Goal: Task Accomplishment & Management: Use online tool/utility

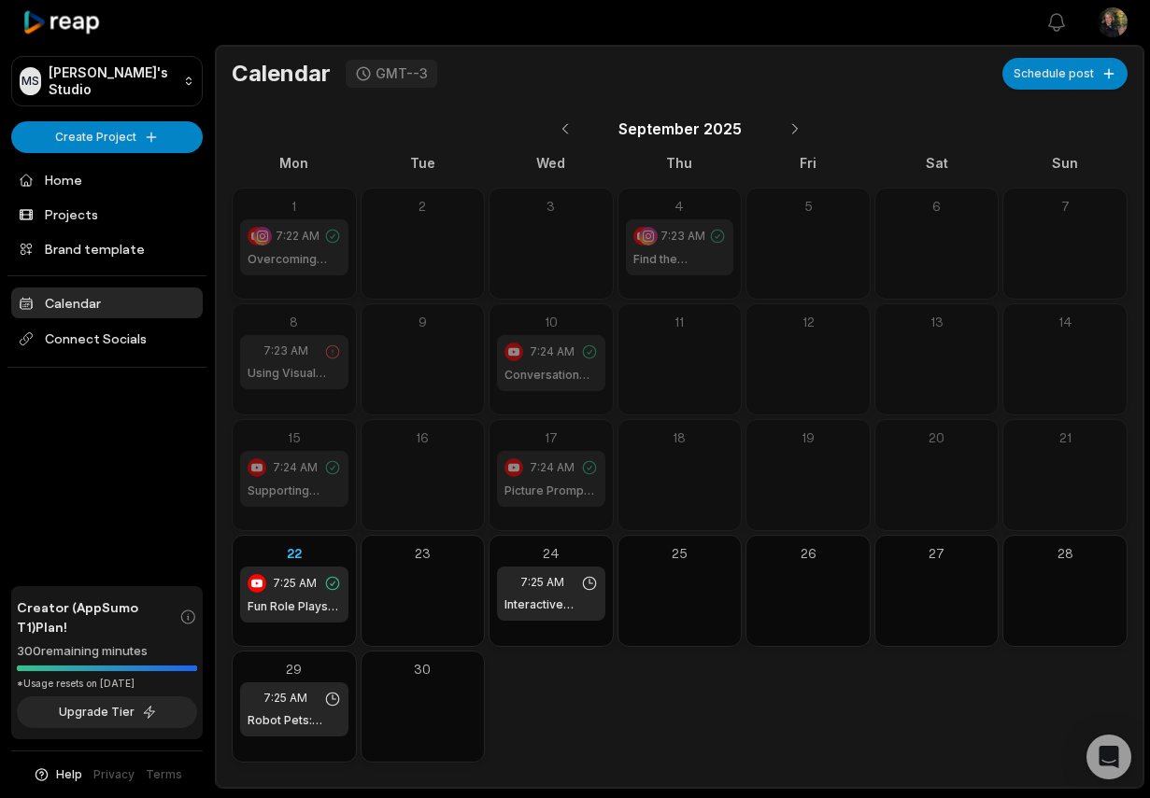
click at [813, 128] on div "September 2025" at bounding box center [680, 128] width 896 height 43
click at [785, 133] on button at bounding box center [795, 129] width 32 height 32
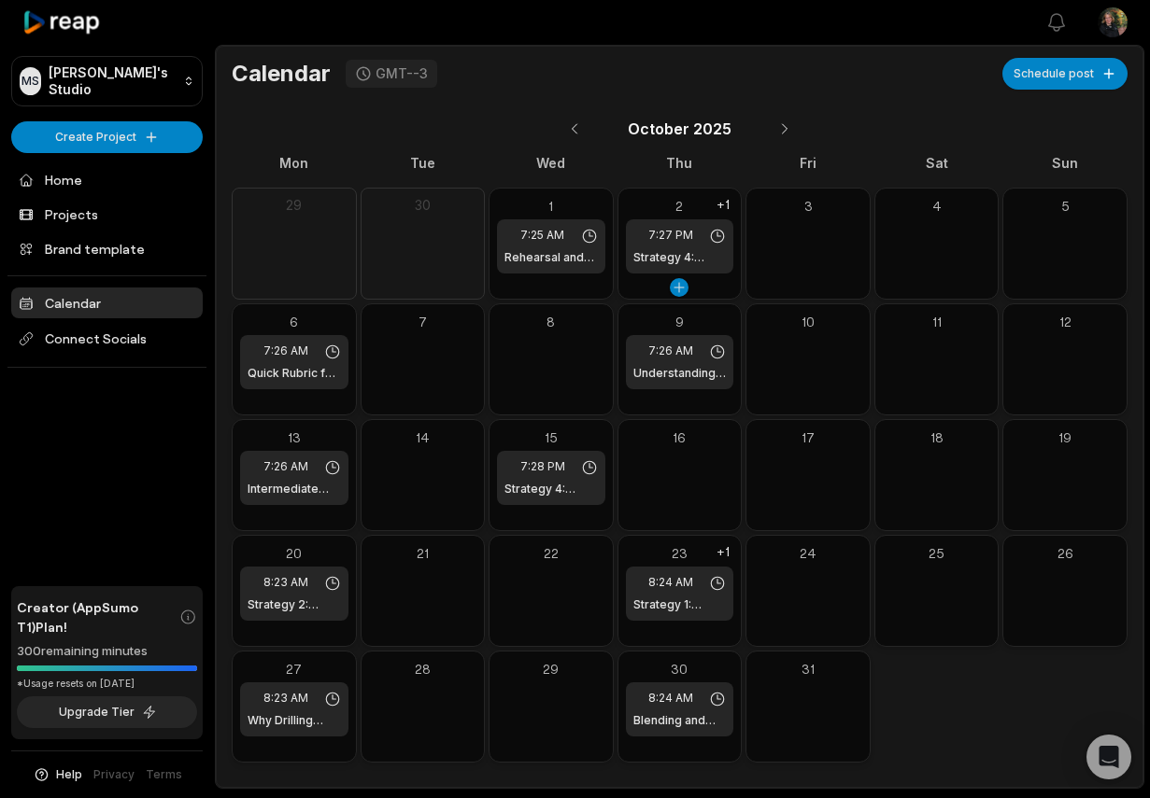
click at [690, 246] on div "7:27 PM Strategy 4: Reading With Meaning" at bounding box center [680, 246] width 108 height 54
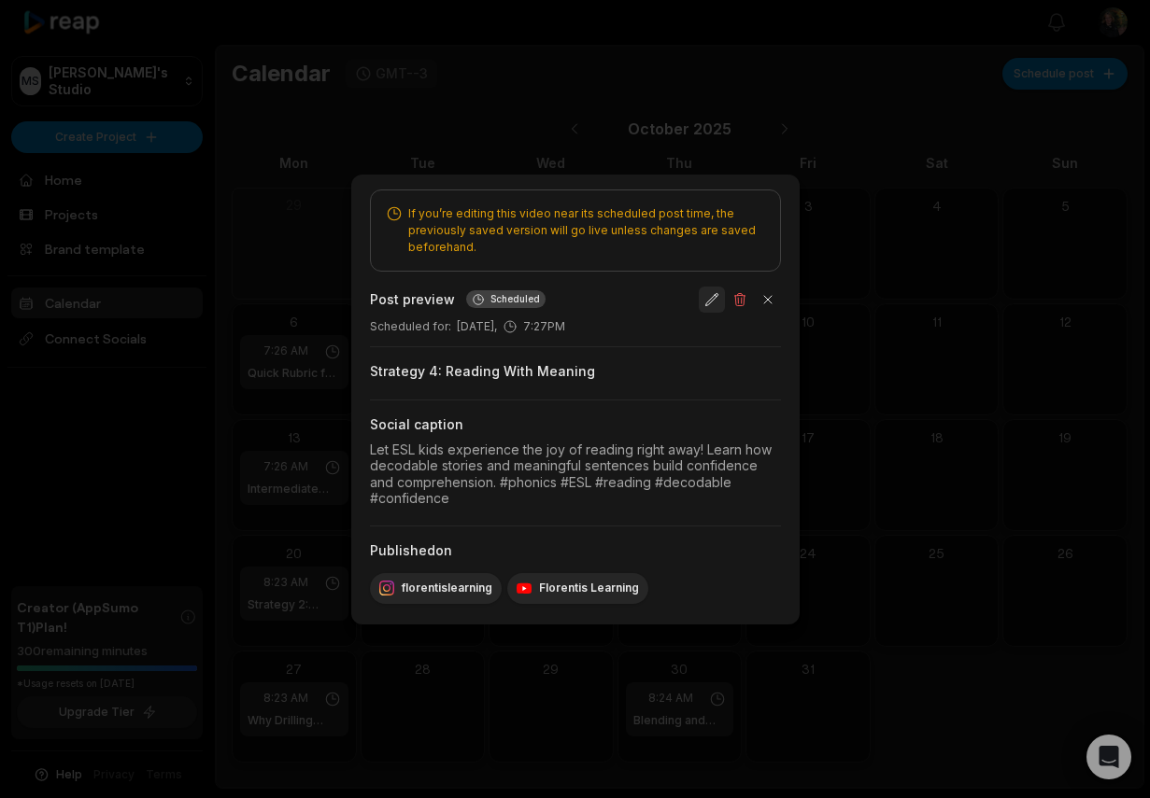
click at [703, 296] on button "button" at bounding box center [712, 300] width 26 height 26
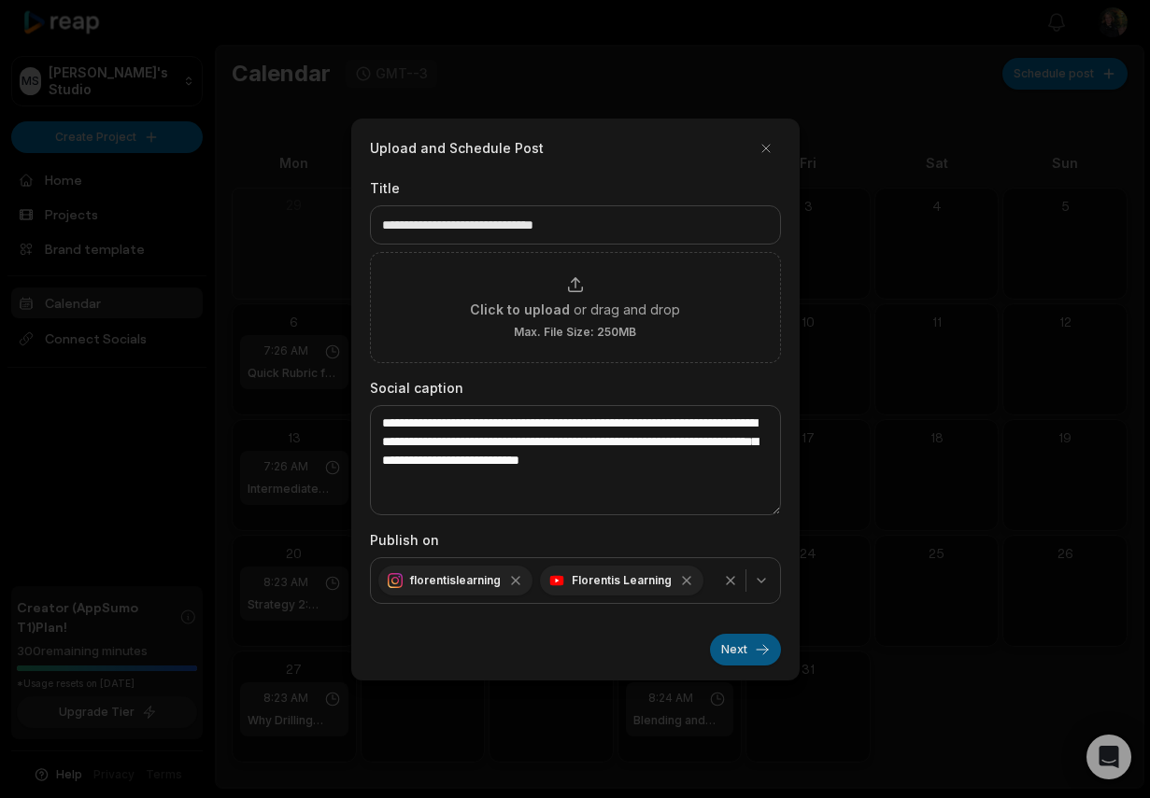
click at [729, 657] on button "Next" at bounding box center [745, 650] width 71 height 32
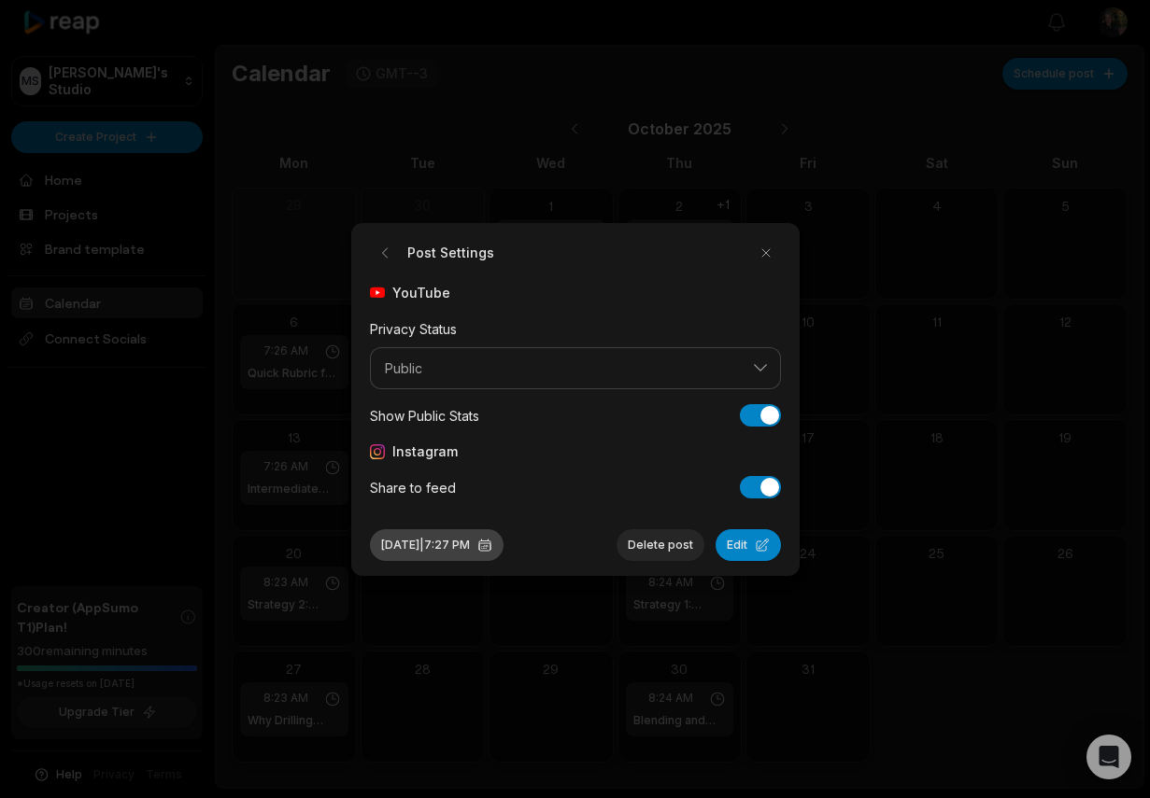
click at [503, 546] on button "Oct 2, 2025 | 7:27 PM" at bounding box center [437, 546] width 134 height 32
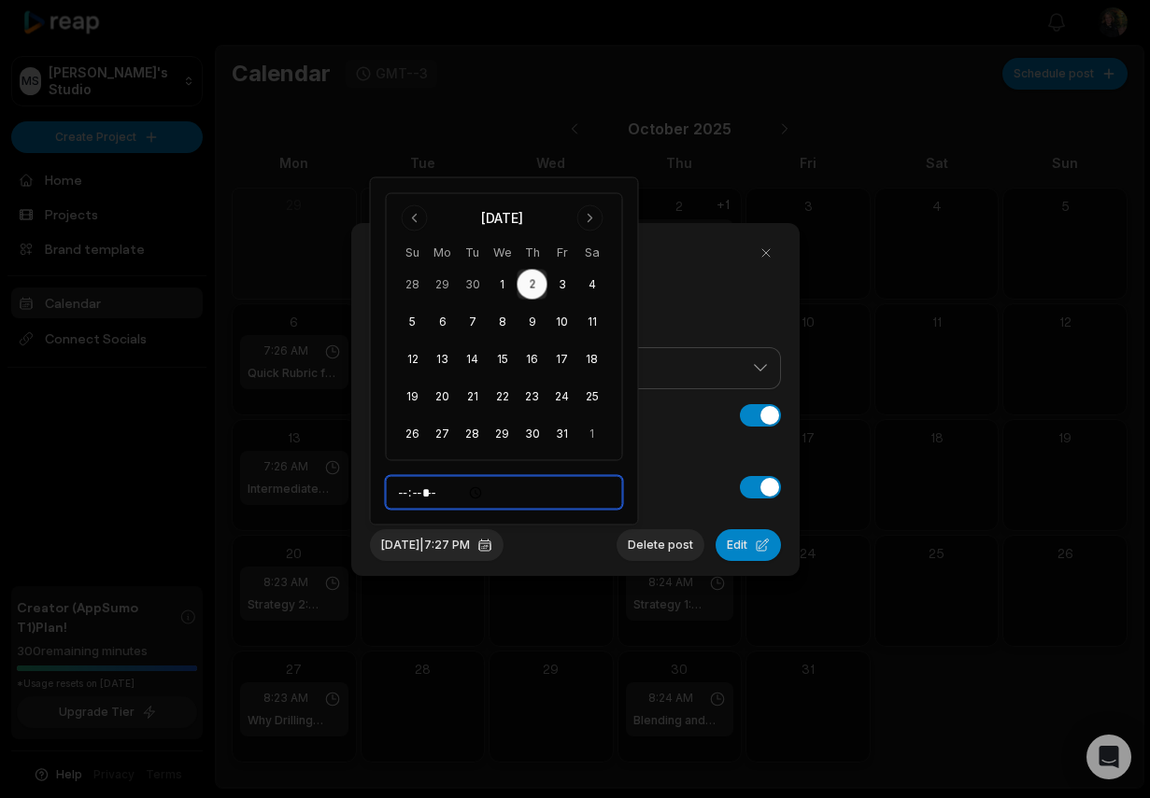
click at [454, 495] on input "*****" at bounding box center [504, 493] width 237 height 34
type input "*****"
click at [555, 572] on div "Post Settings YouTube Privacy Status Public Show Public Stats Show Public Stats…" at bounding box center [575, 399] width 448 height 353
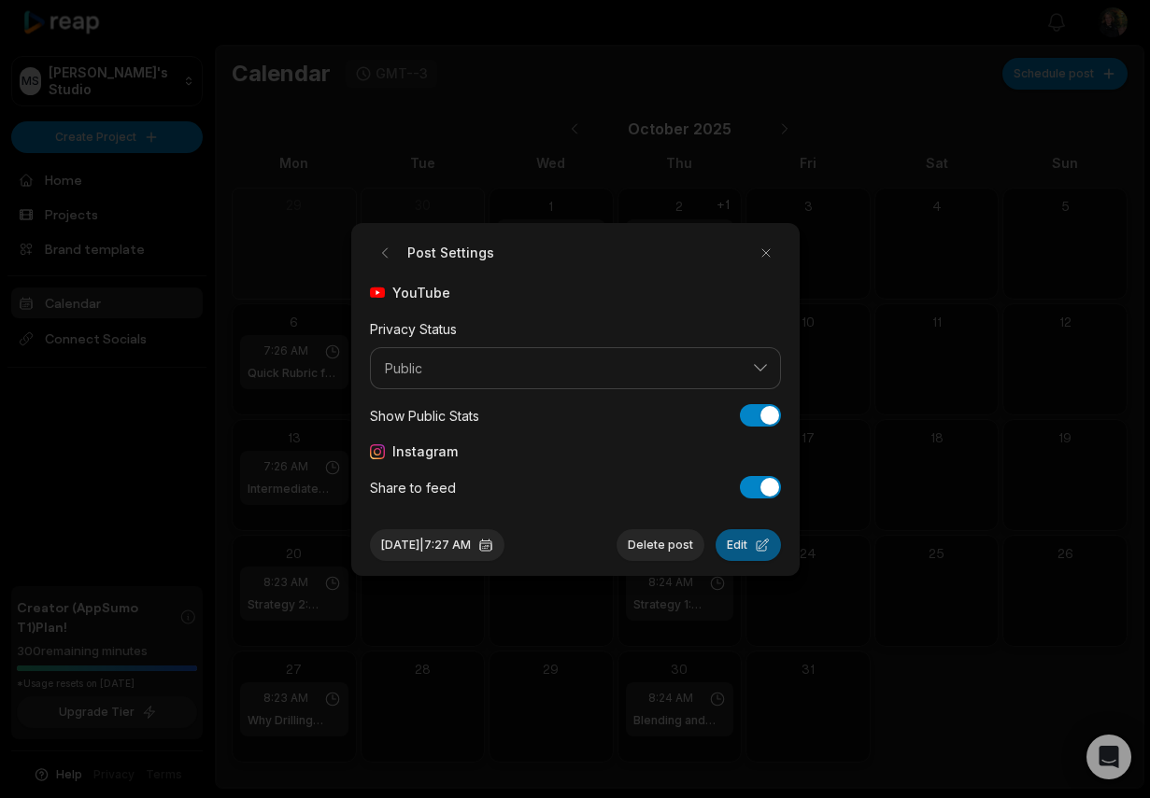
click at [741, 557] on button "Edit" at bounding box center [747, 546] width 65 height 32
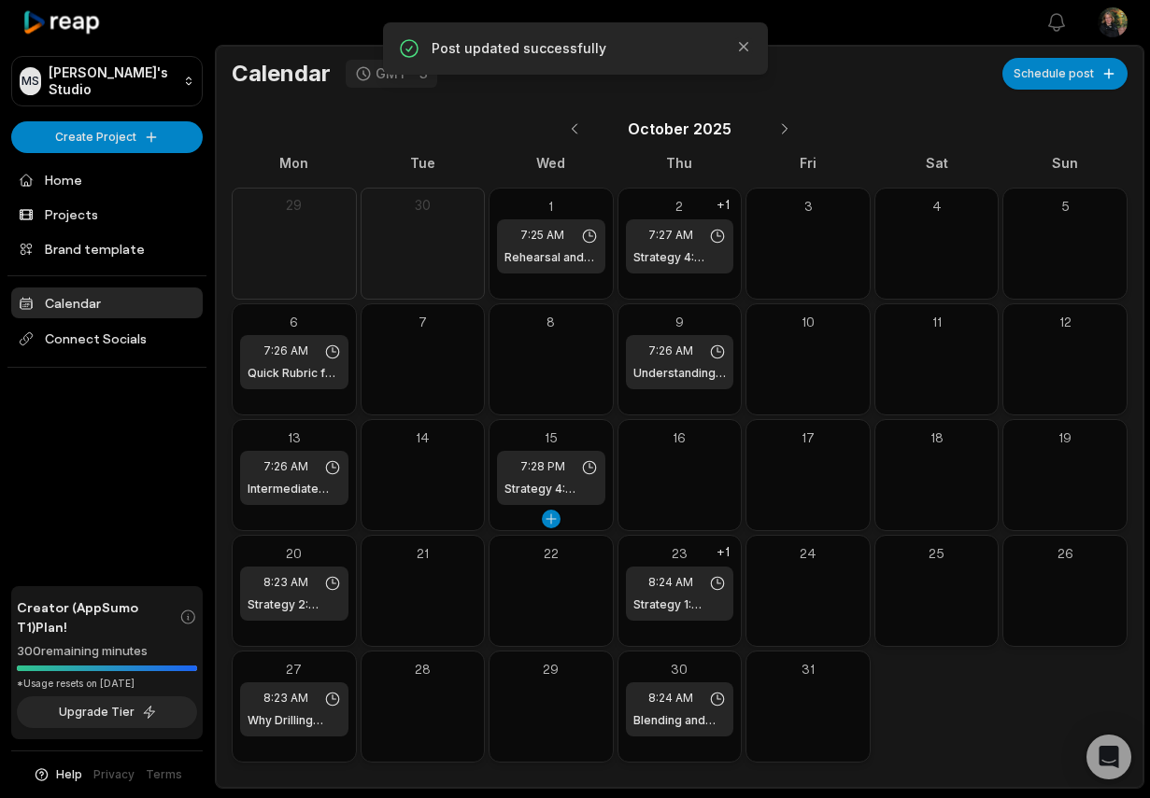
click at [554, 475] on div "7:28 PM Strategy 4: Reading With Meaning" at bounding box center [551, 478] width 108 height 54
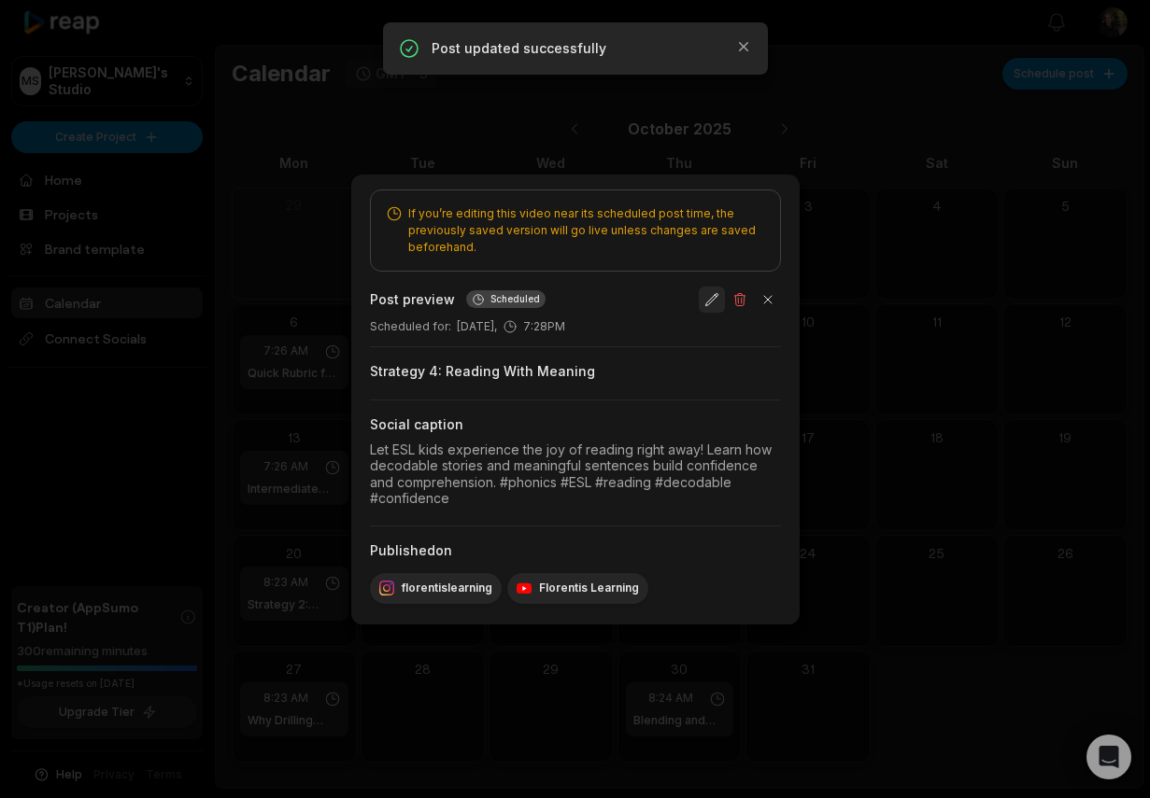
click at [712, 306] on button "button" at bounding box center [712, 300] width 26 height 26
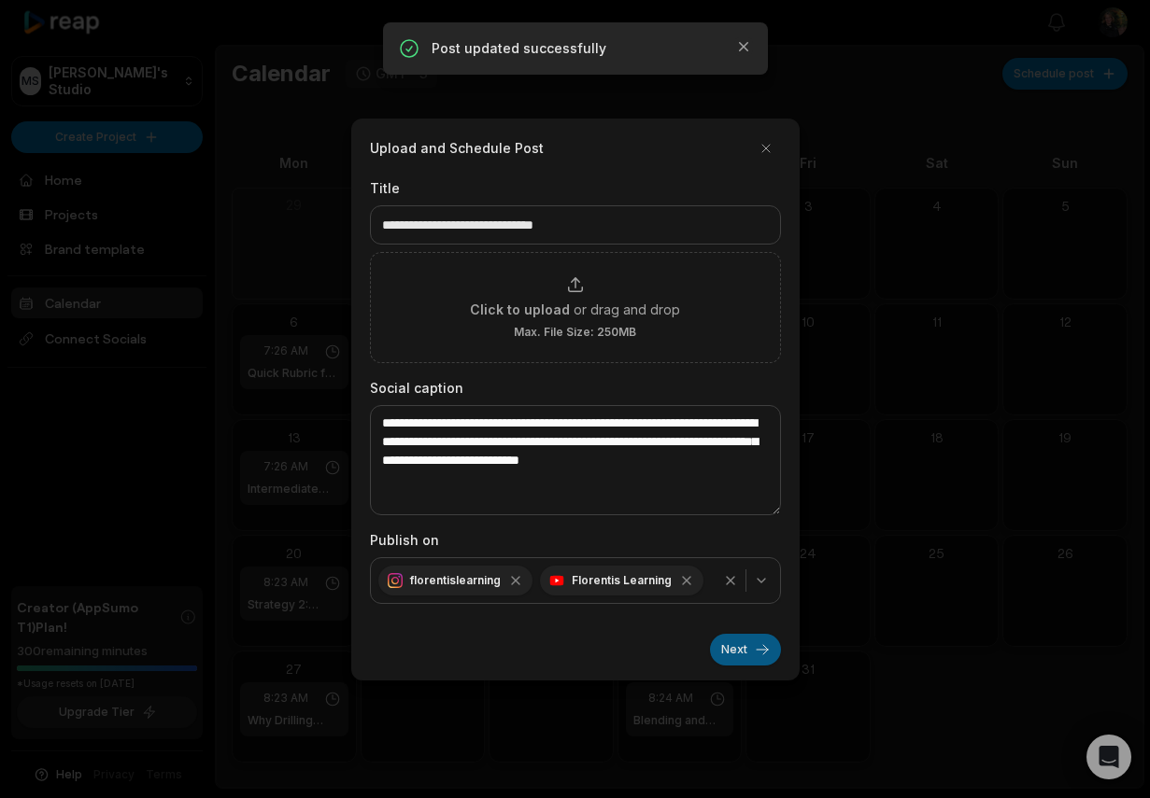
click at [730, 636] on button "Next" at bounding box center [745, 650] width 71 height 32
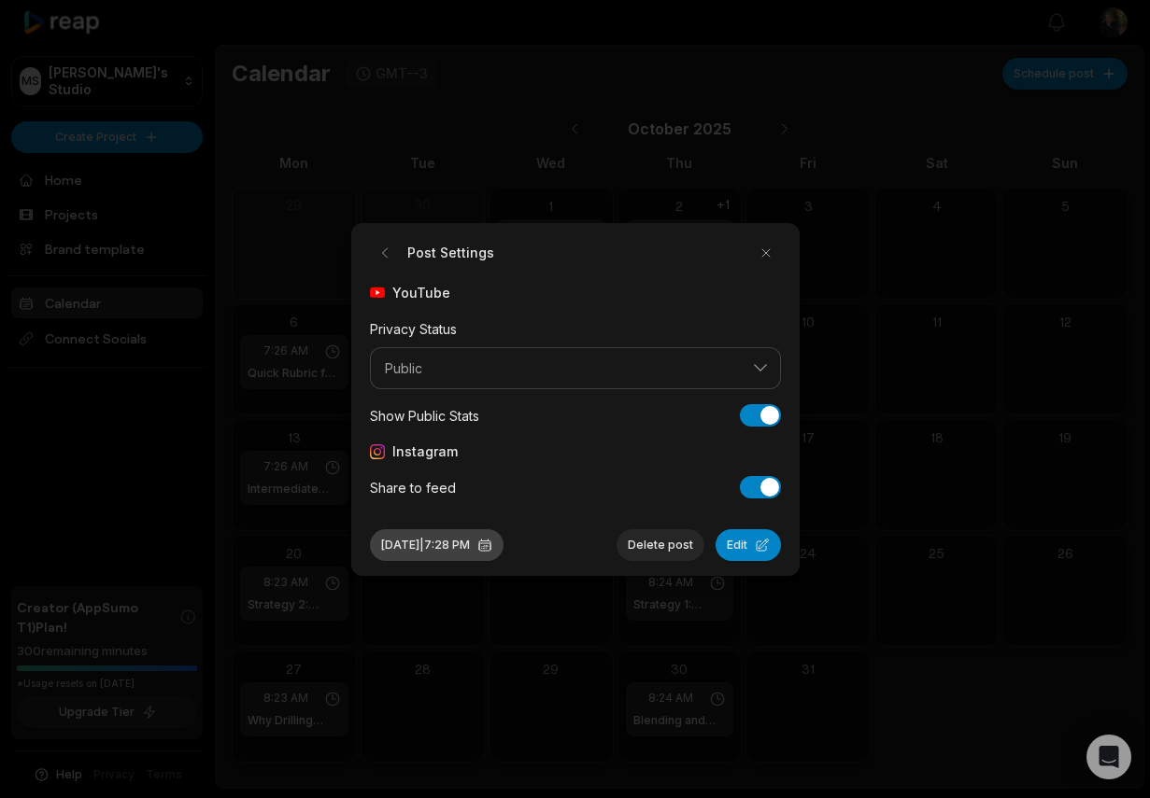
click at [493, 547] on button "Oct 15, 2025 | 7:28 PM" at bounding box center [437, 546] width 134 height 32
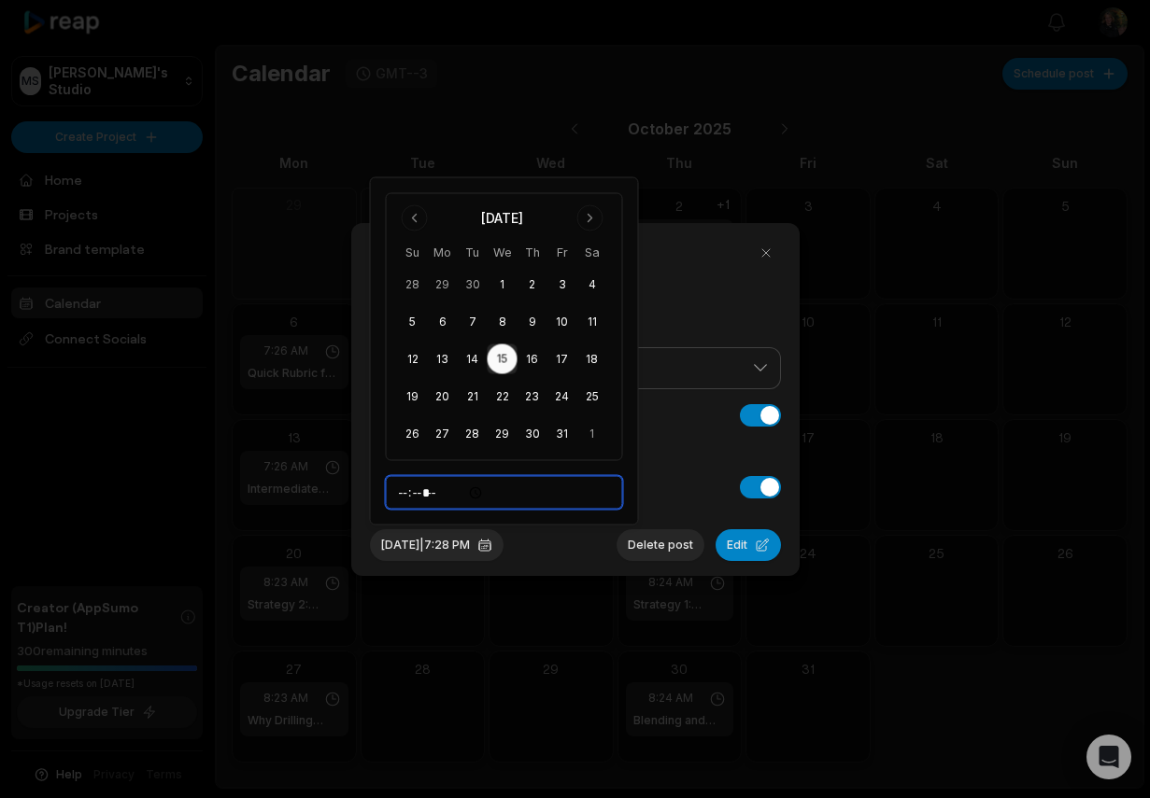
click at [459, 489] on input "*****" at bounding box center [504, 493] width 237 height 34
type input "*****"
click at [727, 545] on button "Edit" at bounding box center [747, 546] width 65 height 32
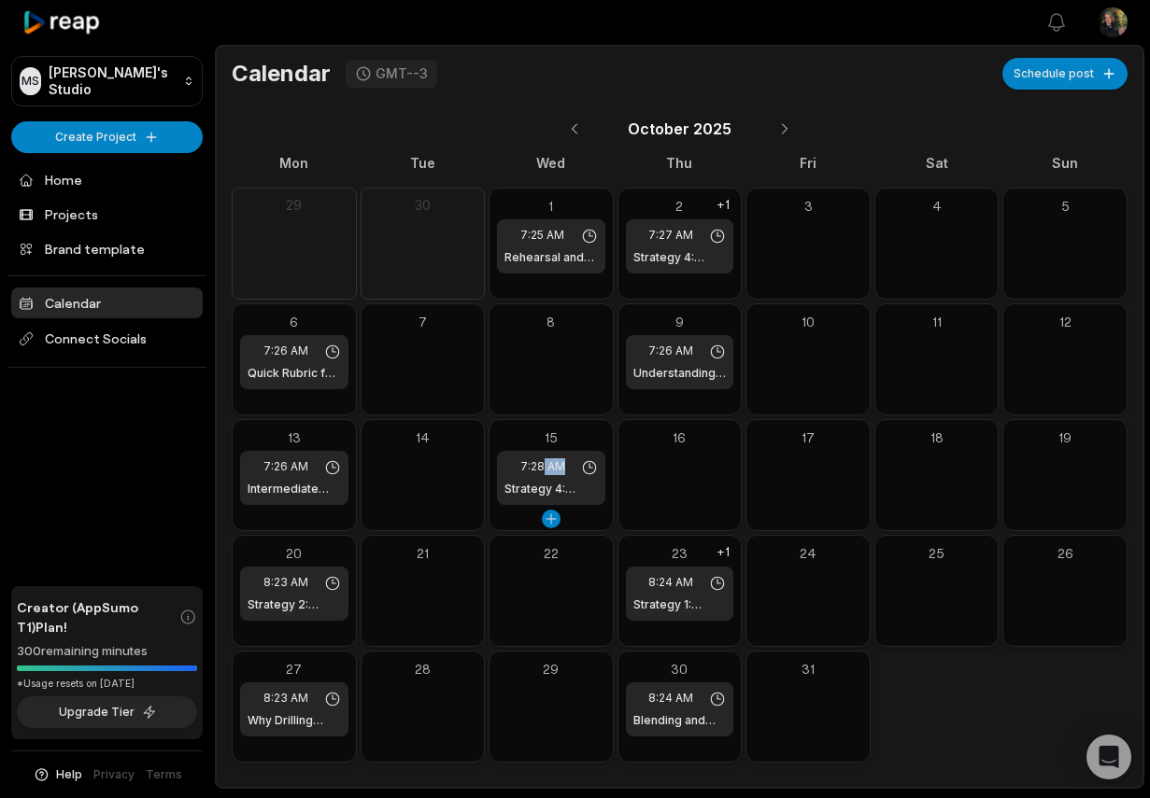
drag, startPoint x: 544, startPoint y: 470, endPoint x: 566, endPoint y: 474, distance: 22.0
click at [566, 474] on div "7:28 AM" at bounding box center [550, 467] width 93 height 17
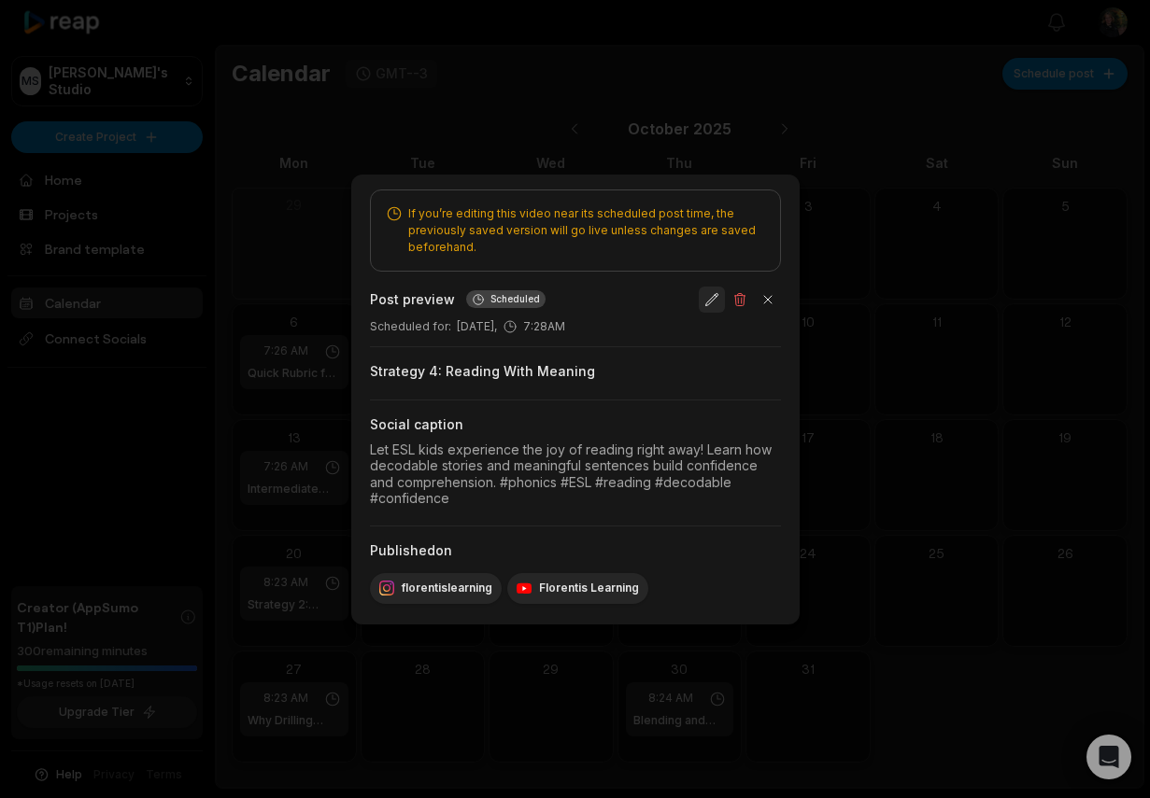
click at [706, 296] on button "button" at bounding box center [712, 300] width 26 height 26
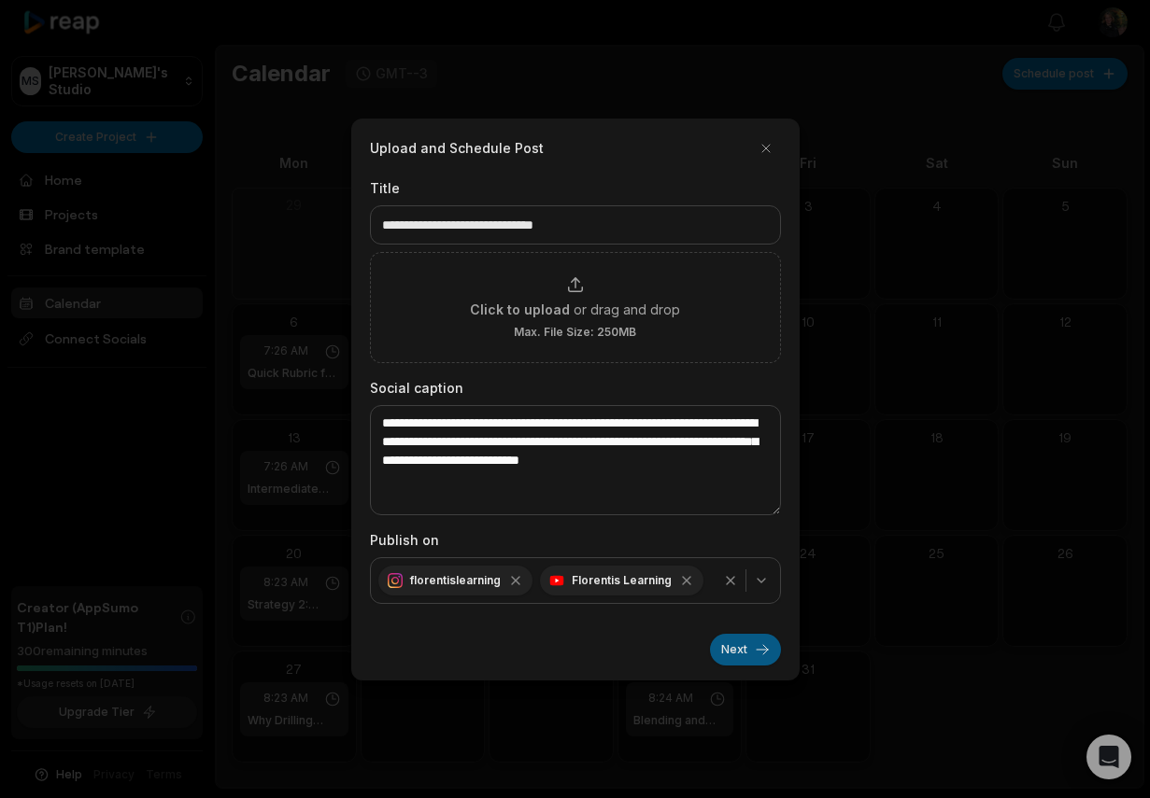
click at [740, 654] on button "Next" at bounding box center [745, 650] width 71 height 32
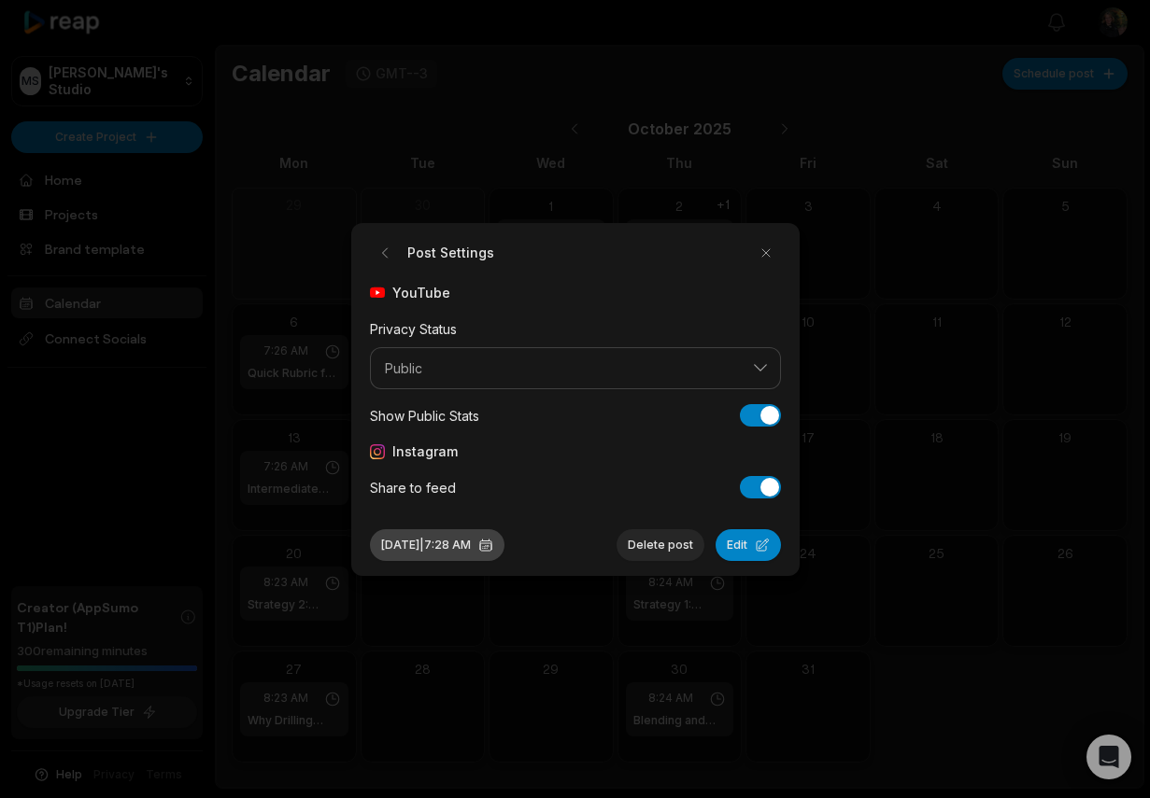
click at [429, 542] on button "Oct 15, 2025 | 7:28 AM" at bounding box center [437, 546] width 134 height 32
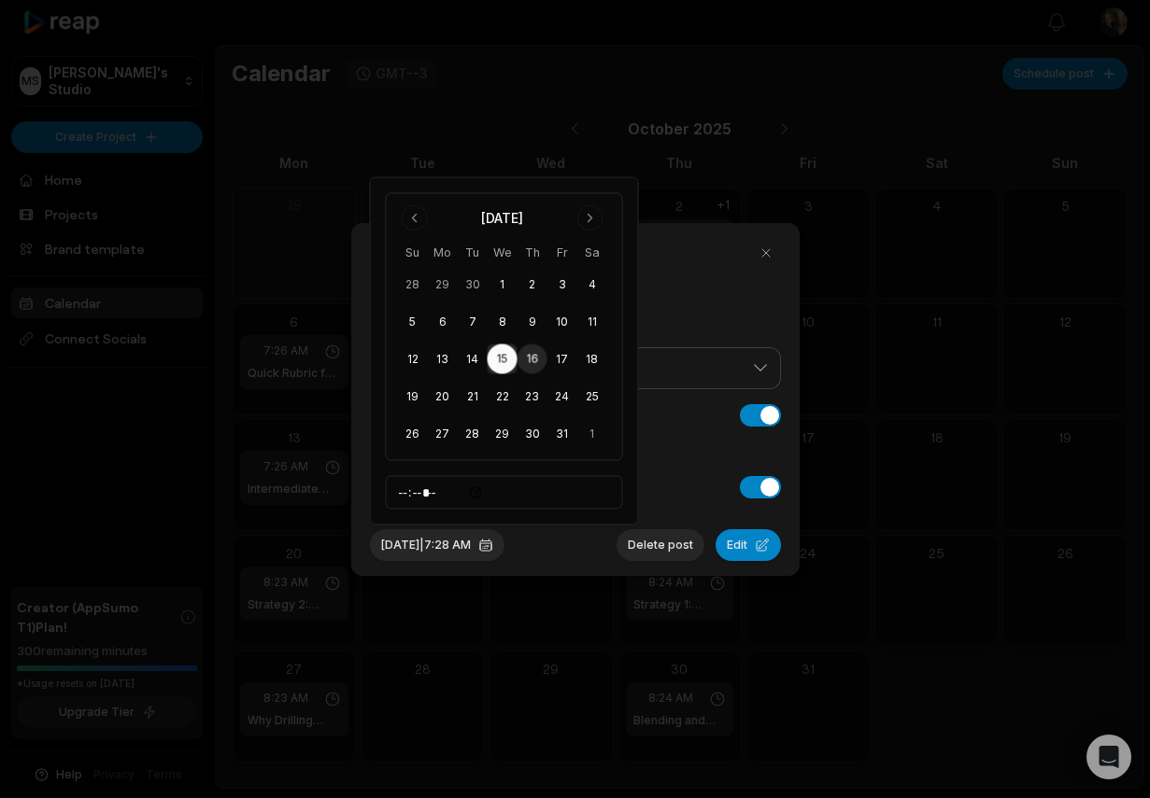
click at [528, 357] on button "16" at bounding box center [532, 360] width 30 height 30
click at [730, 545] on button "Edit" at bounding box center [747, 546] width 65 height 32
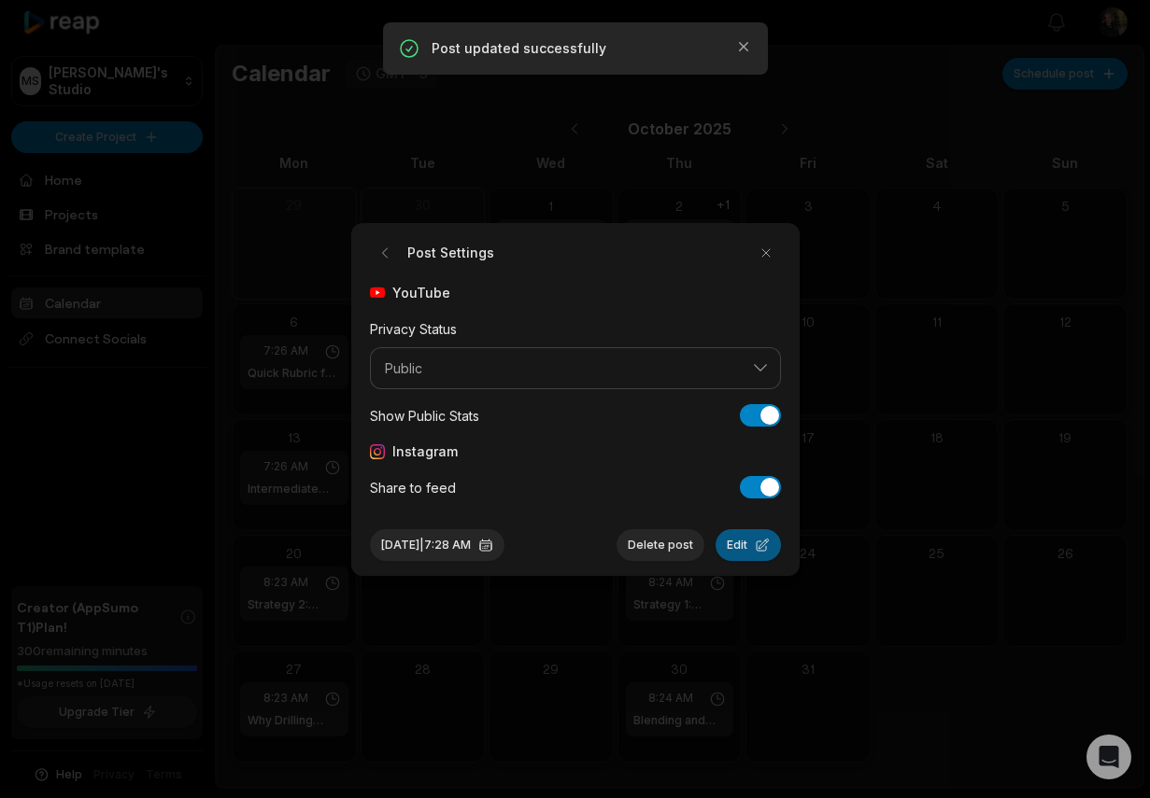
click at [730, 545] on div "+1" at bounding box center [723, 553] width 21 height 18
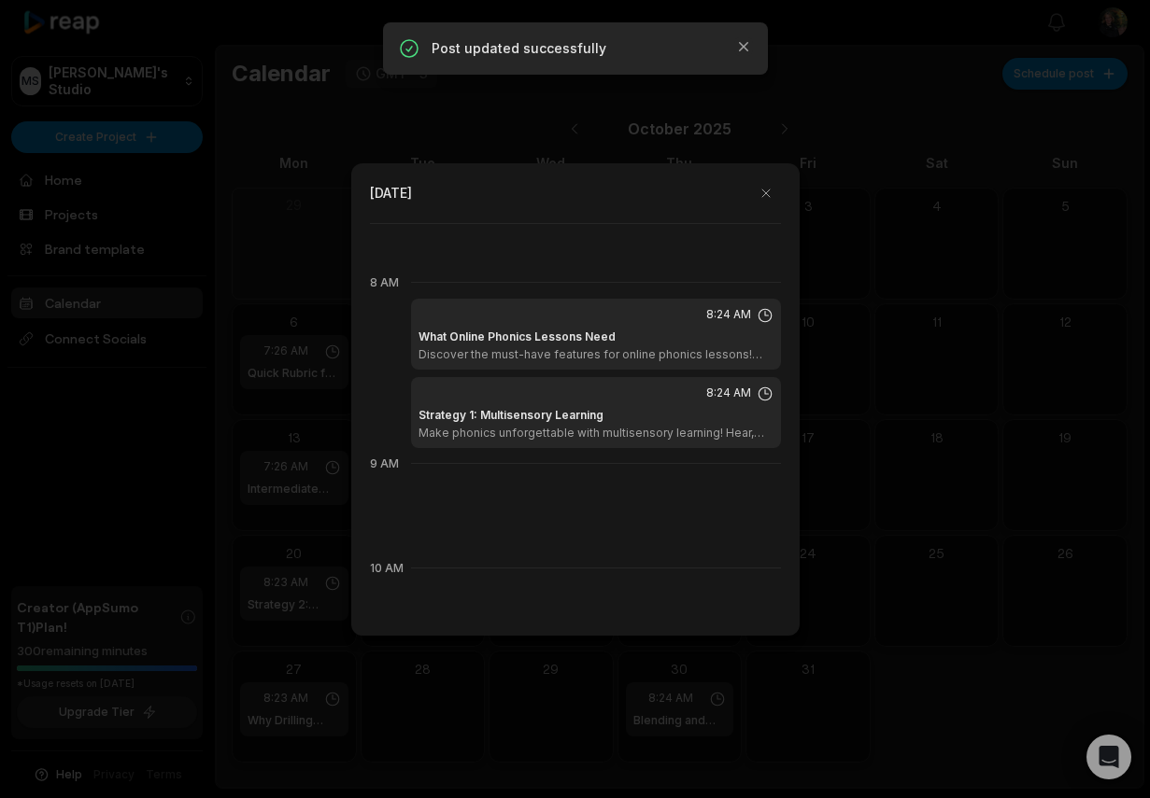
scroll to position [837, 0]
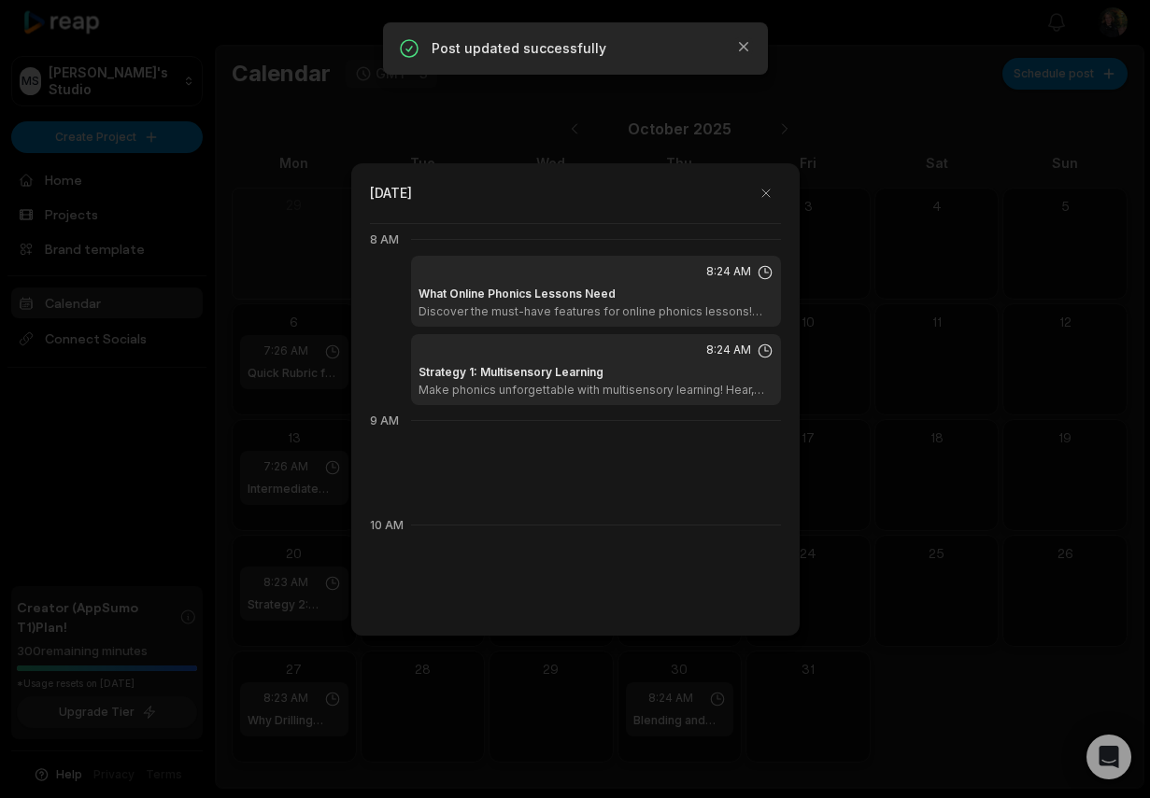
click at [622, 389] on p "Make phonics unforgettable with multisensory learning! Hear, see, move, and tou…" at bounding box center [595, 390] width 355 height 15
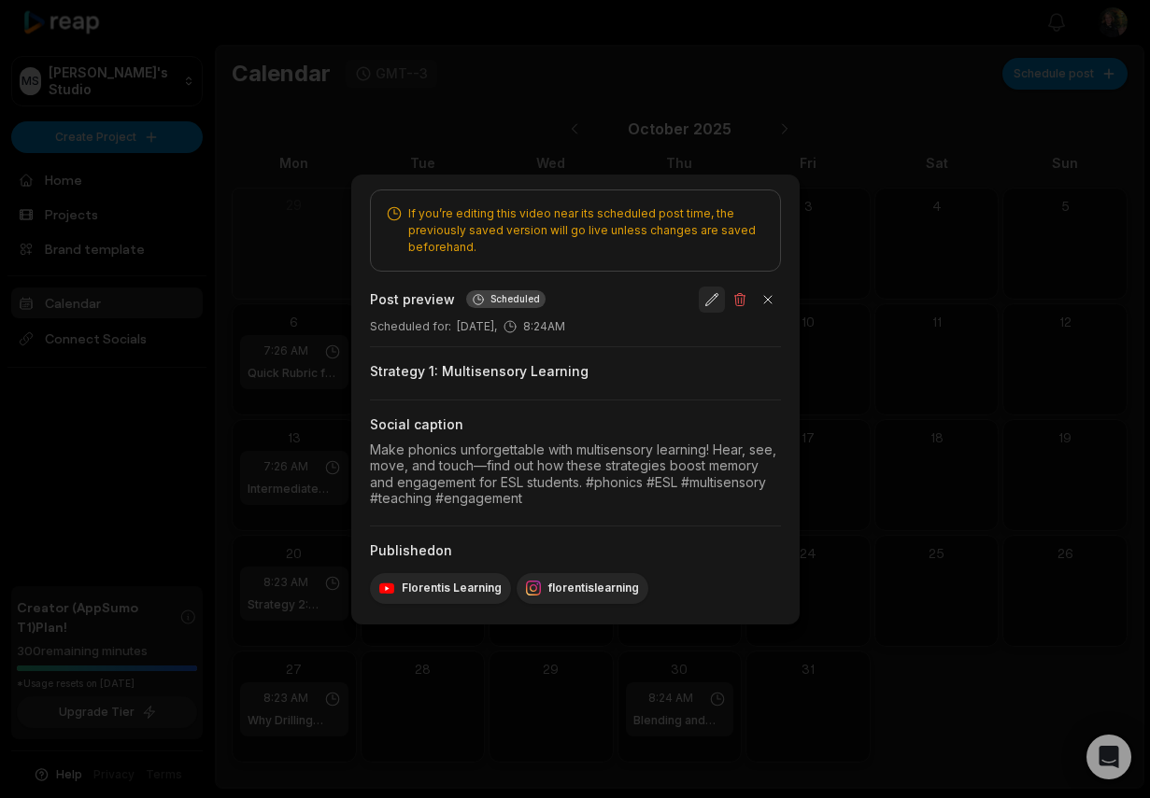
click at [705, 304] on button "button" at bounding box center [712, 300] width 26 height 26
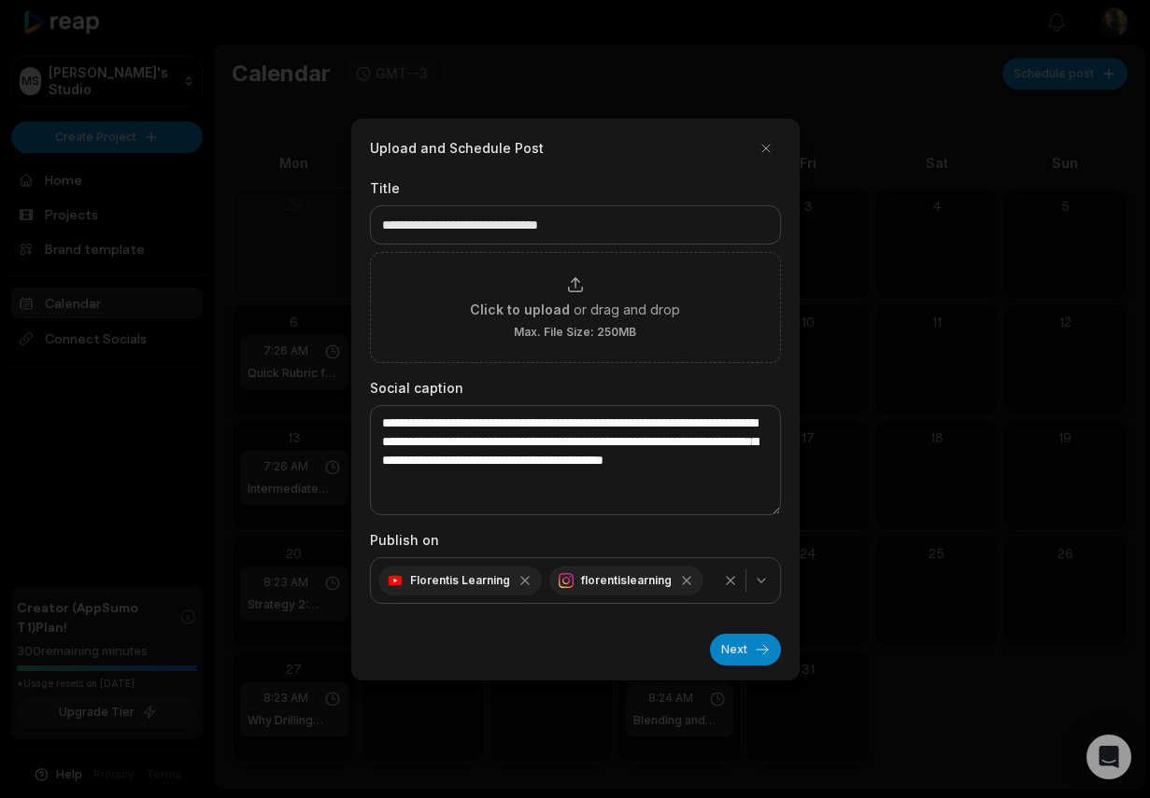
click at [728, 631] on div "Next" at bounding box center [575, 642] width 411 height 47
click at [734, 659] on button "Next" at bounding box center [745, 650] width 71 height 32
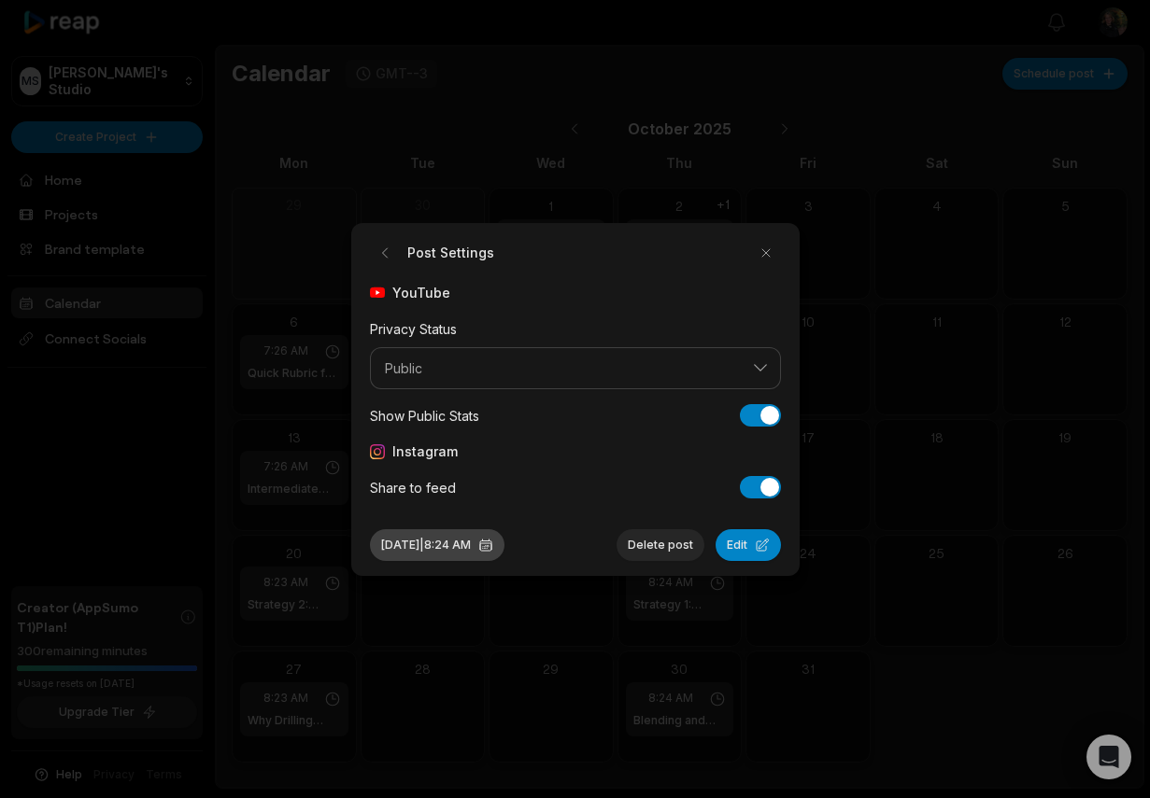
click at [447, 539] on button "Oct 23, 2025 | 8:24 AM" at bounding box center [437, 546] width 134 height 32
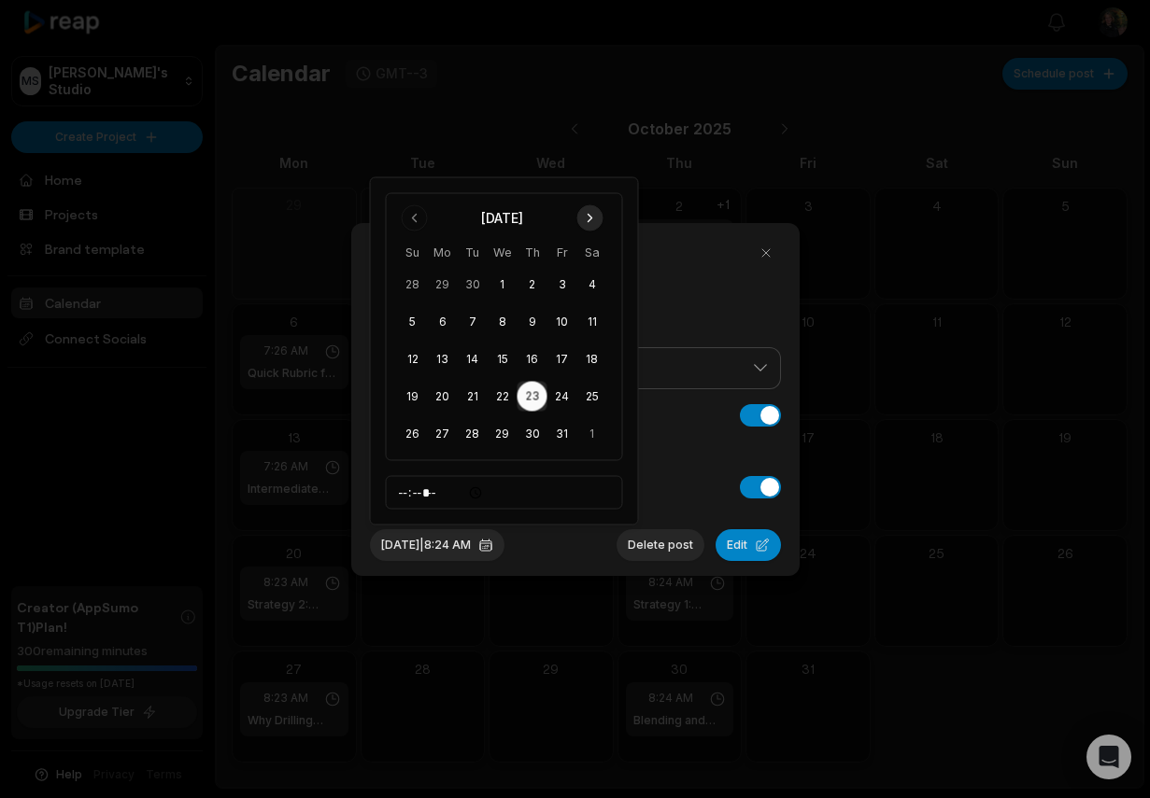
click at [600, 218] on button "Go to next month" at bounding box center [590, 218] width 26 height 26
click at [437, 286] on button "3" at bounding box center [443, 285] width 30 height 30
click at [762, 549] on button "Edit" at bounding box center [747, 546] width 65 height 32
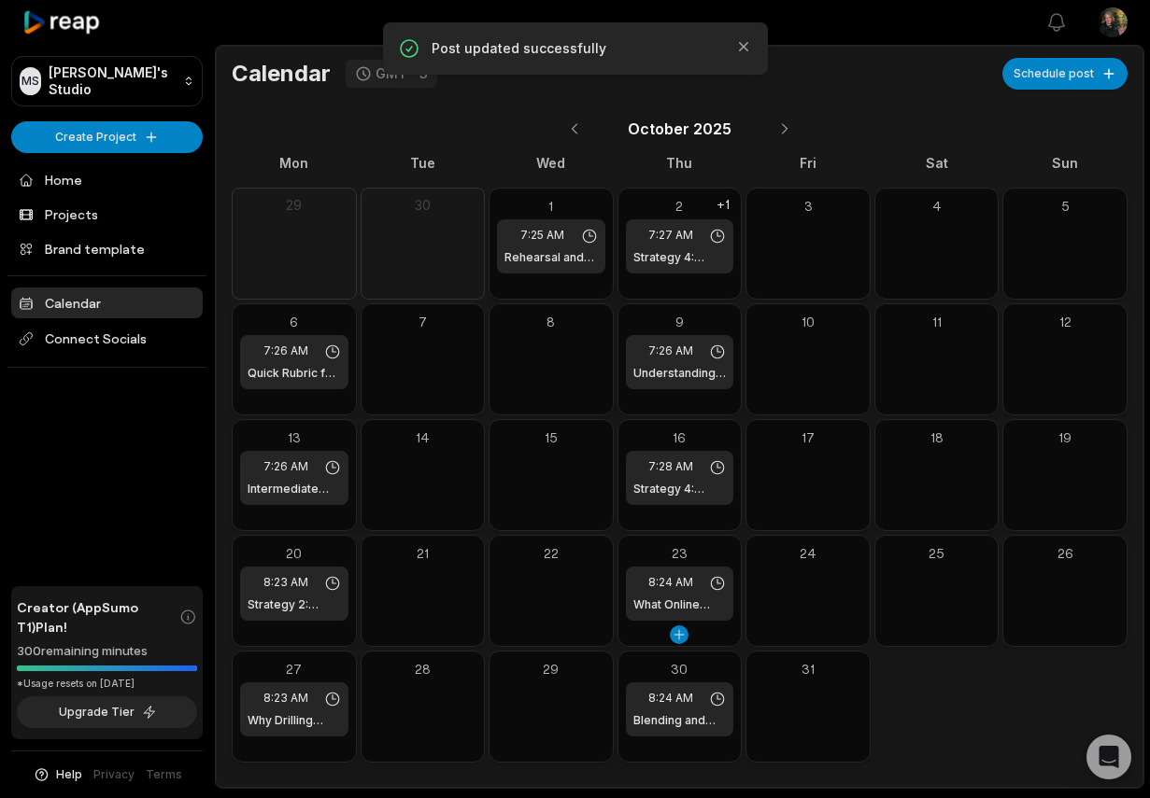
click at [649, 612] on h1 "What Online Phonics Lessons Need" at bounding box center [679, 605] width 93 height 17
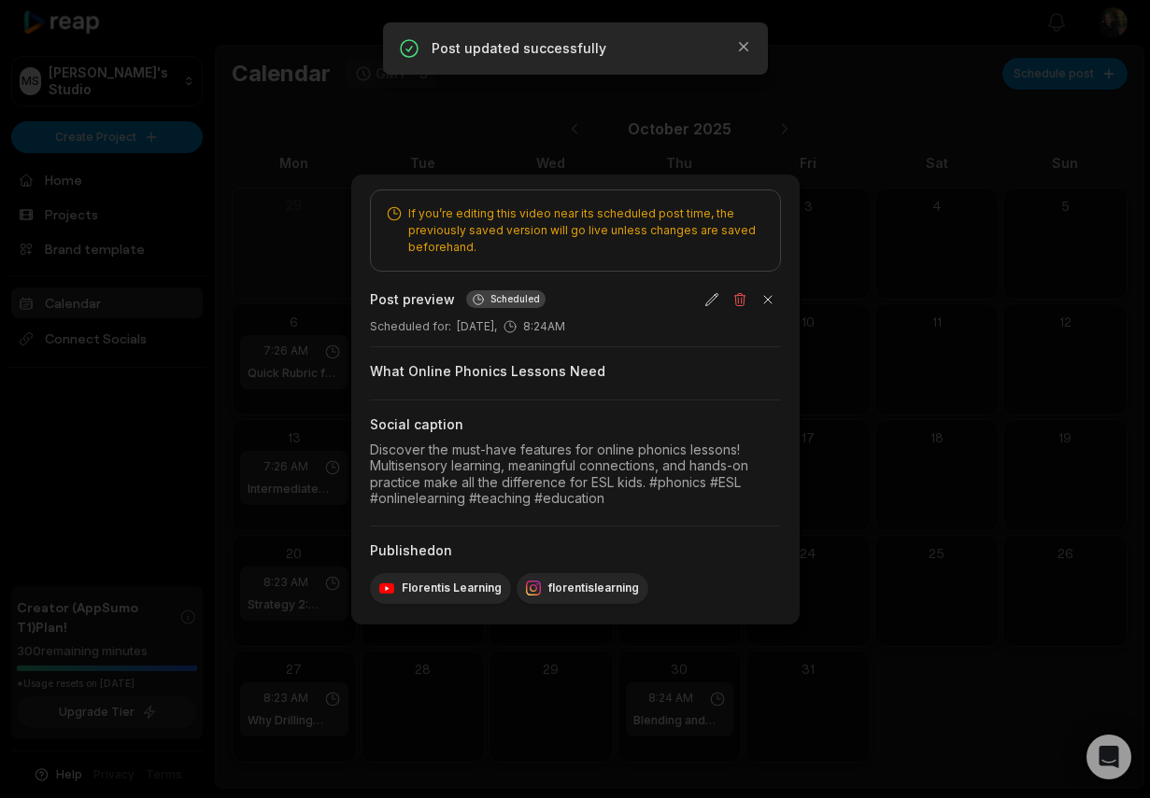
click at [824, 300] on div at bounding box center [575, 399] width 1150 height 798
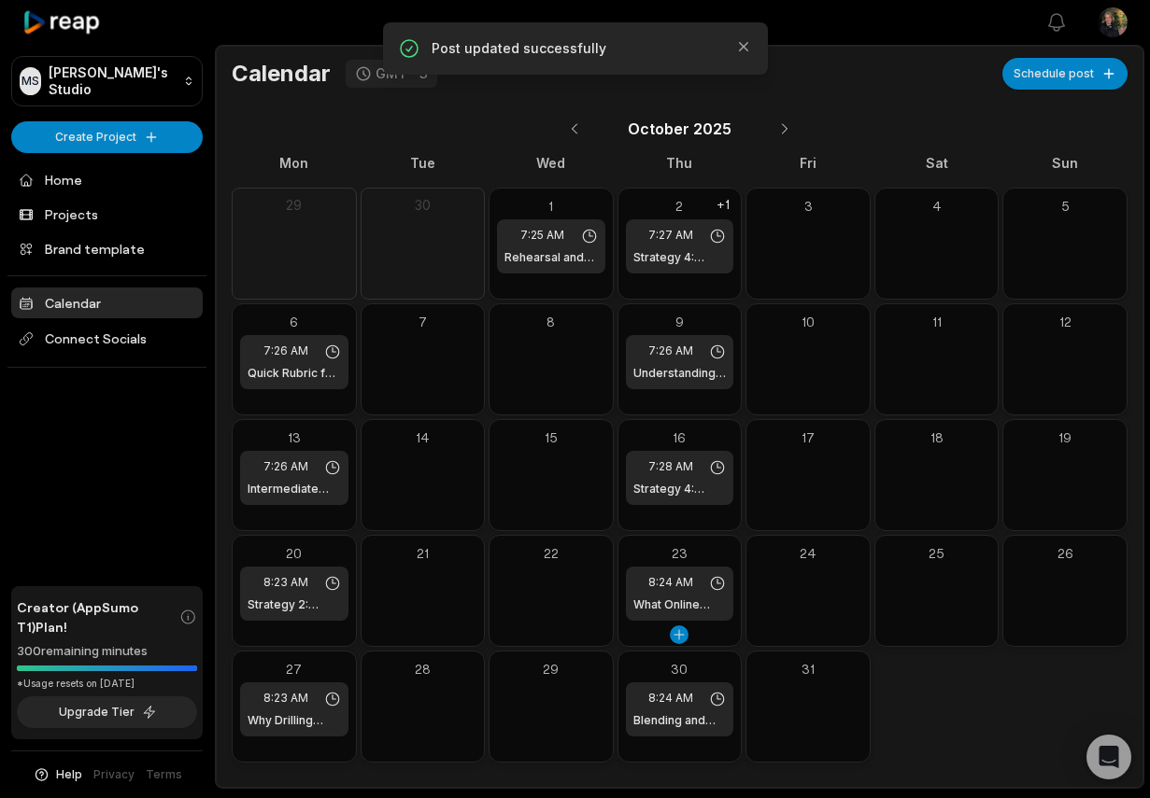
click at [650, 554] on div "23" at bounding box center [680, 554] width 108 height 20
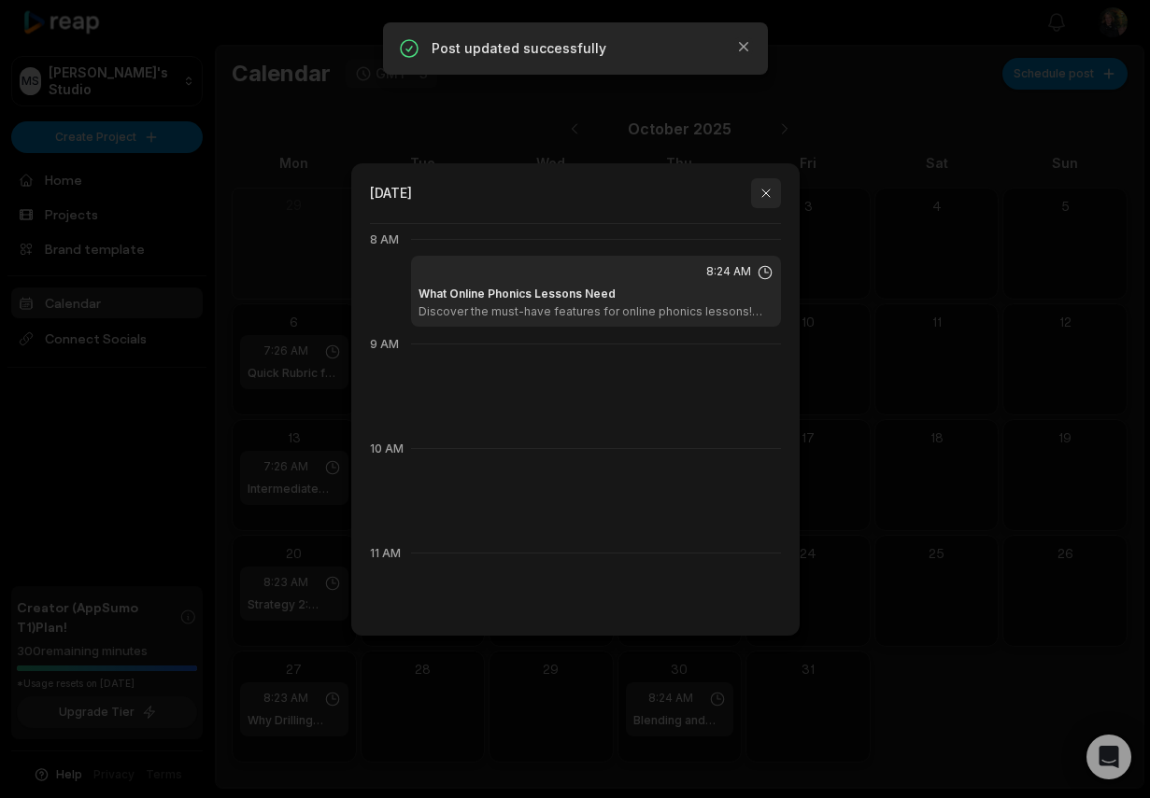
click at [773, 187] on button "button" at bounding box center [766, 193] width 30 height 30
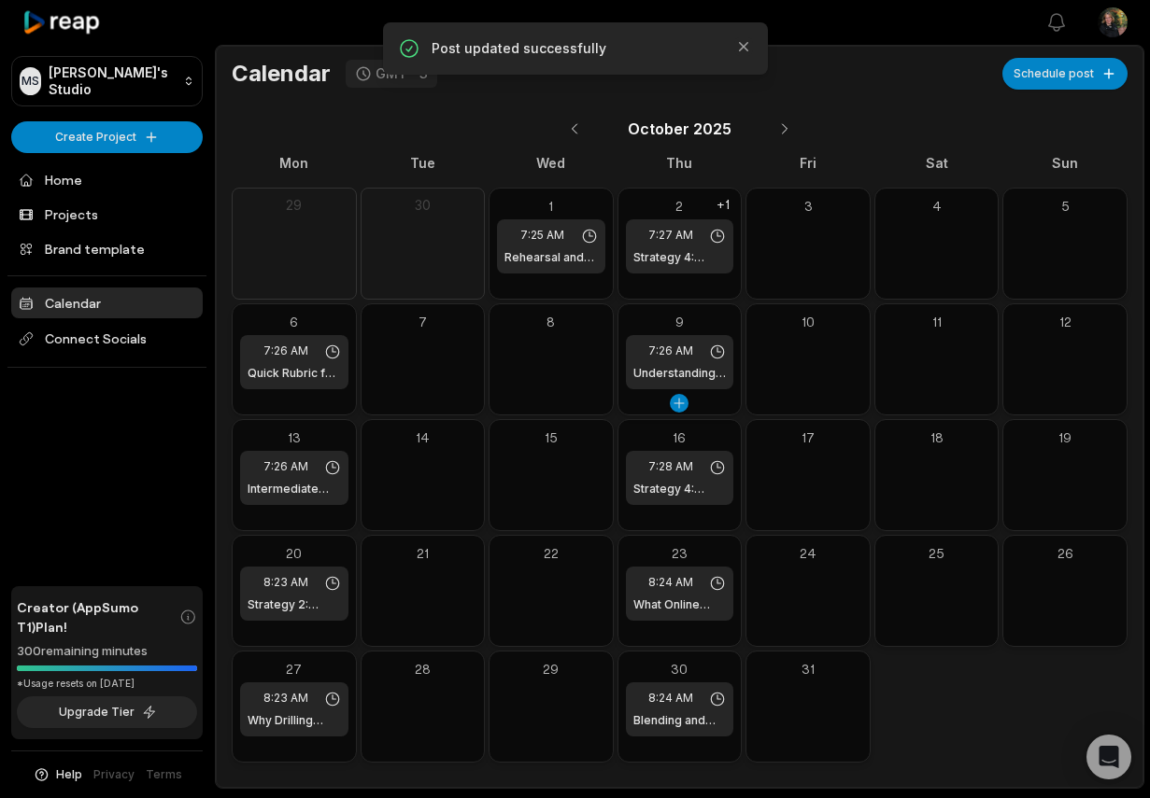
click at [639, 398] on div "9 7:26 AM Understanding CEFR Speaking Levels" at bounding box center [679, 360] width 125 height 112
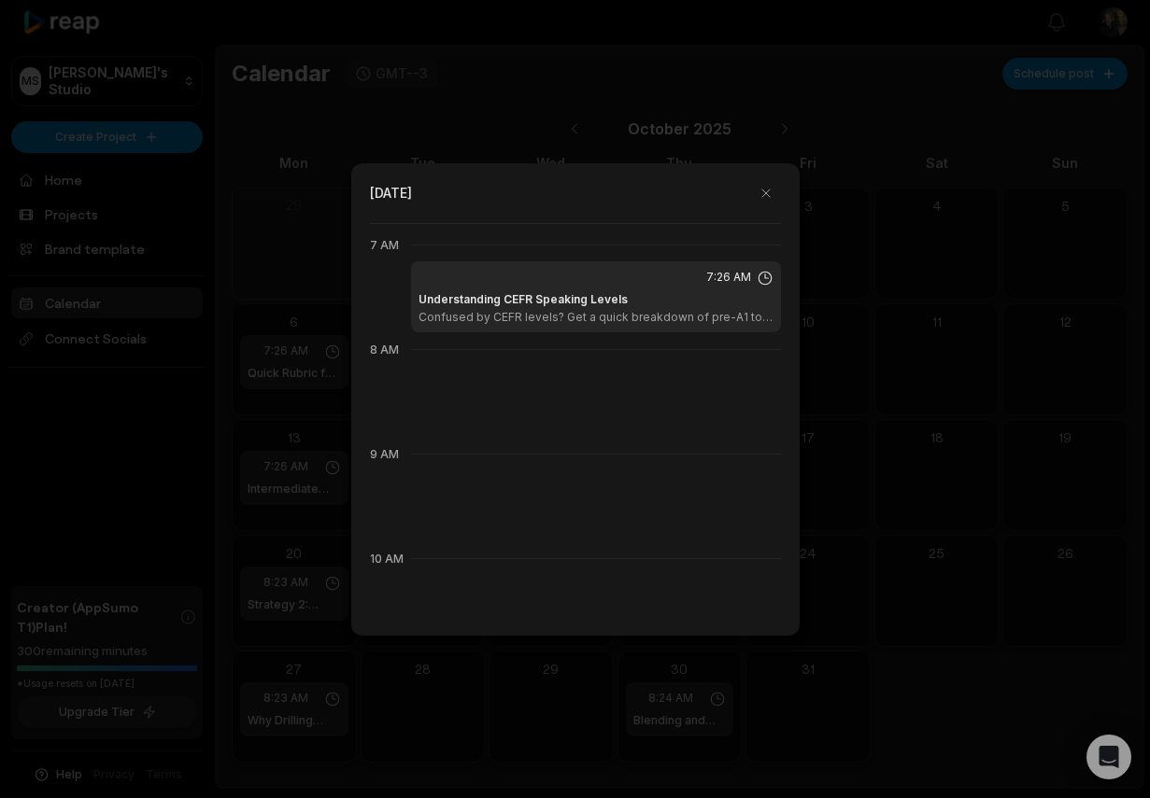
scroll to position [732, 0]
click at [773, 197] on button "button" at bounding box center [766, 193] width 30 height 30
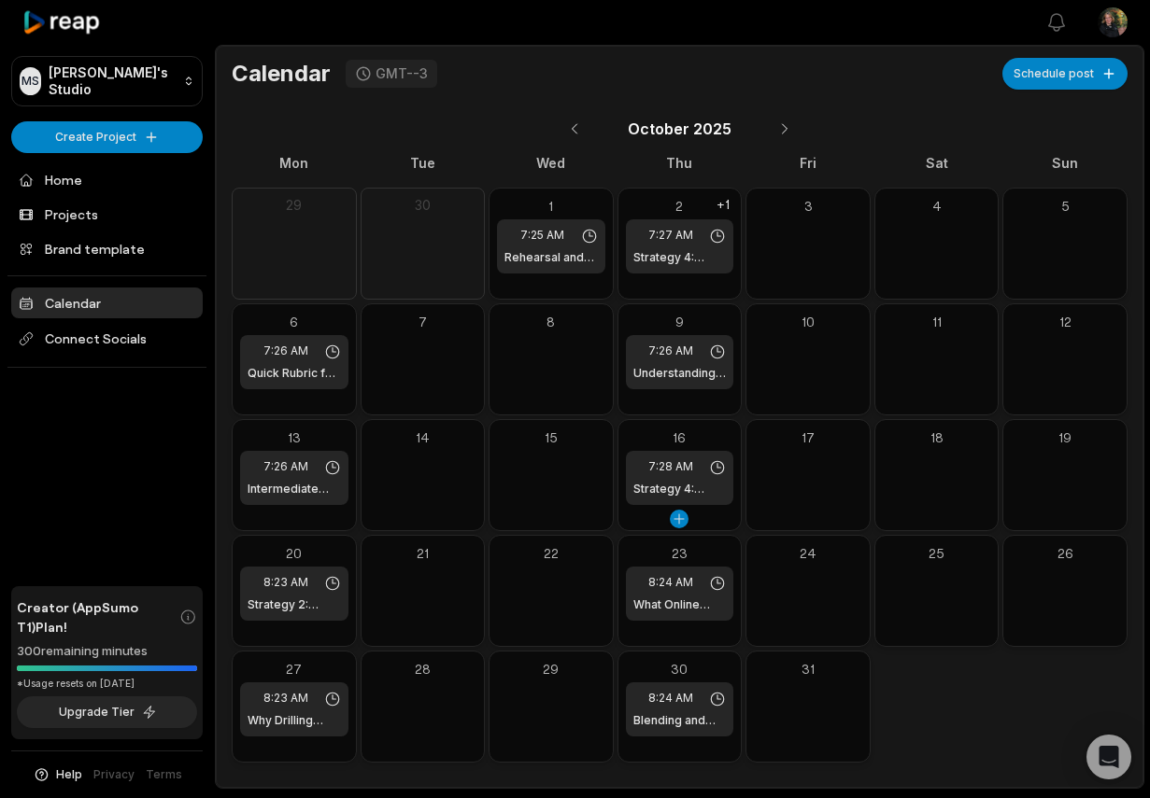
click at [643, 433] on div "16" at bounding box center [680, 438] width 108 height 20
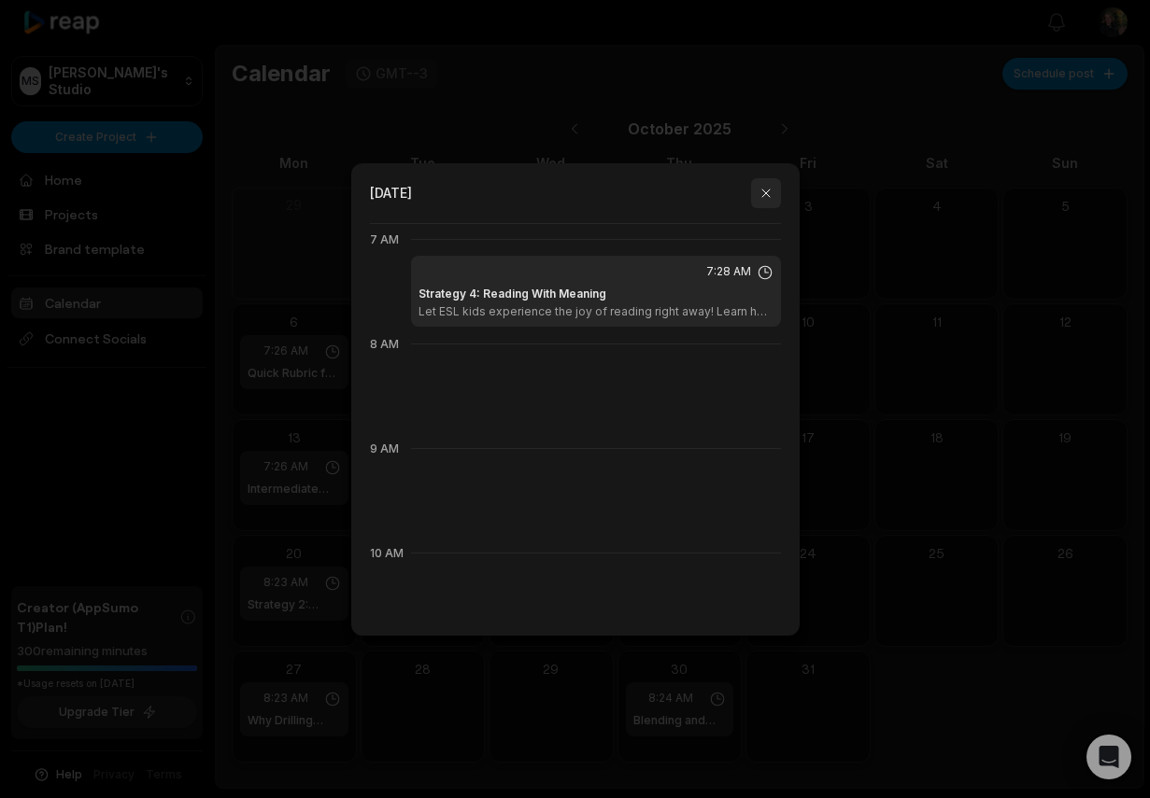
click at [764, 204] on button "button" at bounding box center [766, 193] width 30 height 30
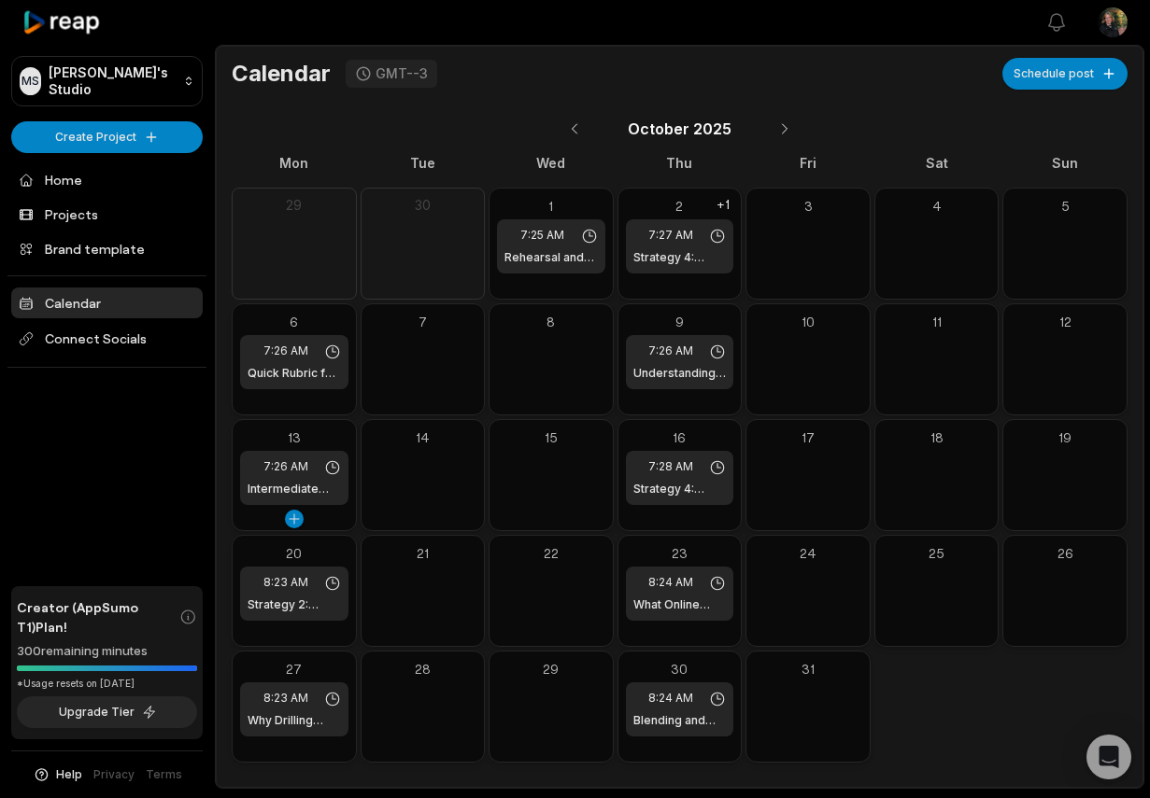
click at [344, 520] on div "13 7:26 AM Intermediate Lessons: Real-World Topics" at bounding box center [294, 475] width 125 height 112
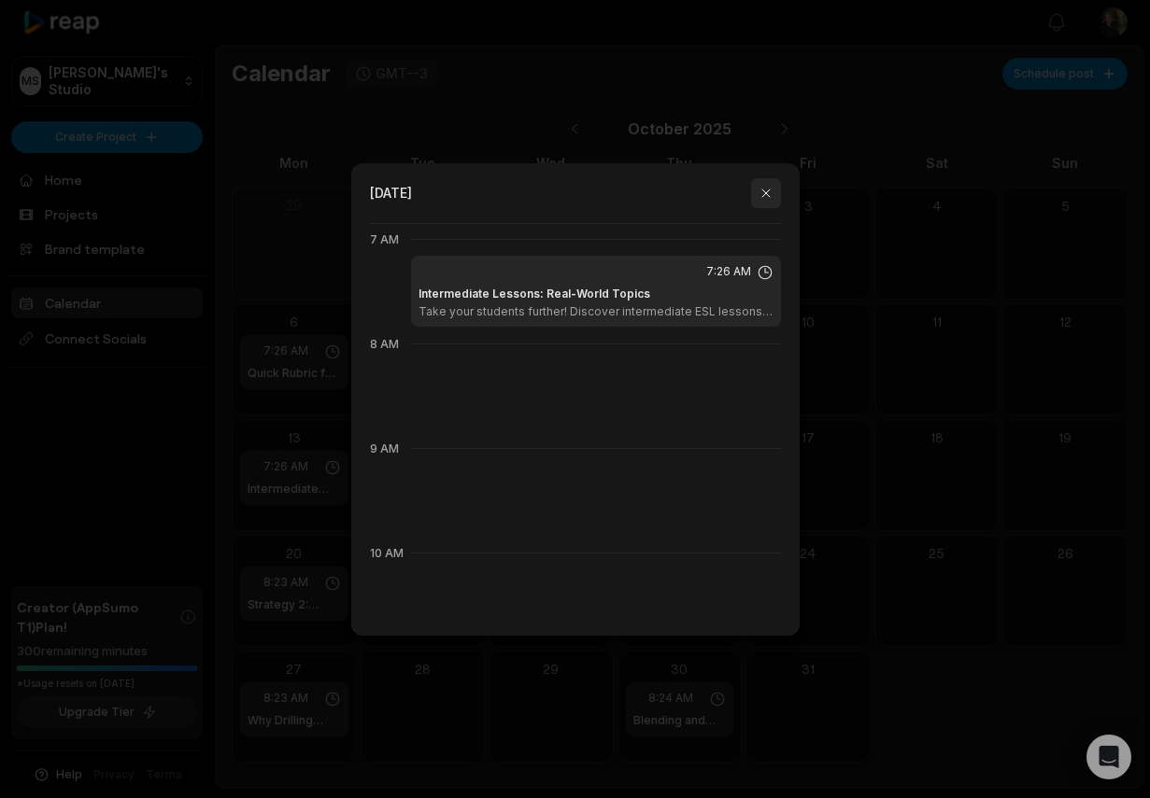
click at [769, 194] on button "button" at bounding box center [766, 193] width 30 height 30
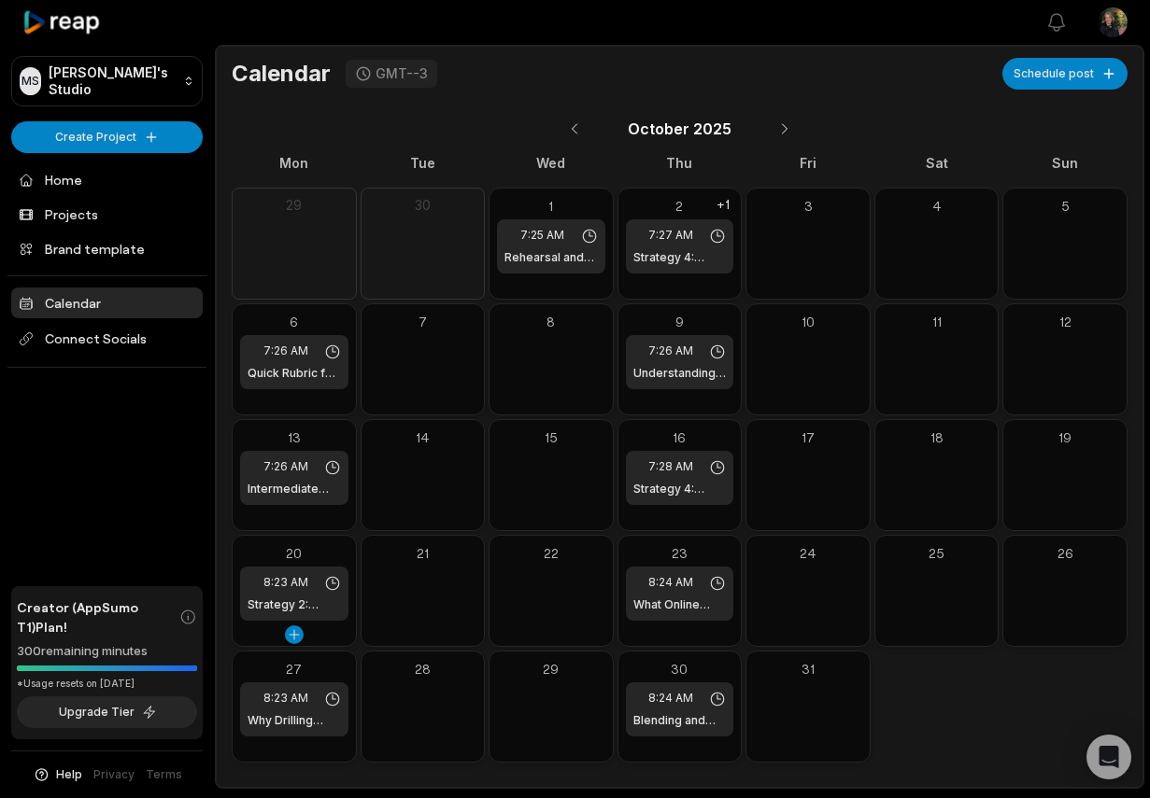
click at [330, 551] on div "20" at bounding box center [294, 554] width 108 height 20
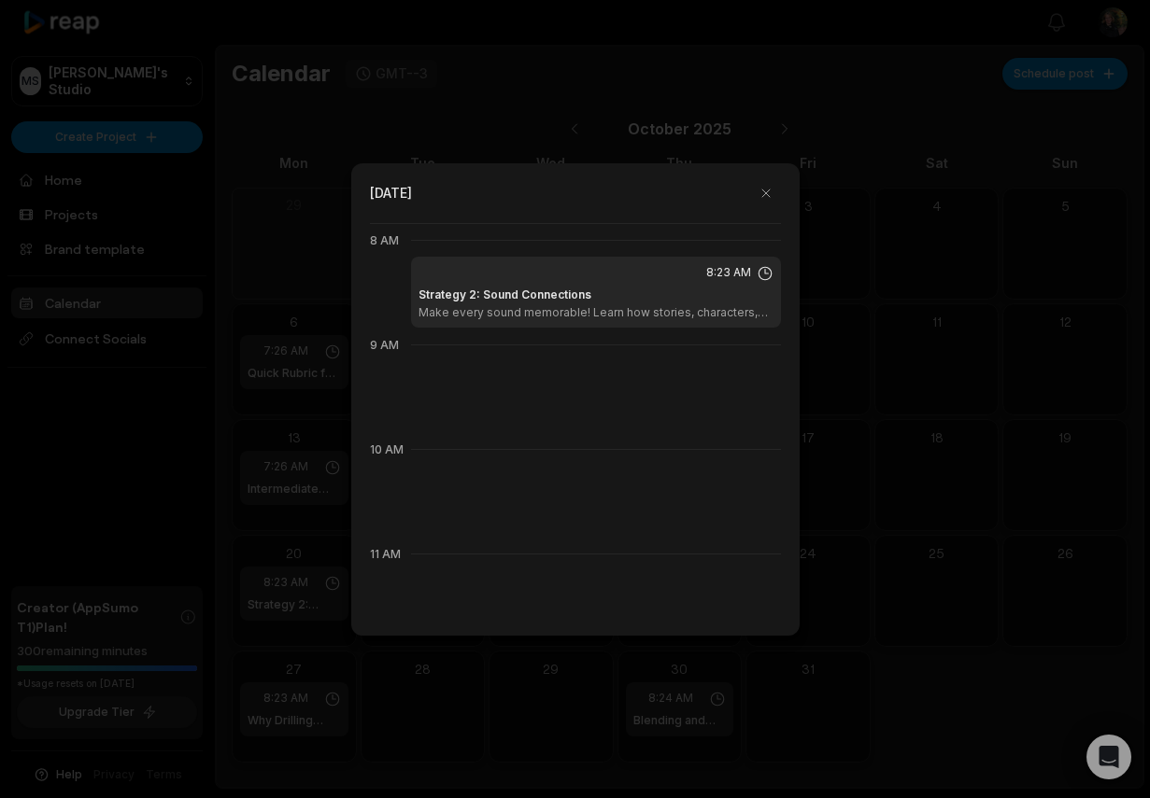
scroll to position [837, 0]
click at [757, 200] on button "button" at bounding box center [766, 193] width 30 height 30
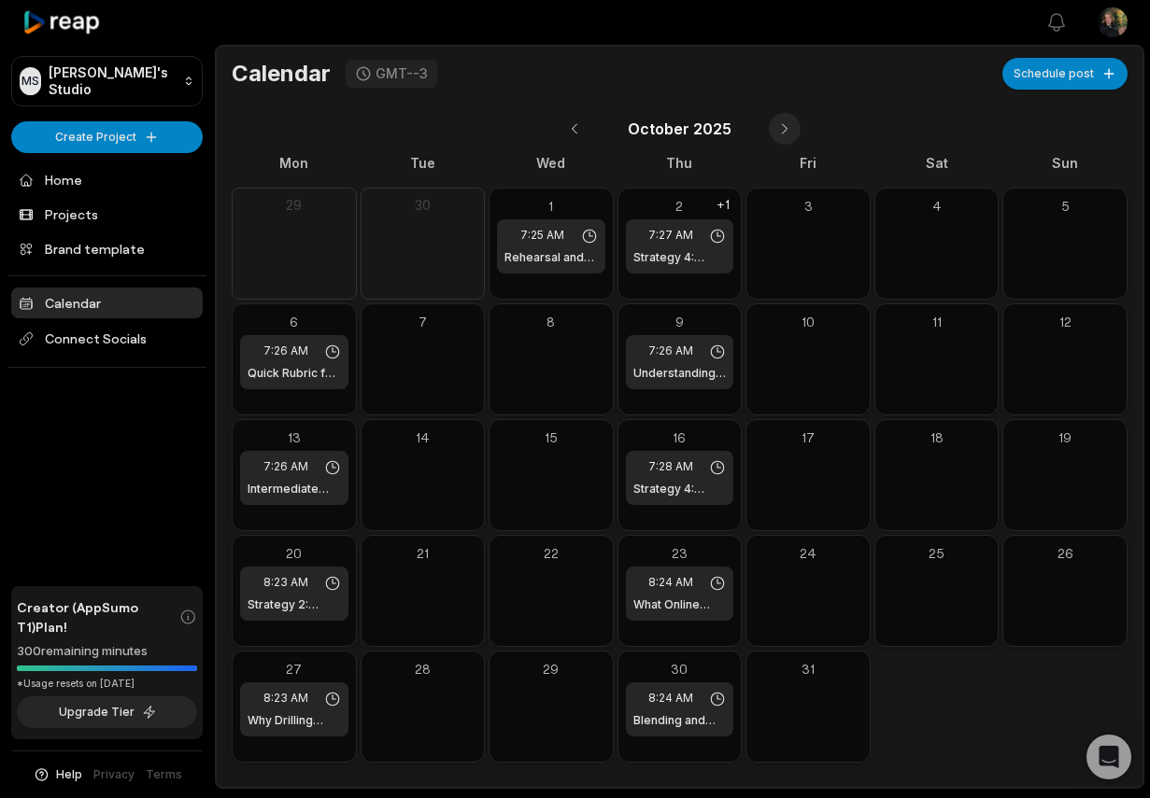
click at [784, 132] on button at bounding box center [785, 129] width 32 height 32
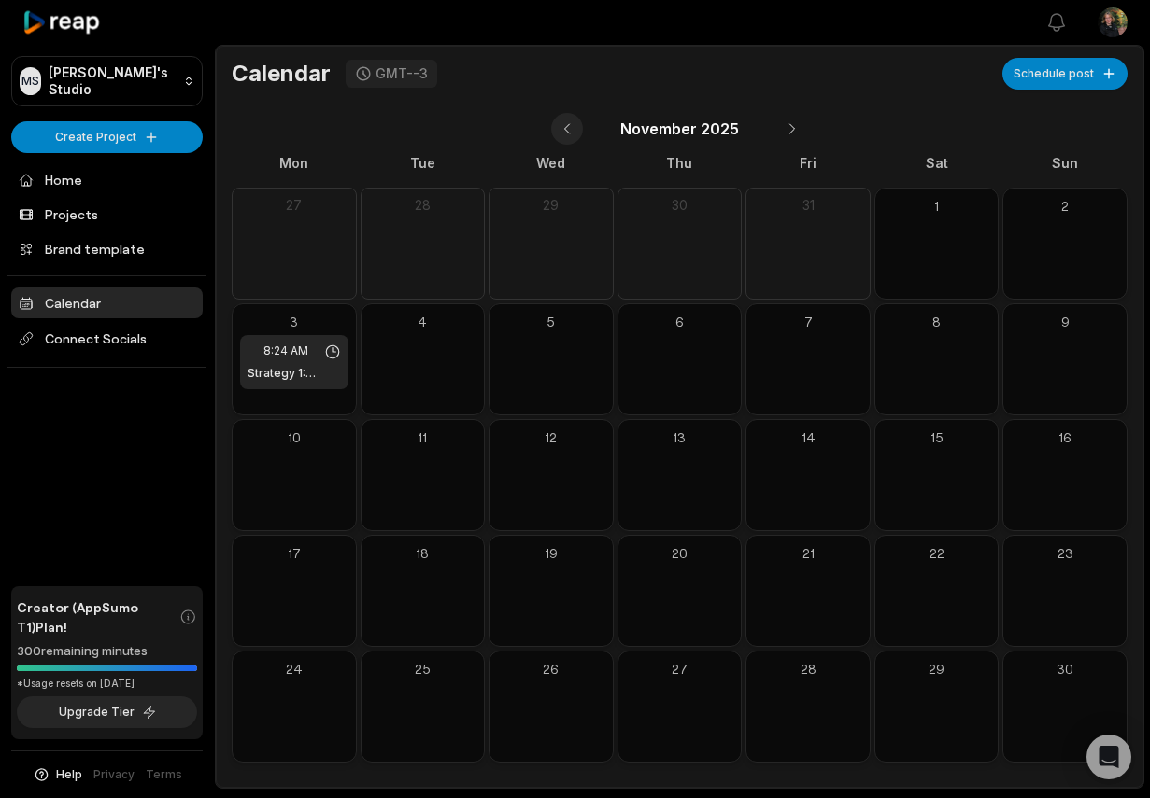
click at [570, 133] on button at bounding box center [567, 129] width 32 height 32
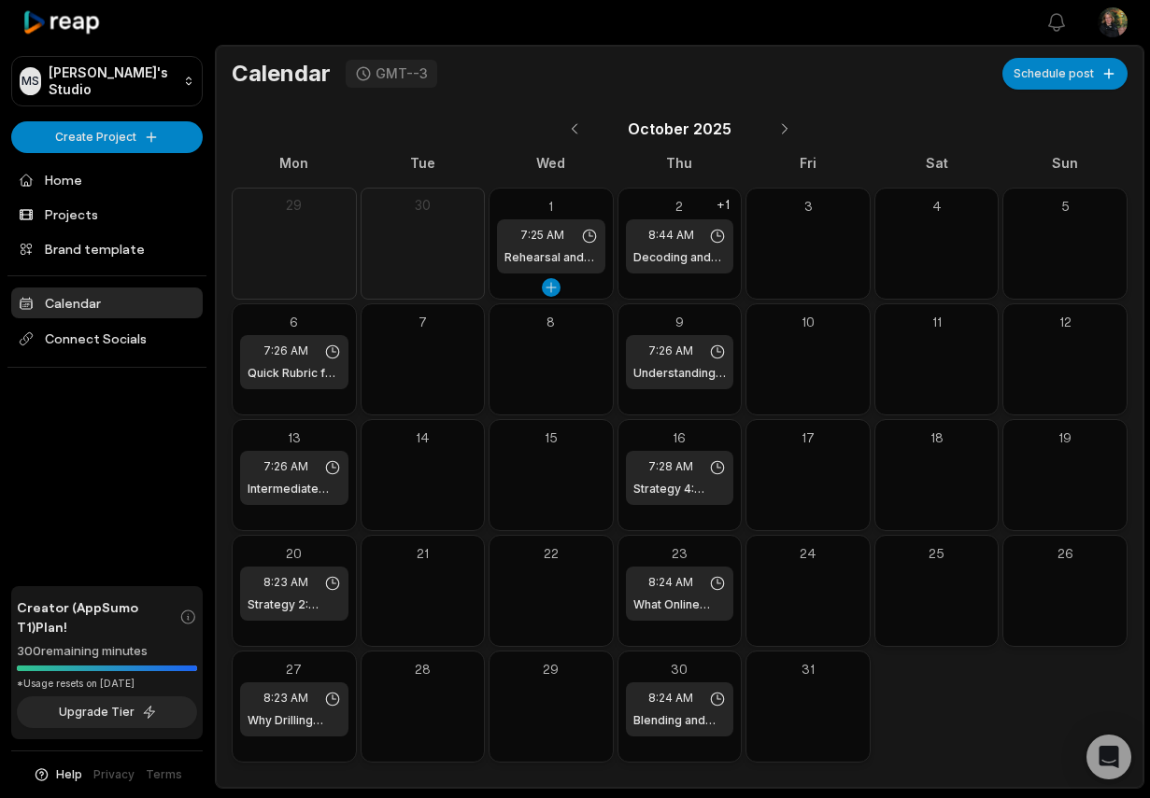
click at [536, 249] on h1 "Rehearsal and Practice in Speaking" at bounding box center [550, 257] width 93 height 17
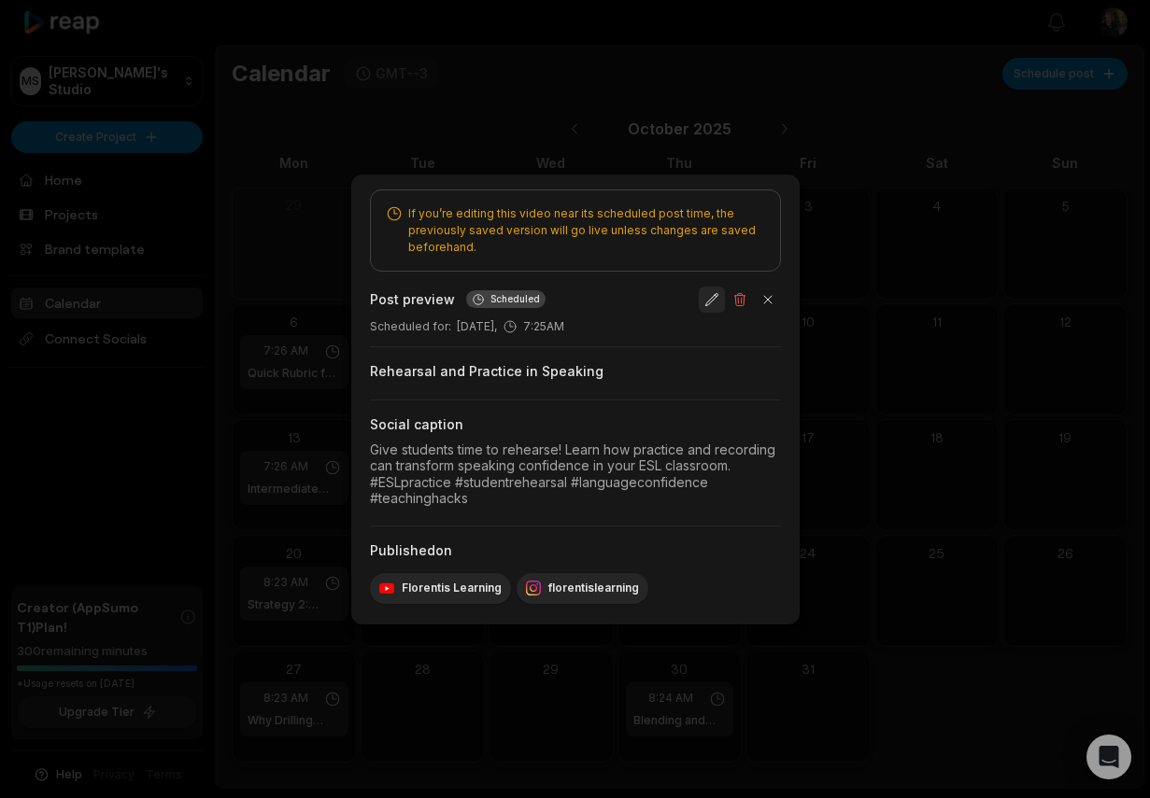
click at [714, 303] on button "button" at bounding box center [712, 300] width 26 height 26
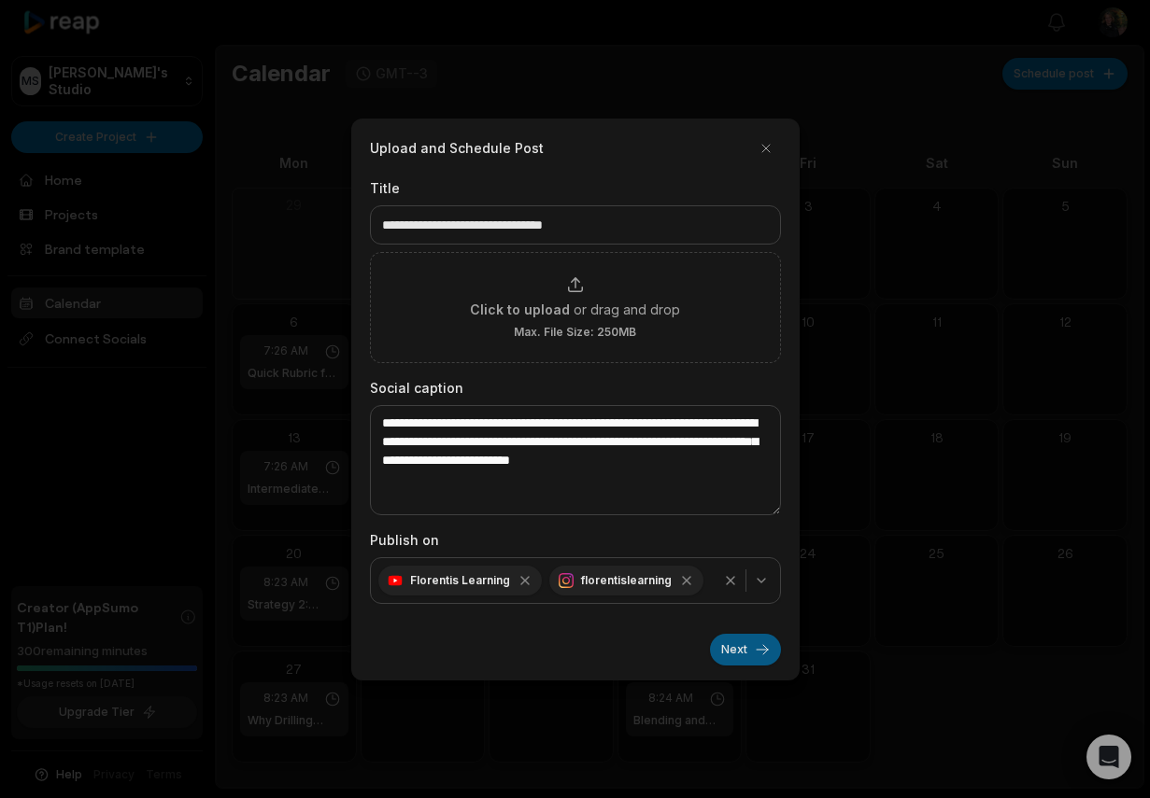
click at [733, 649] on button "Next" at bounding box center [745, 650] width 71 height 32
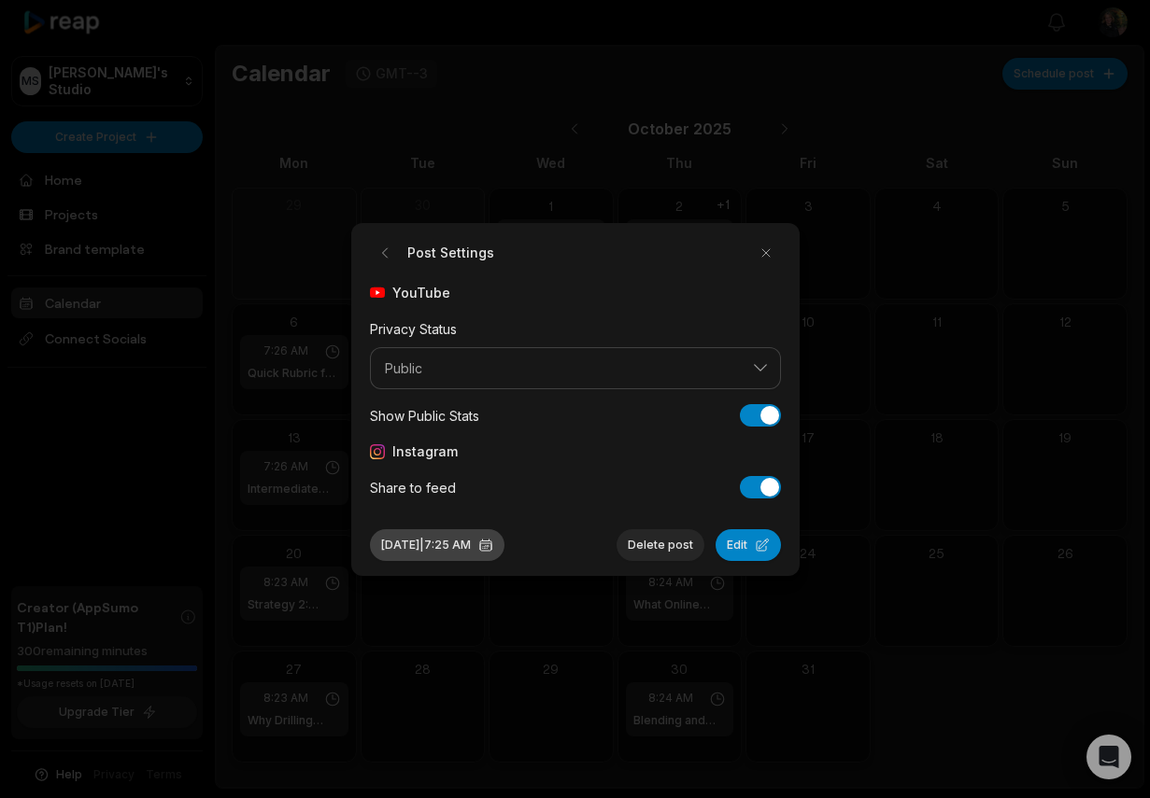
click at [427, 544] on button "Oct 1, 2025 | 7:25 AM" at bounding box center [437, 546] width 134 height 32
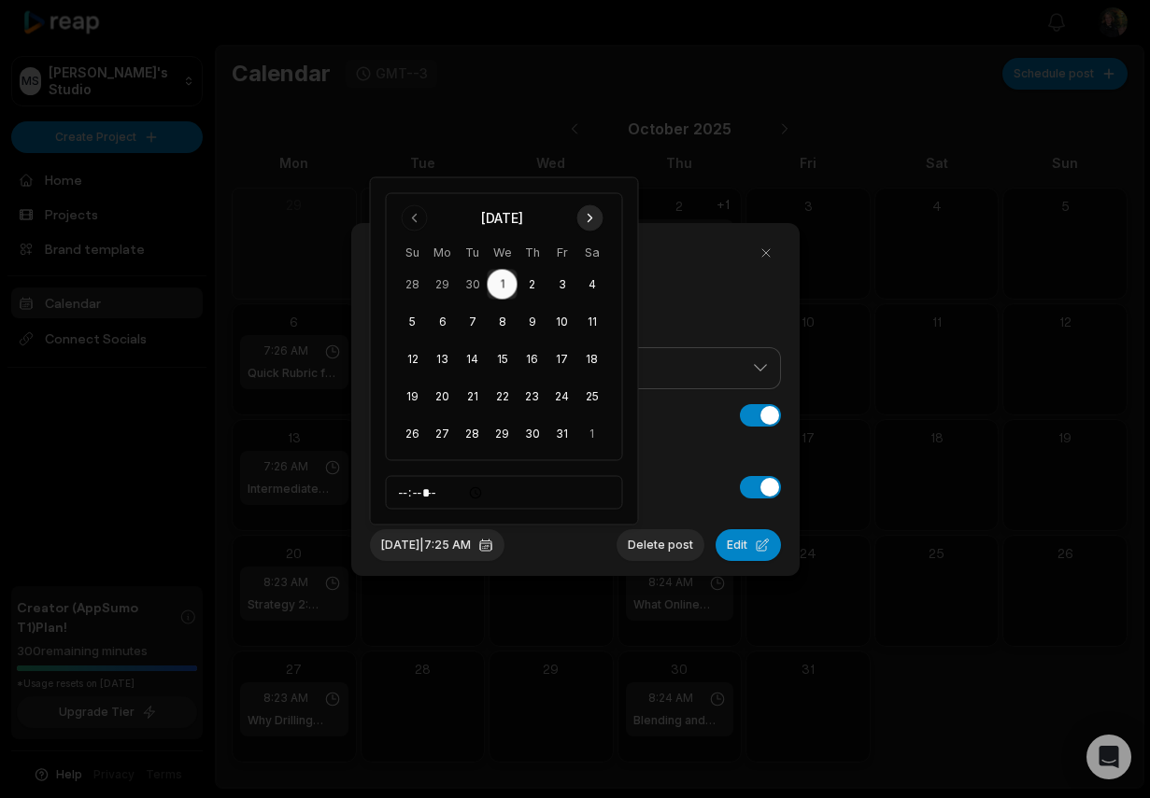
click at [587, 215] on button "Go to next month" at bounding box center [590, 218] width 26 height 26
click at [530, 282] on button "6" at bounding box center [532, 285] width 30 height 30
click at [740, 555] on button "Edit" at bounding box center [747, 546] width 65 height 32
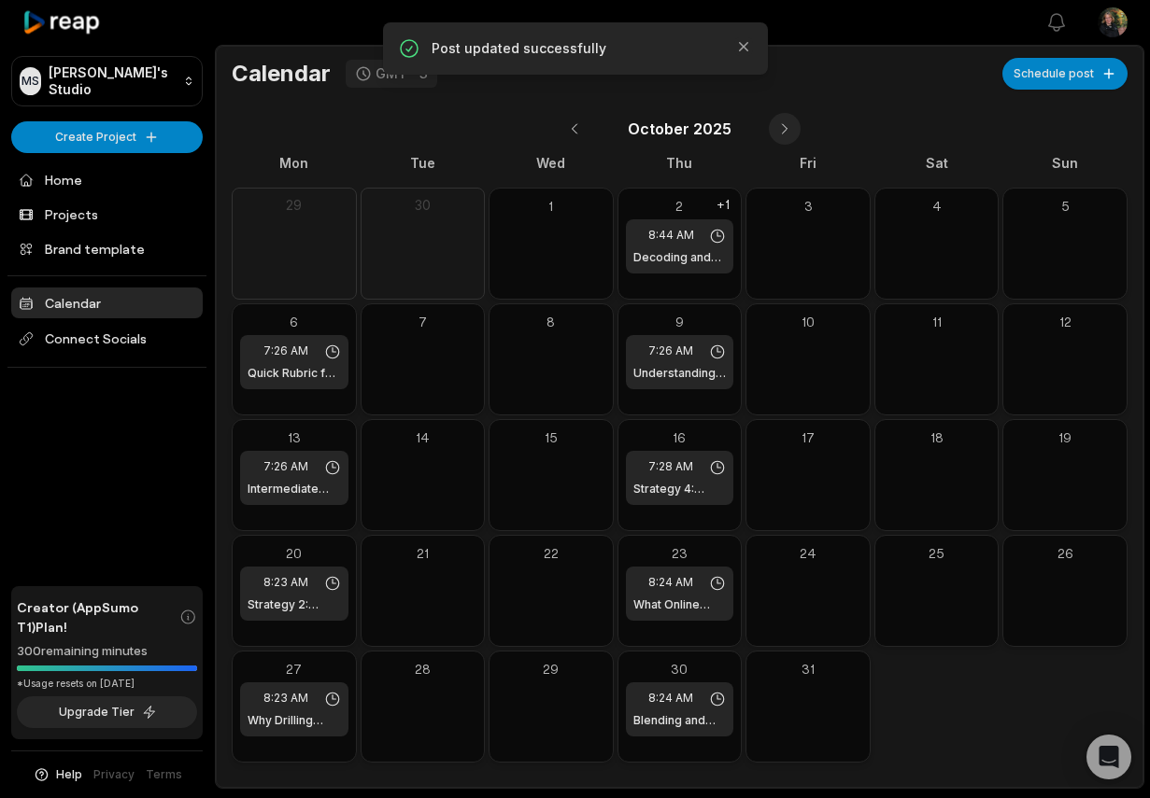
click at [779, 128] on button at bounding box center [785, 129] width 32 height 32
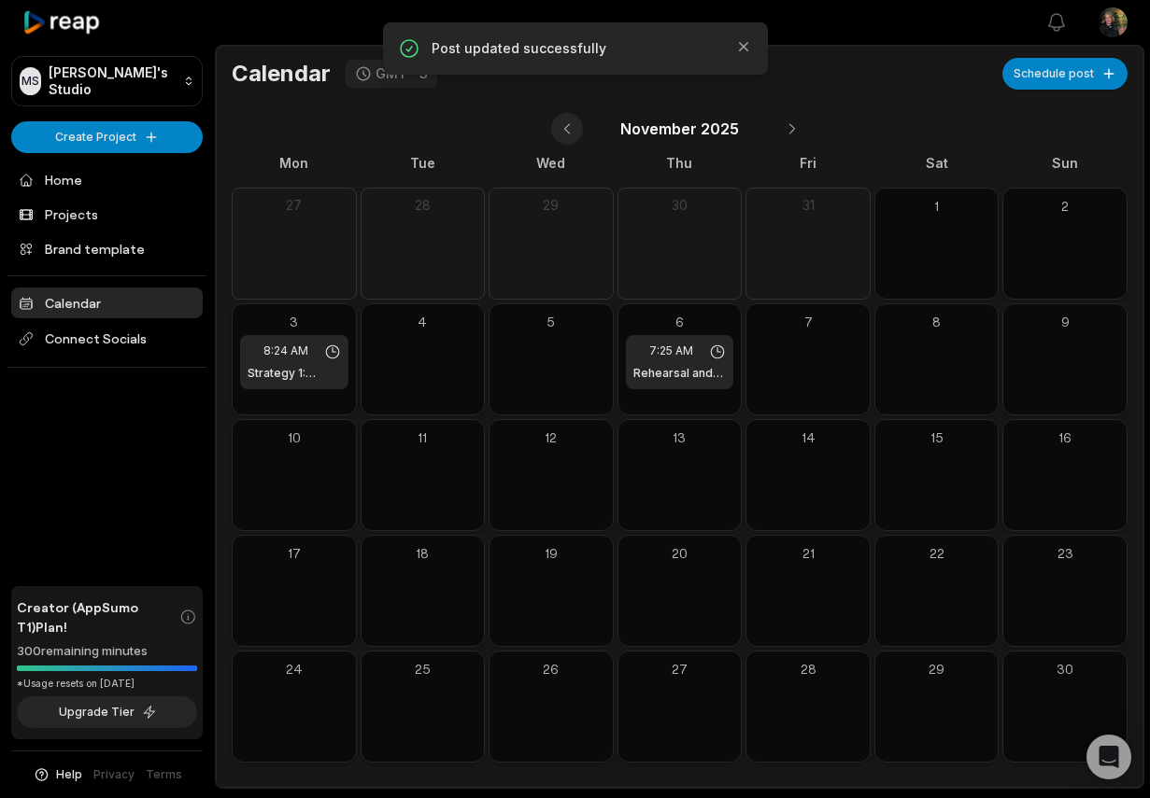
click at [575, 136] on button at bounding box center [567, 129] width 32 height 32
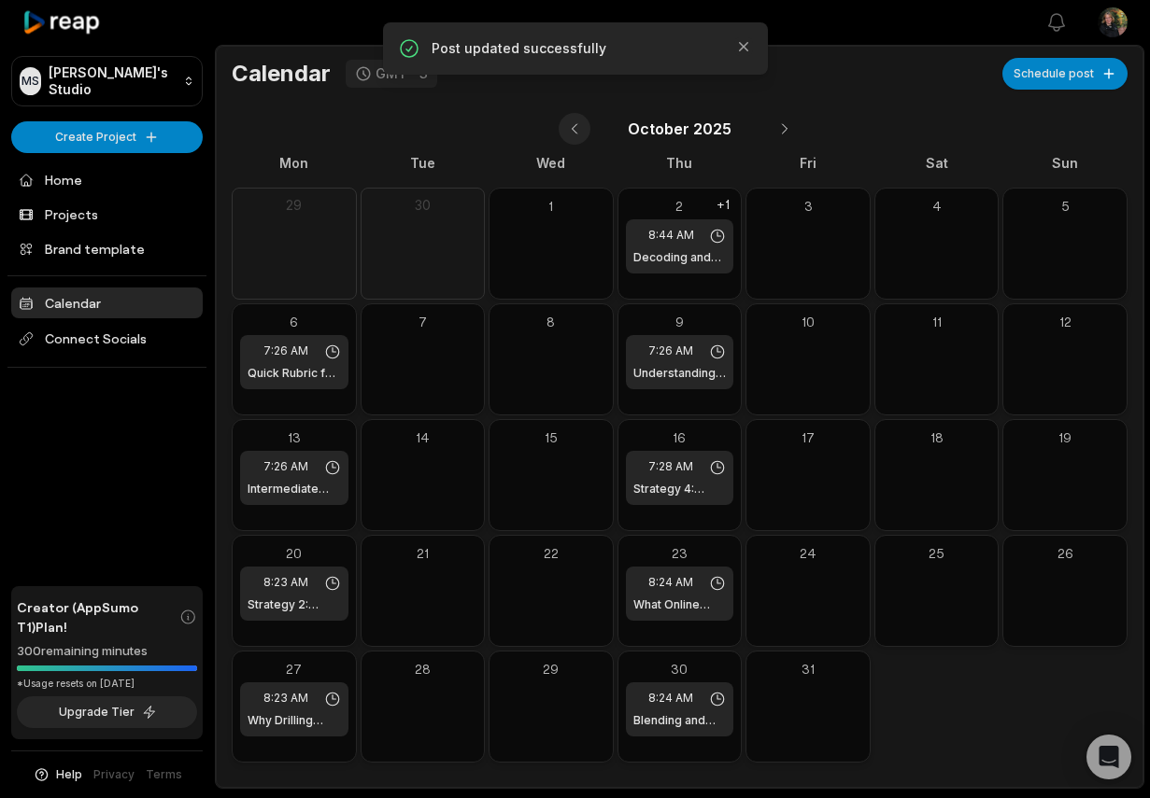
click at [575, 137] on button at bounding box center [574, 129] width 32 height 32
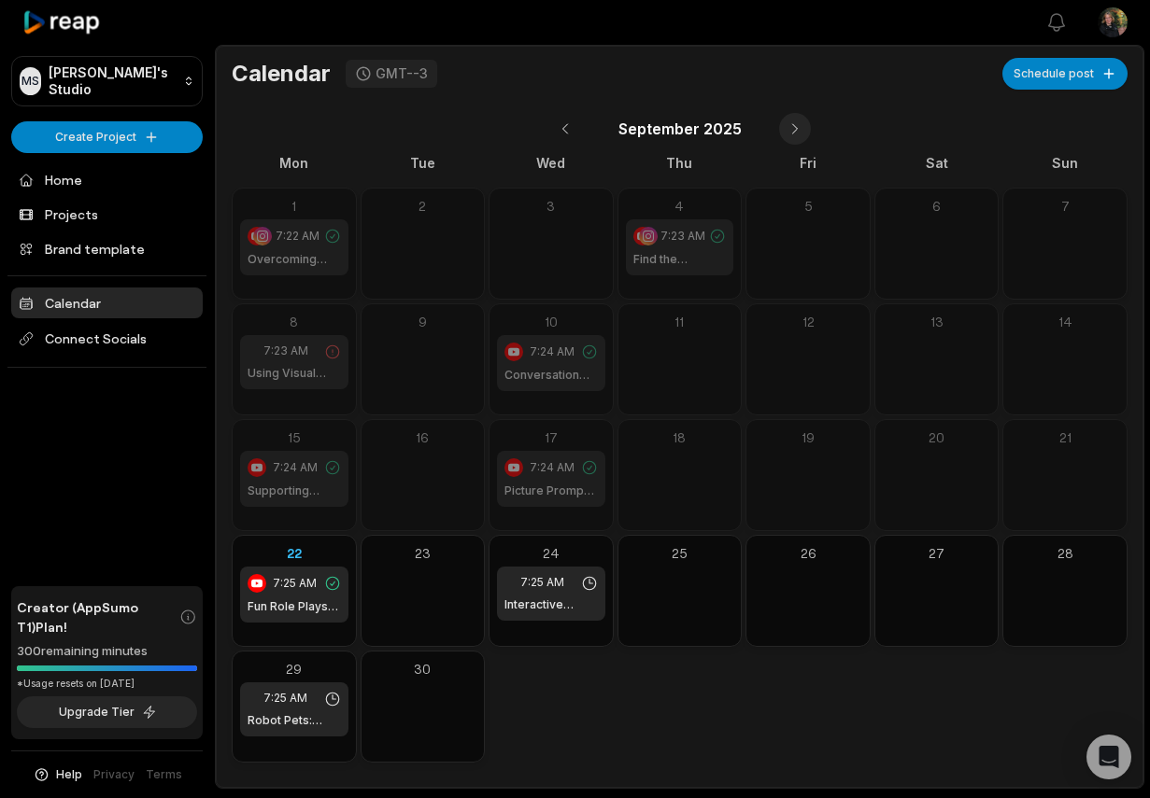
click at [792, 131] on button at bounding box center [795, 129] width 32 height 32
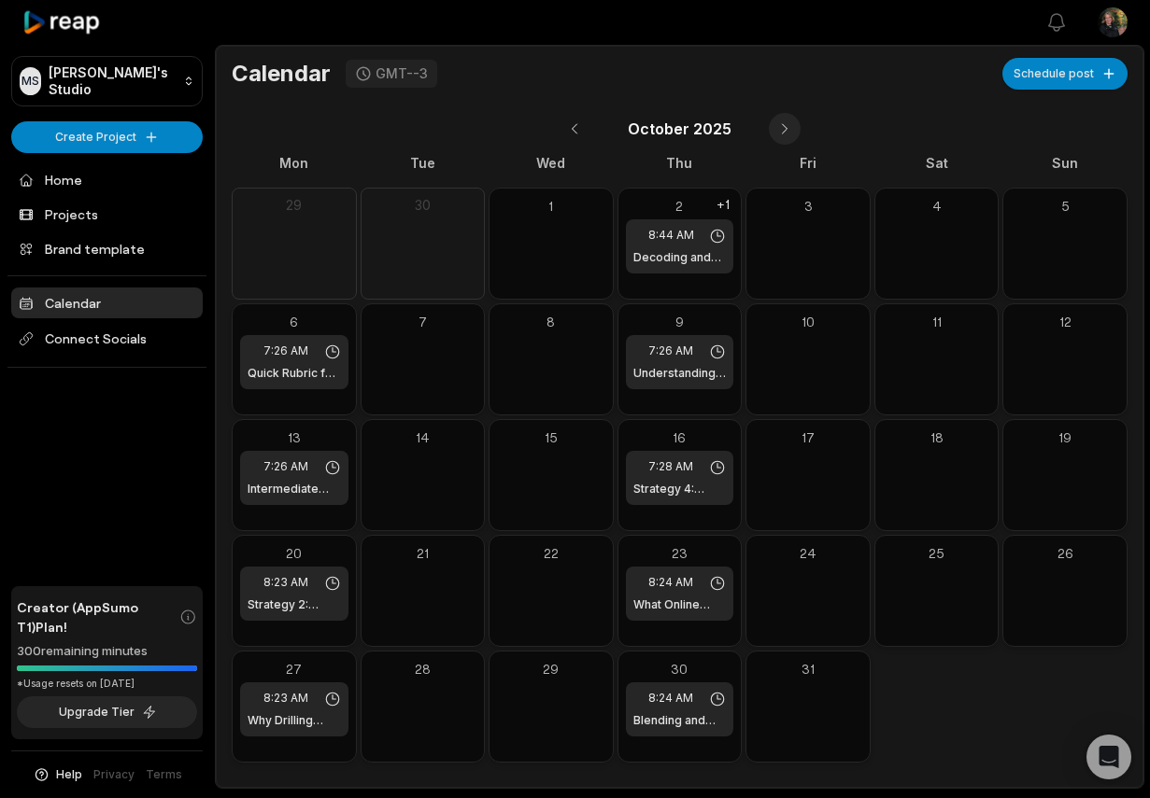
click at [792, 131] on button at bounding box center [785, 129] width 32 height 32
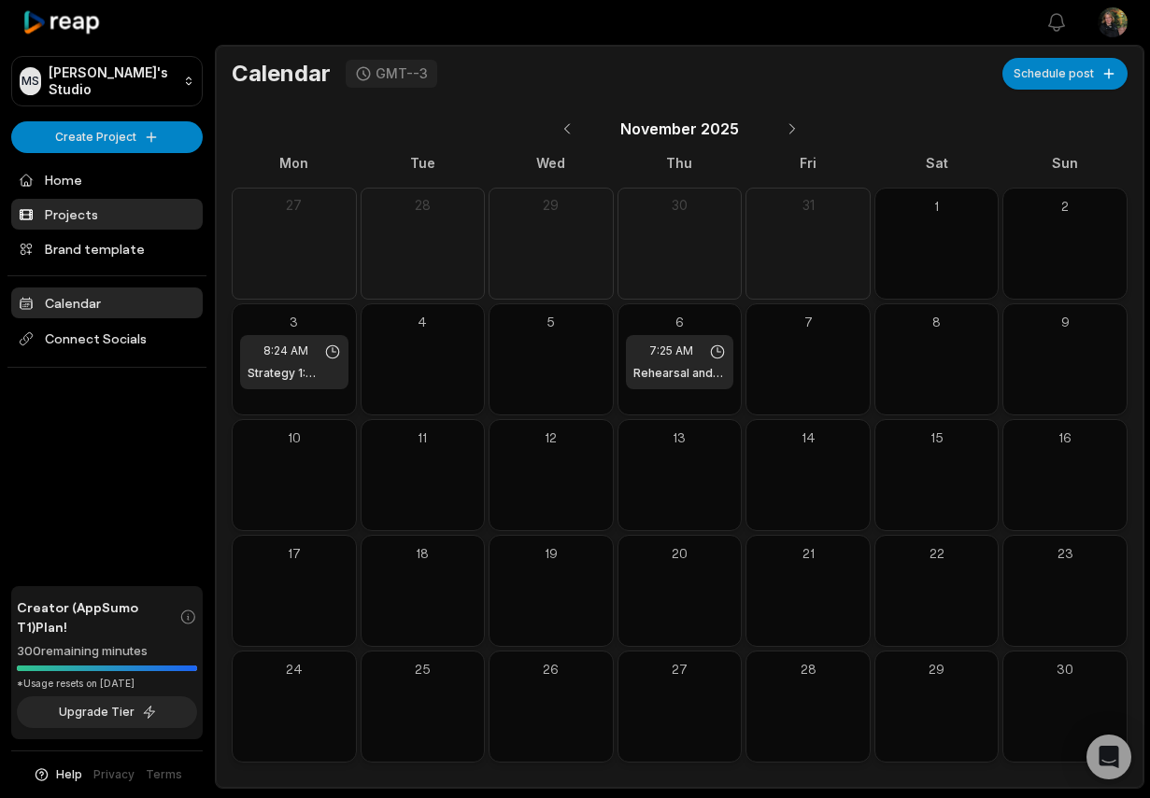
click at [41, 215] on link "Projects" at bounding box center [106, 214] width 191 height 31
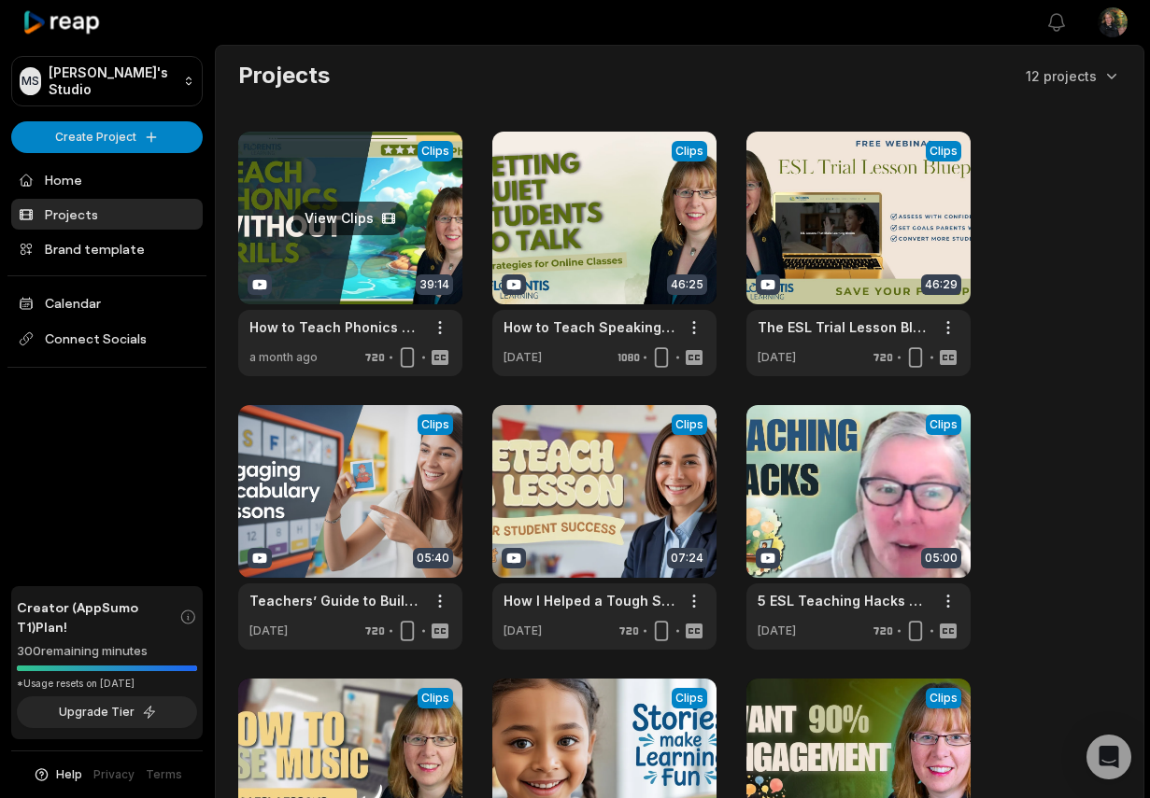
click at [327, 275] on link at bounding box center [350, 254] width 224 height 245
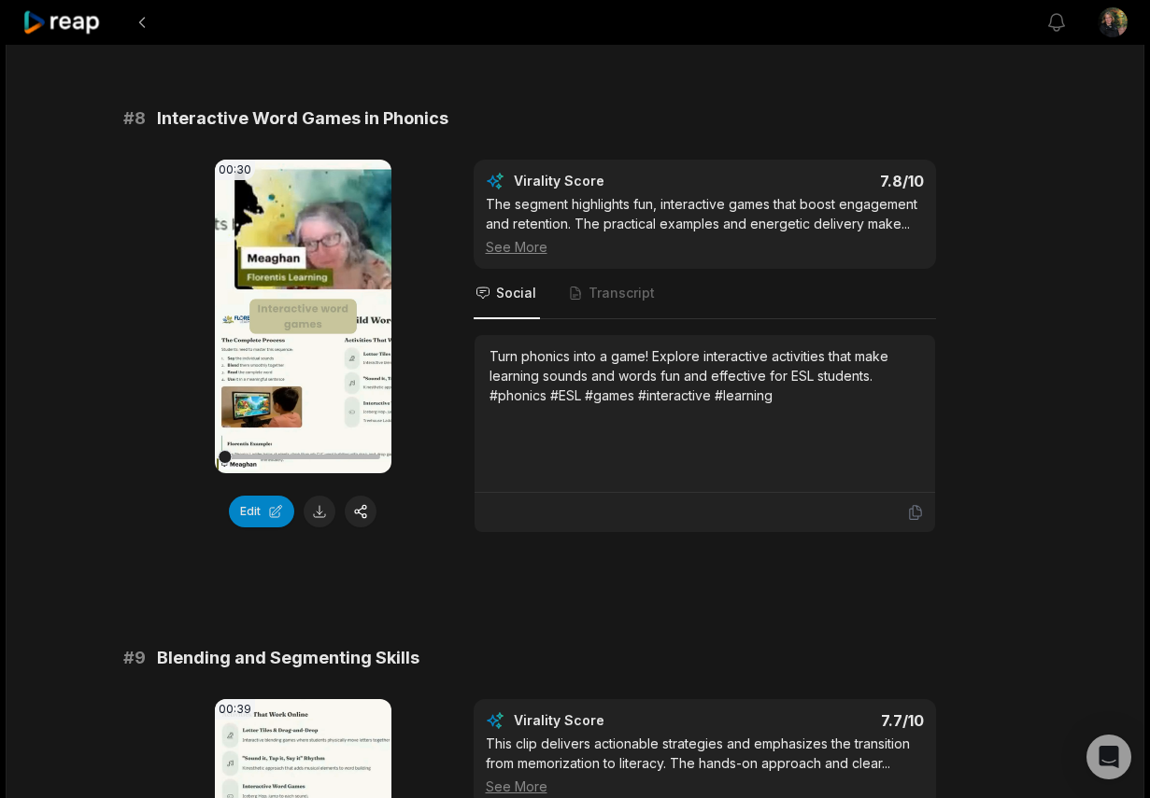
scroll to position [3925, 0]
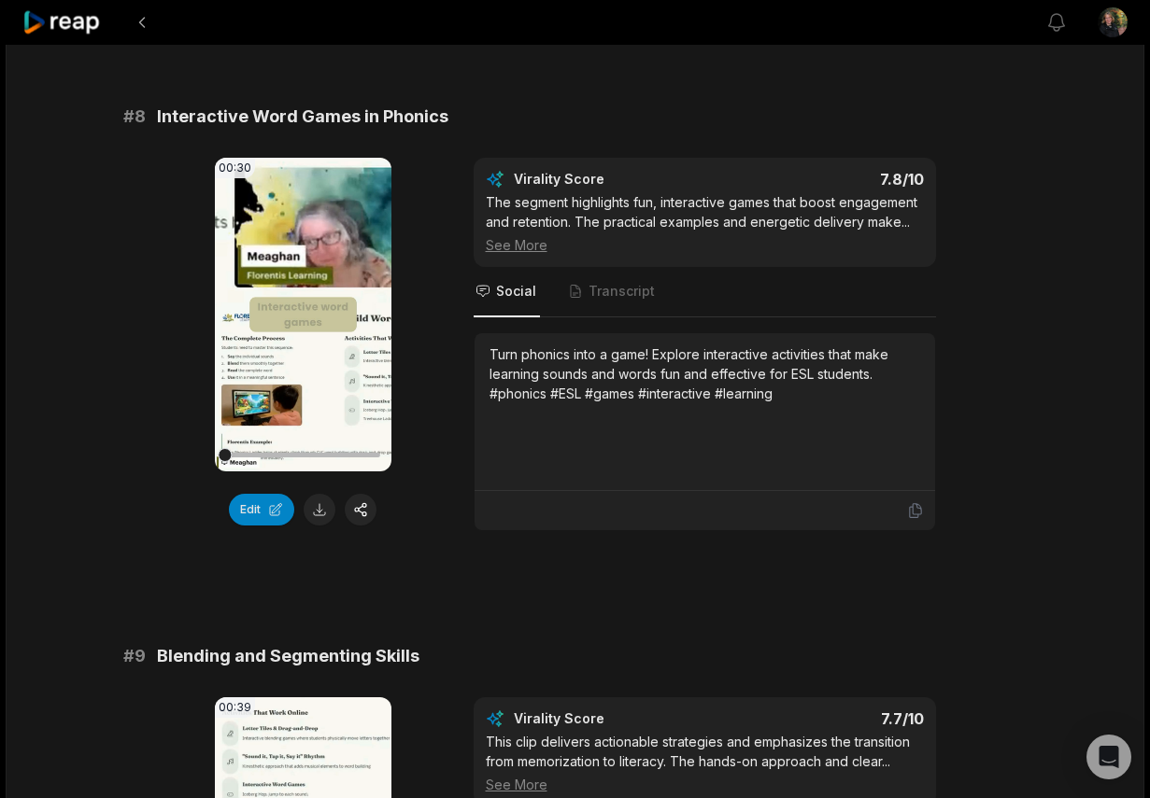
click at [568, 445] on div "Turn phonics into a game! Explore interactive activities that make learning sou…" at bounding box center [704, 412] width 431 height 134
click at [833, 394] on div "Turn phonics into a game! Explore interactive activities that make learning sou…" at bounding box center [704, 374] width 431 height 59
click at [795, 406] on div "Turn phonics into a game! Explore interactive activities that make learning sou…" at bounding box center [704, 412] width 431 height 134
click at [785, 391] on div "Turn phonics into a game! Explore interactive activities that make learning sou…" at bounding box center [704, 374] width 431 height 59
click at [763, 368] on div "Turn phonics into a game! Explore interactive activities that make learning sou…" at bounding box center [704, 374] width 431 height 59
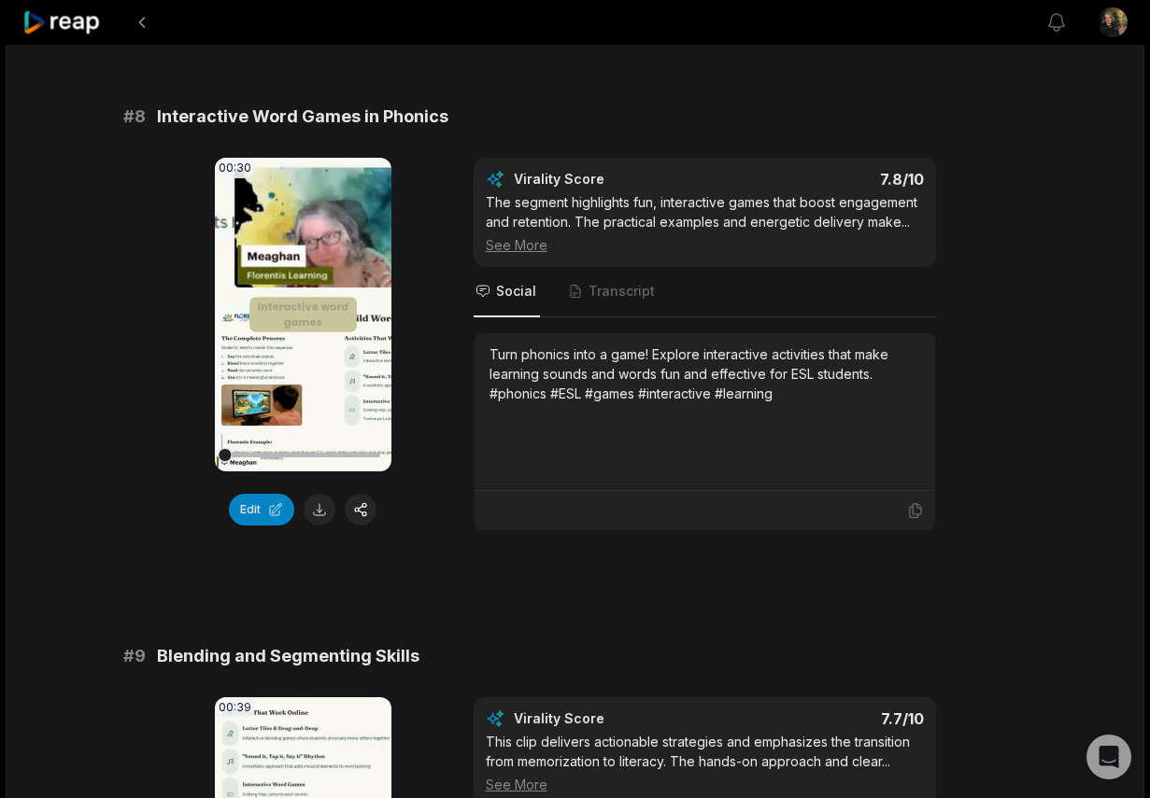
click at [637, 362] on div "Turn phonics into a game! Explore interactive activities that make learning sou…" at bounding box center [704, 374] width 431 height 59
click at [357, 516] on button "button" at bounding box center [361, 510] width 32 height 32
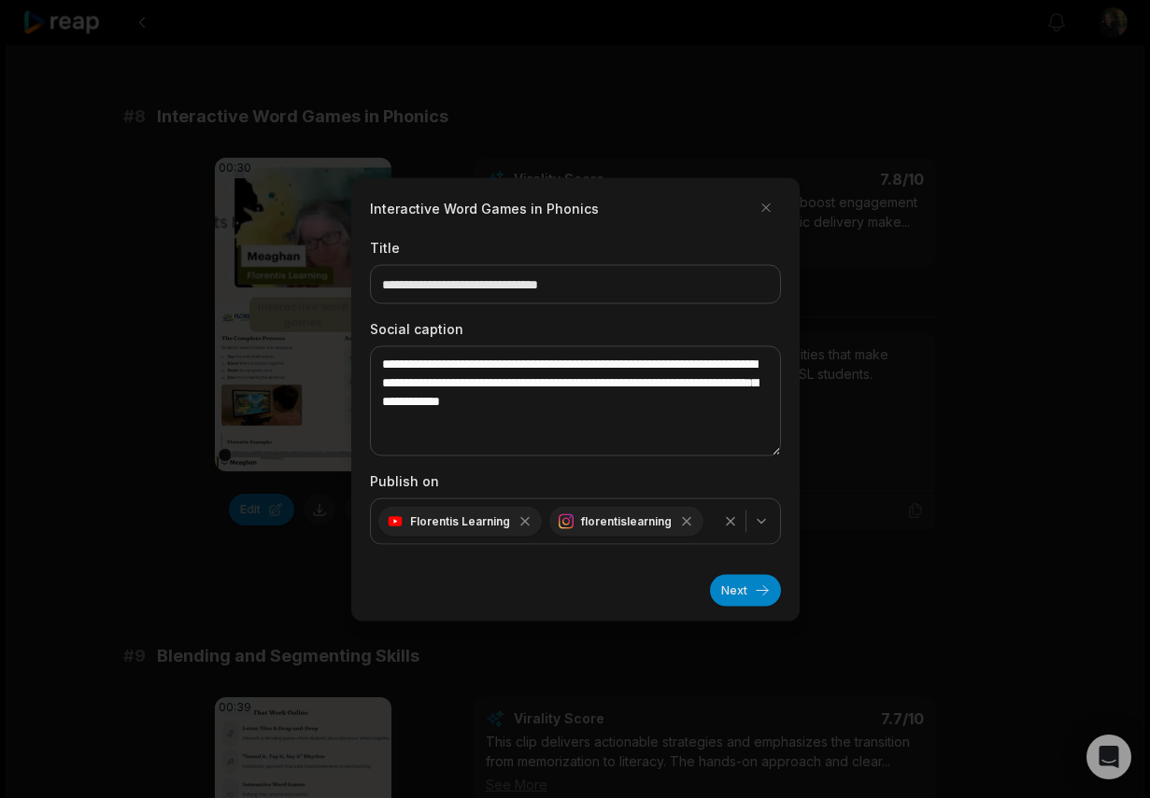
click at [742, 607] on div "**********" at bounding box center [575, 399] width 448 height 444
click at [748, 587] on button "Next" at bounding box center [745, 590] width 71 height 32
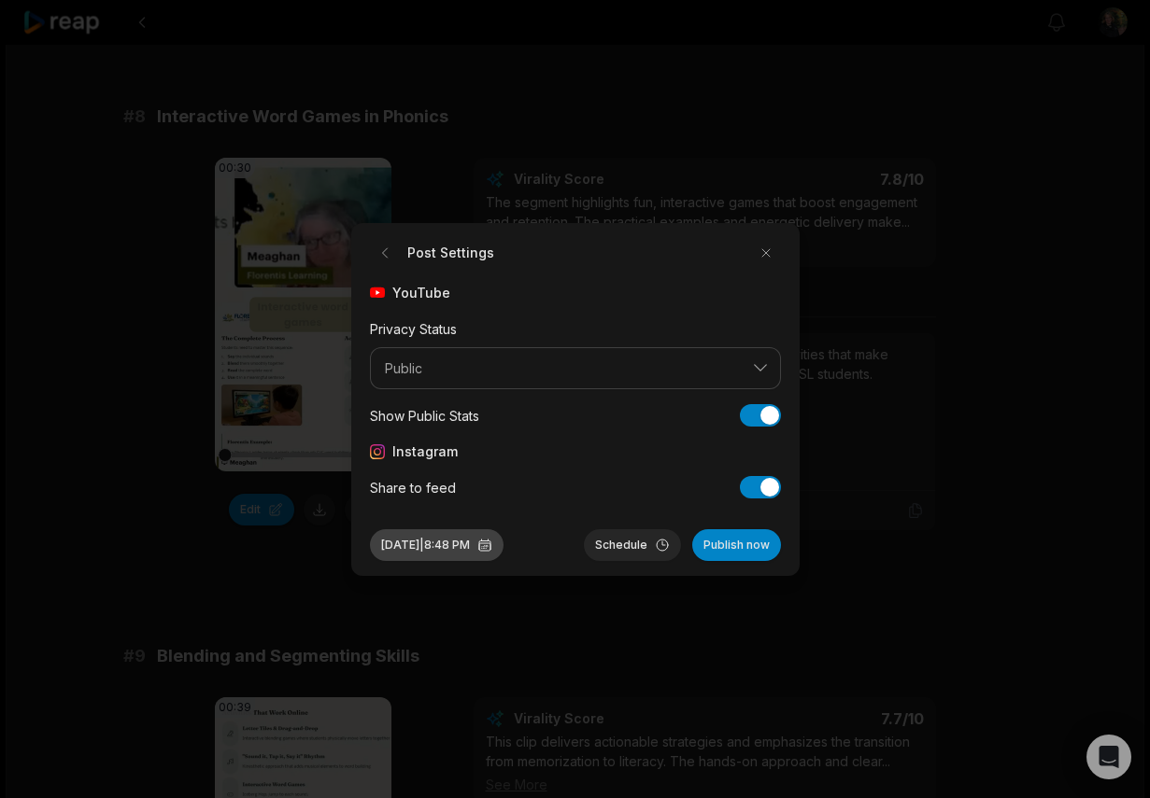
click at [413, 546] on button "[DATE] 8:48 PM" at bounding box center [437, 546] width 134 height 32
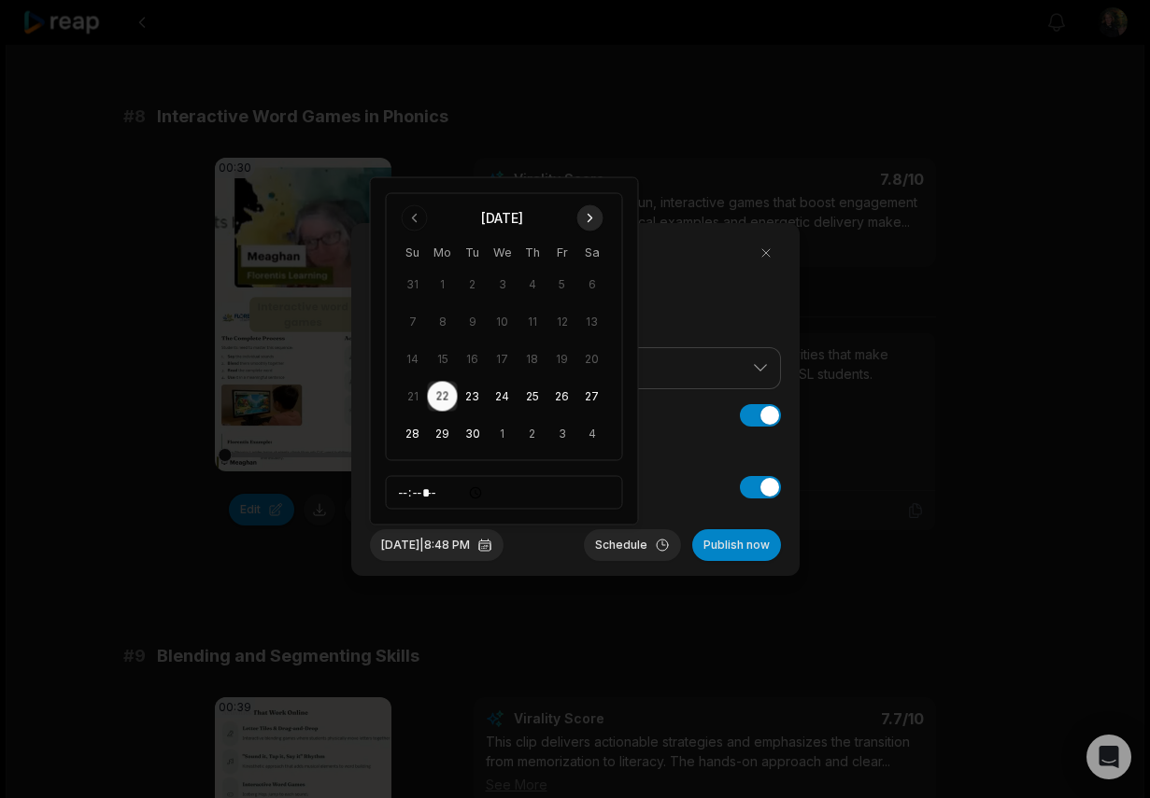
click at [600, 212] on button "Go to next month" at bounding box center [590, 218] width 26 height 26
click at [440, 327] on button "10" at bounding box center [443, 322] width 30 height 30
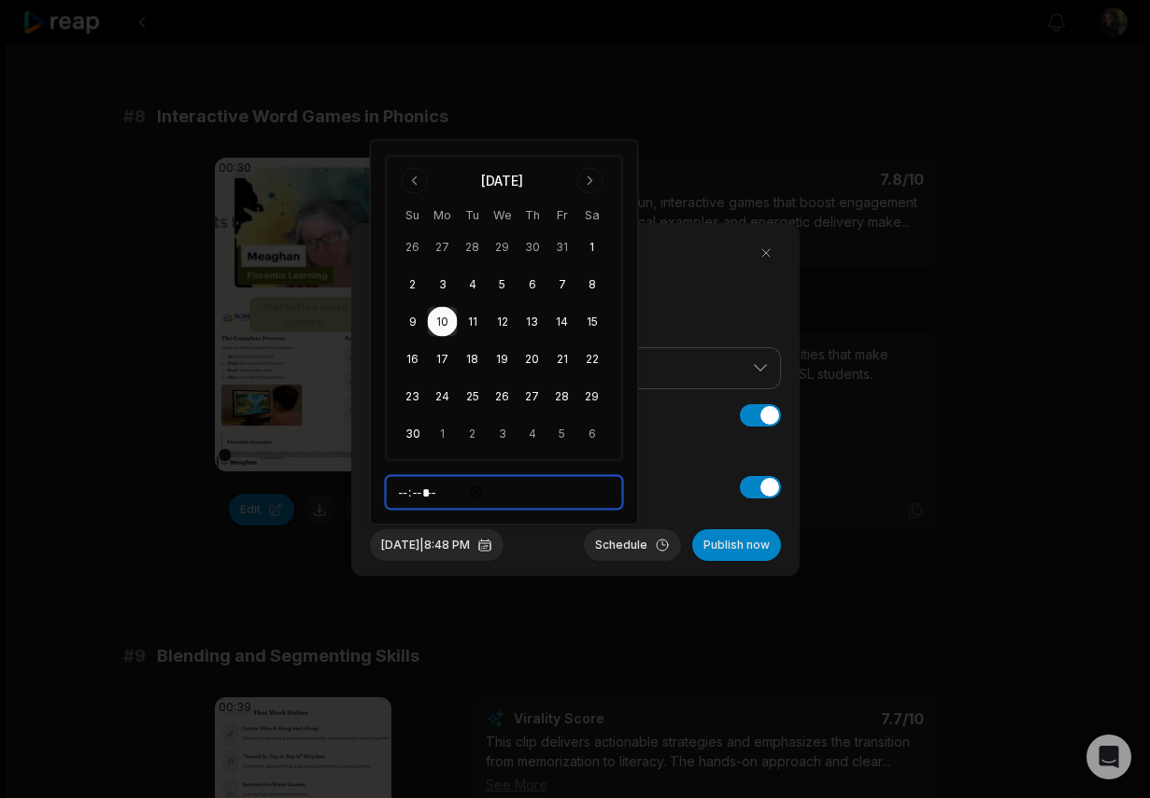
click at [449, 489] on input "*****" at bounding box center [504, 493] width 237 height 34
type input "*****"
click at [619, 556] on button "Schedule" at bounding box center [632, 546] width 97 height 32
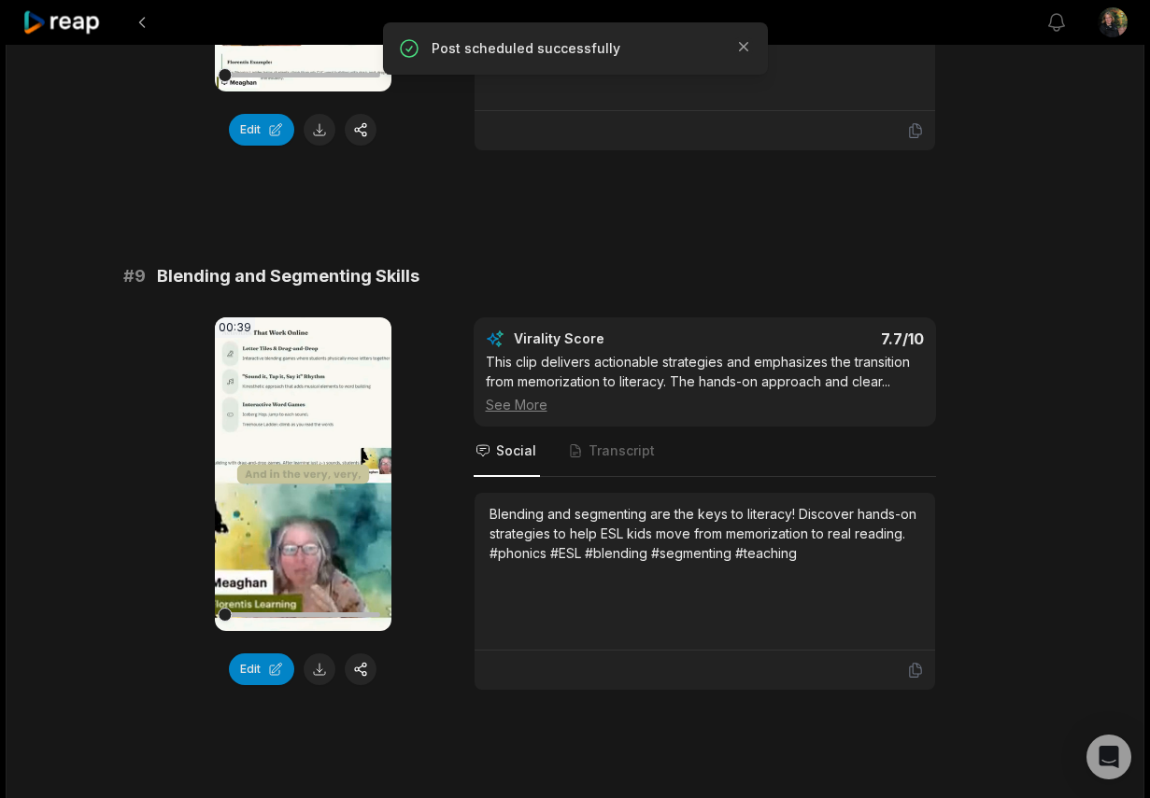
scroll to position [4307, 0]
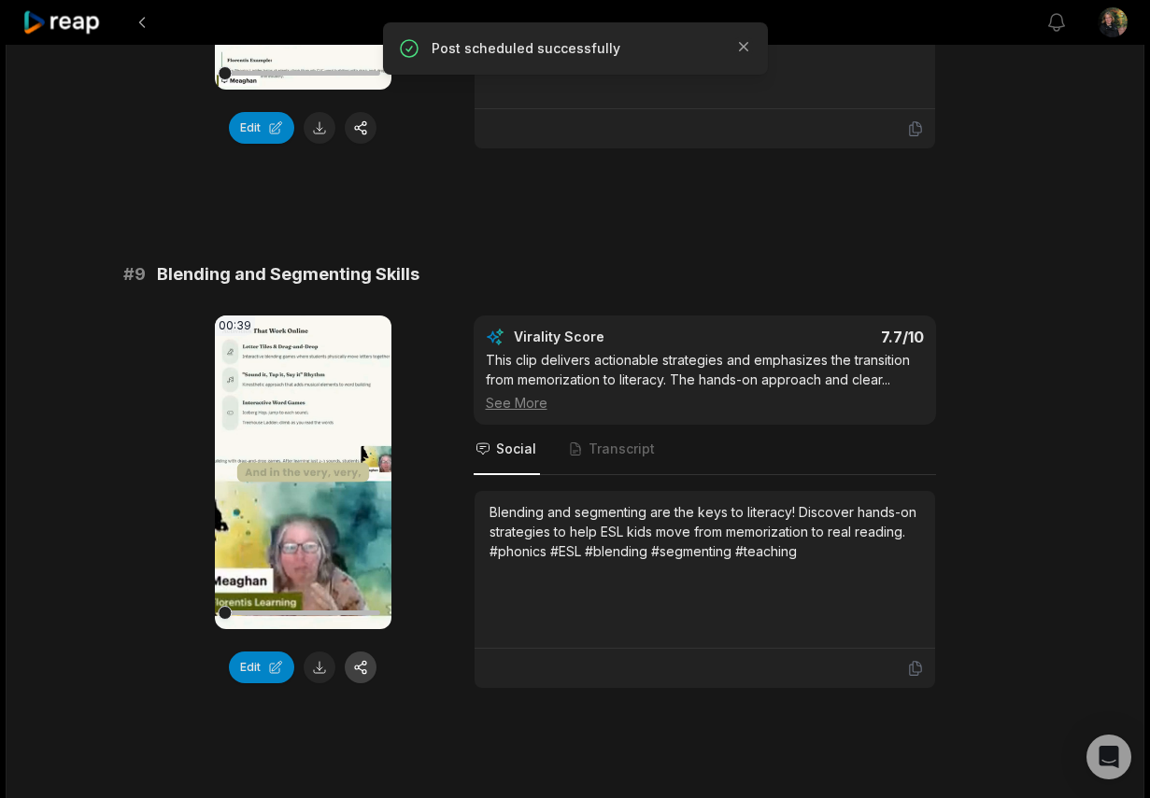
click at [368, 675] on button "button" at bounding box center [361, 668] width 32 height 32
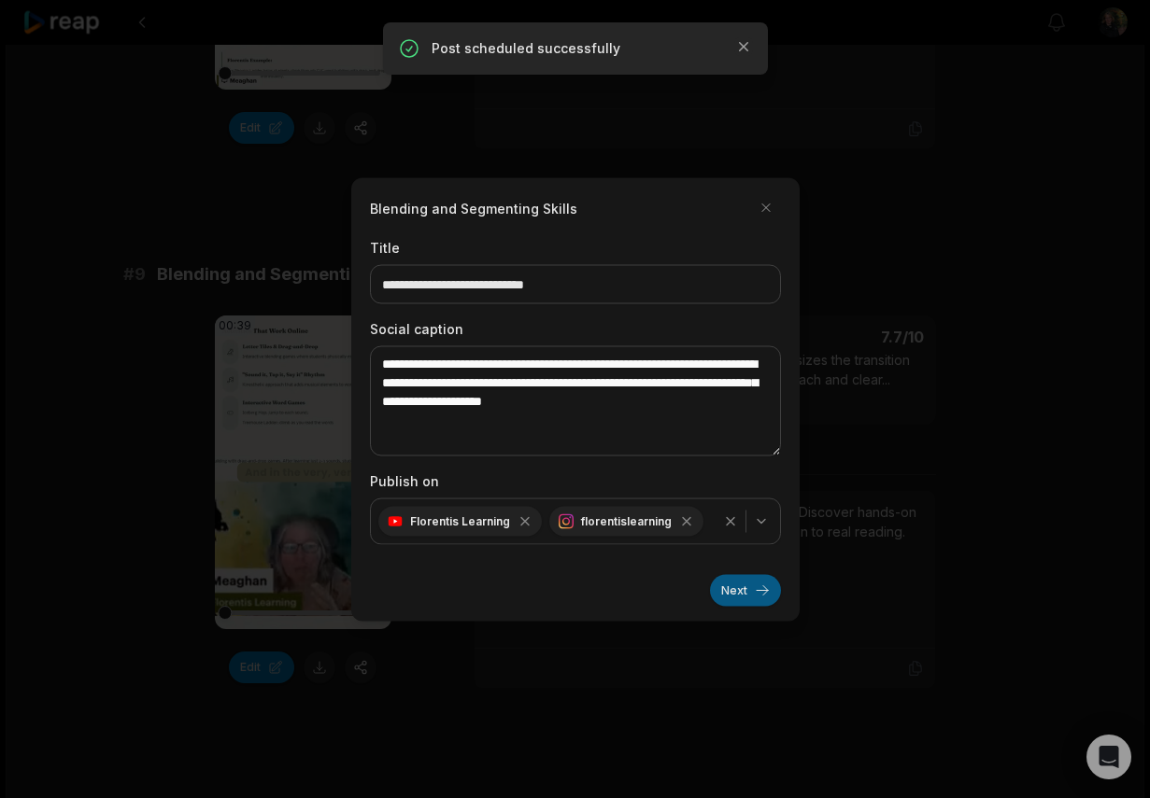
click at [729, 597] on button "Next" at bounding box center [745, 590] width 71 height 32
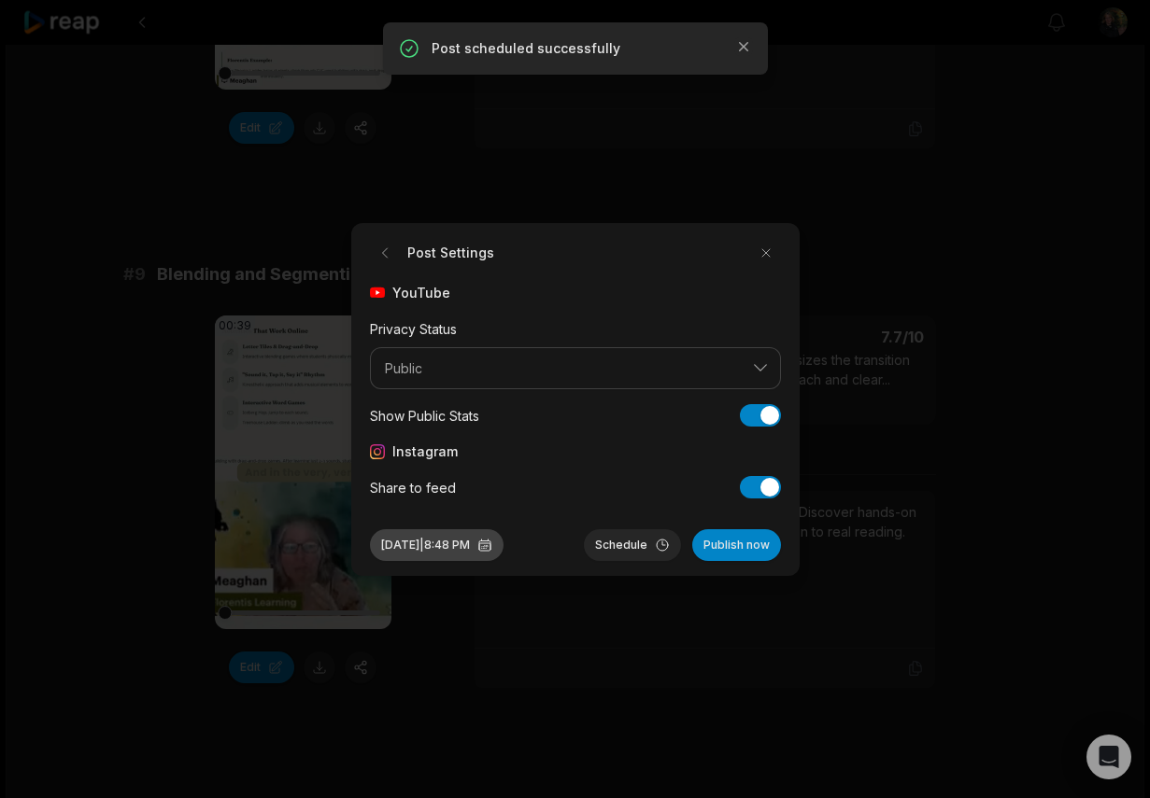
click at [439, 548] on button "[DATE] 8:48 PM" at bounding box center [437, 546] width 134 height 32
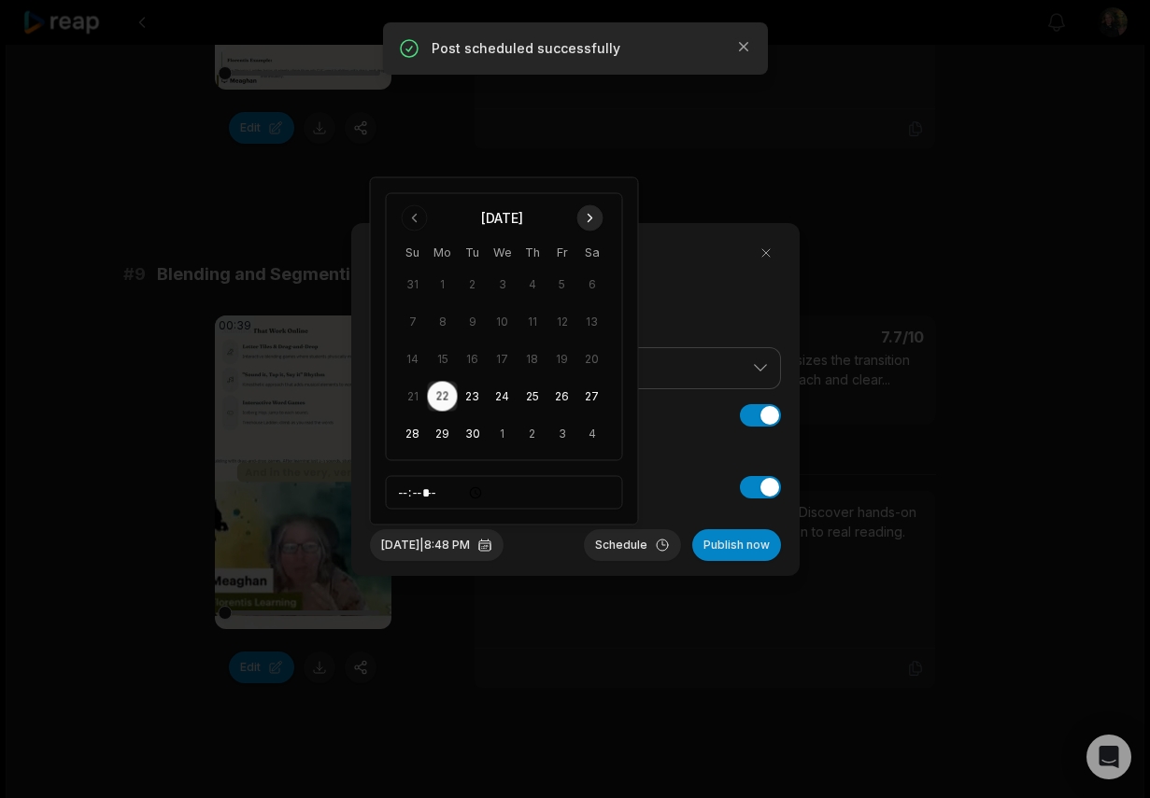
click at [590, 219] on button "Go to next month" at bounding box center [590, 218] width 26 height 26
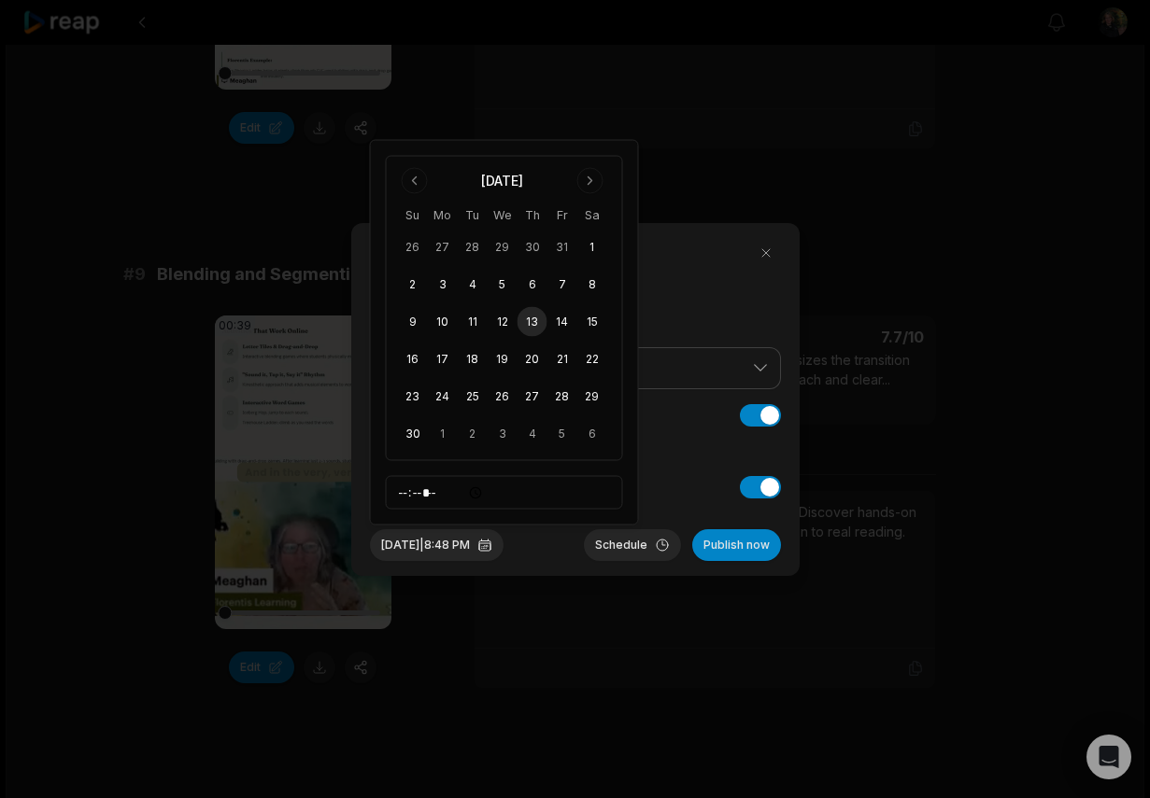
click at [530, 324] on button "13" at bounding box center [532, 322] width 30 height 30
click at [450, 493] on input "*****" at bounding box center [504, 493] width 237 height 34
type input "*****"
click at [627, 548] on button "Schedule" at bounding box center [632, 546] width 97 height 32
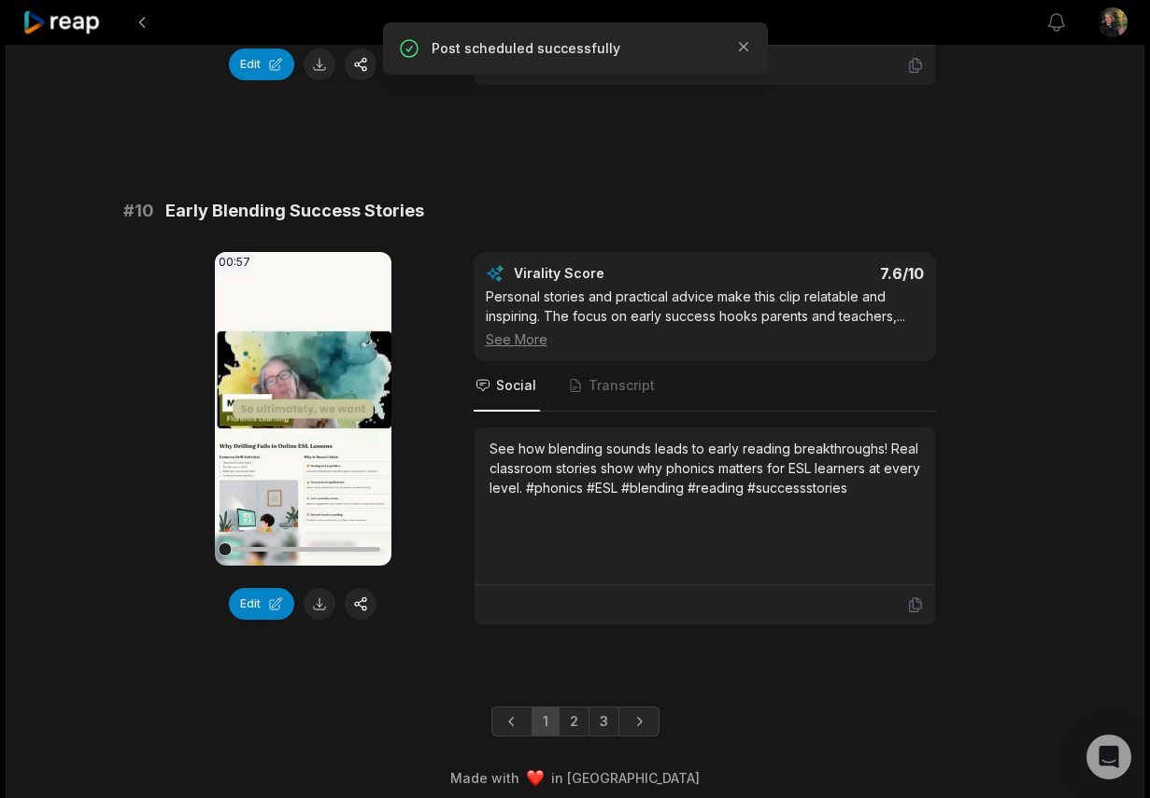
scroll to position [4923, 0]
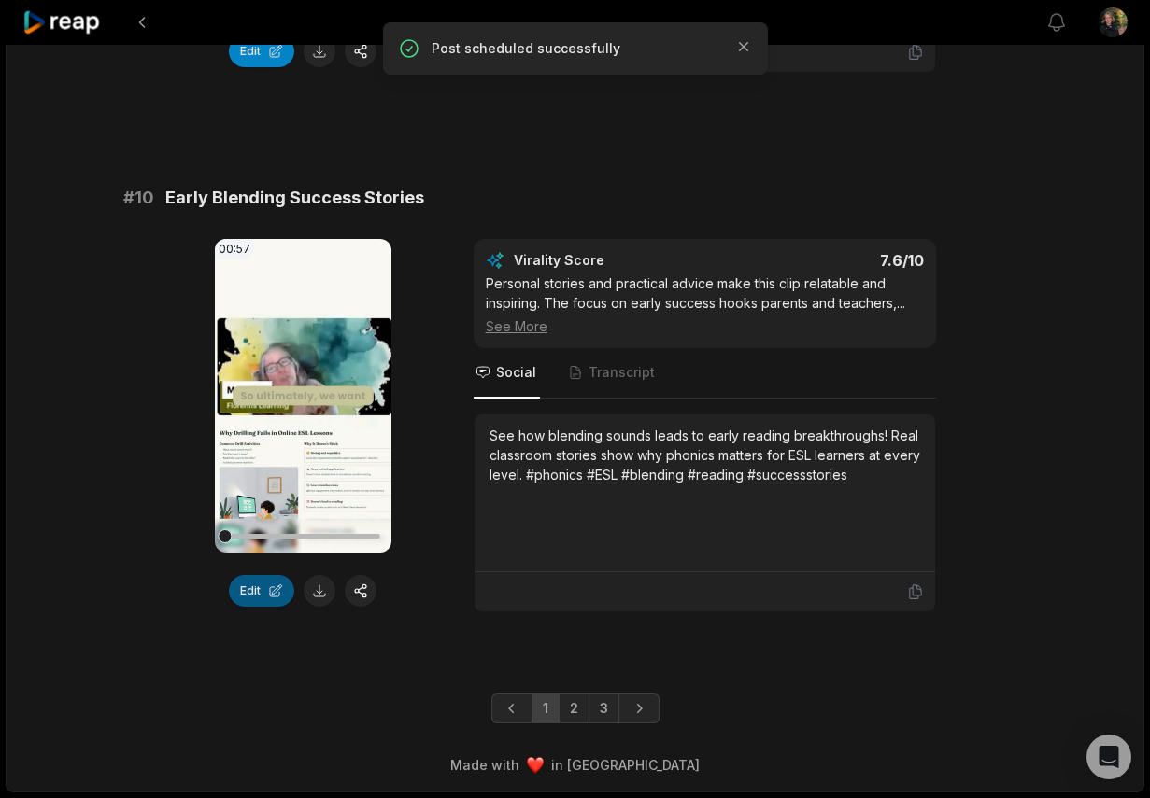
click at [270, 595] on button "Edit" at bounding box center [261, 591] width 65 height 32
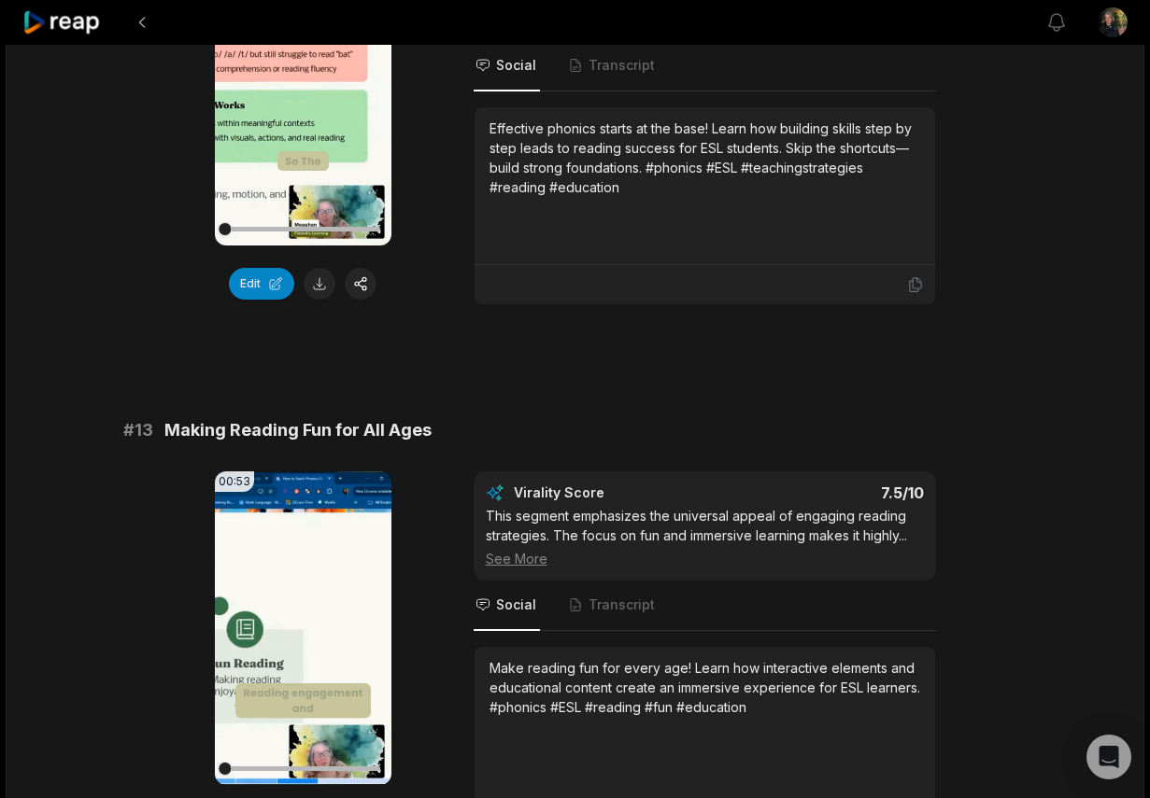
click at [73, 29] on icon at bounding box center [61, 22] width 79 height 25
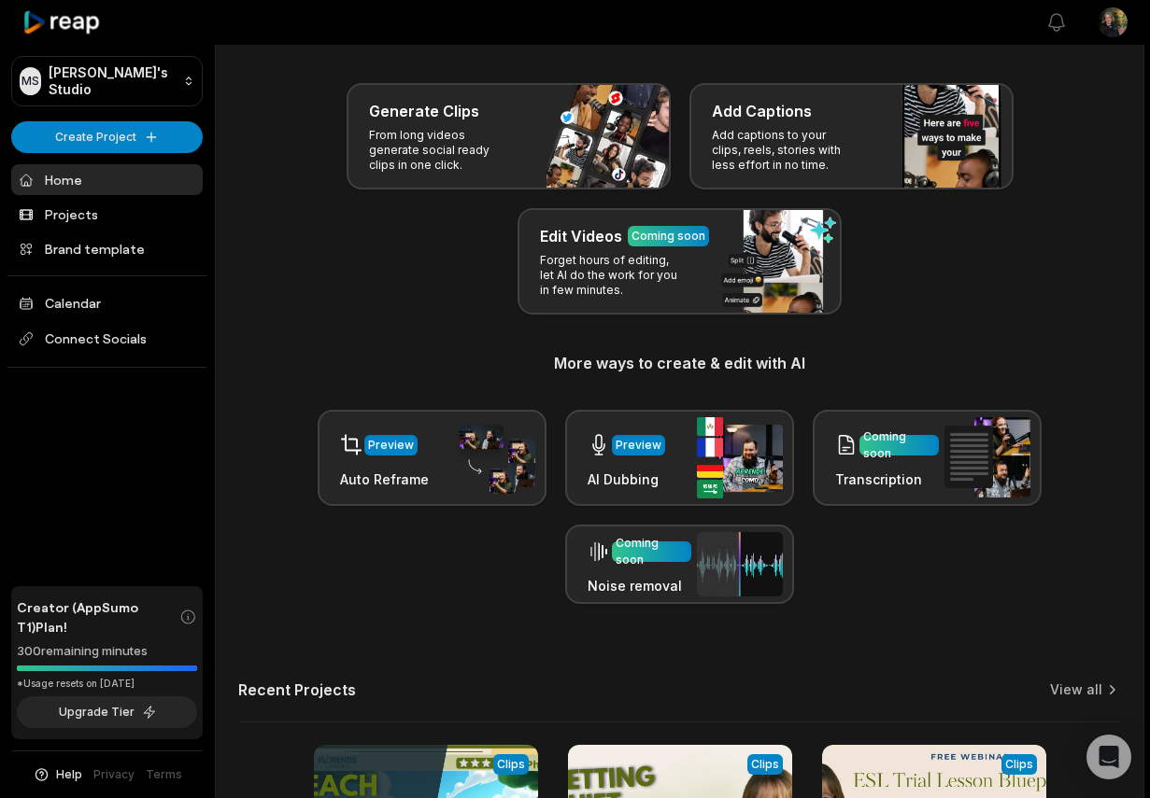
scroll to position [67, 0]
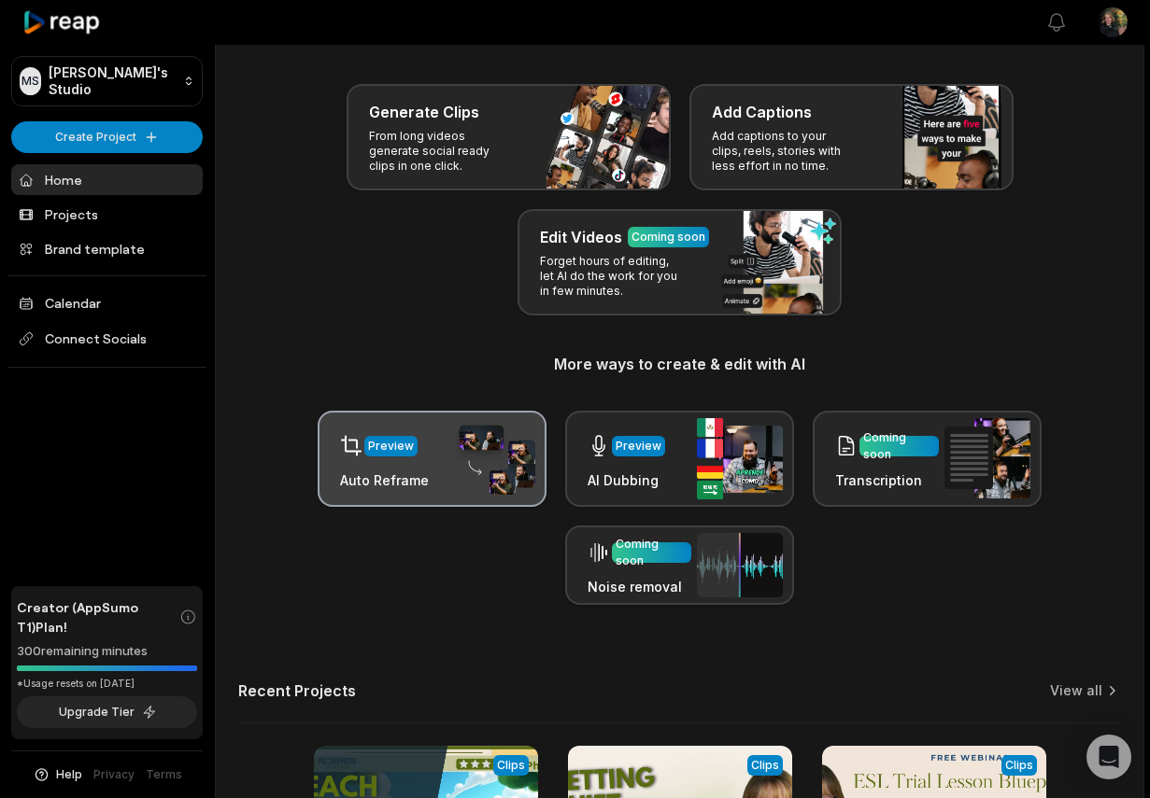
click at [404, 470] on div "Preview Auto Reframe" at bounding box center [384, 459] width 89 height 64
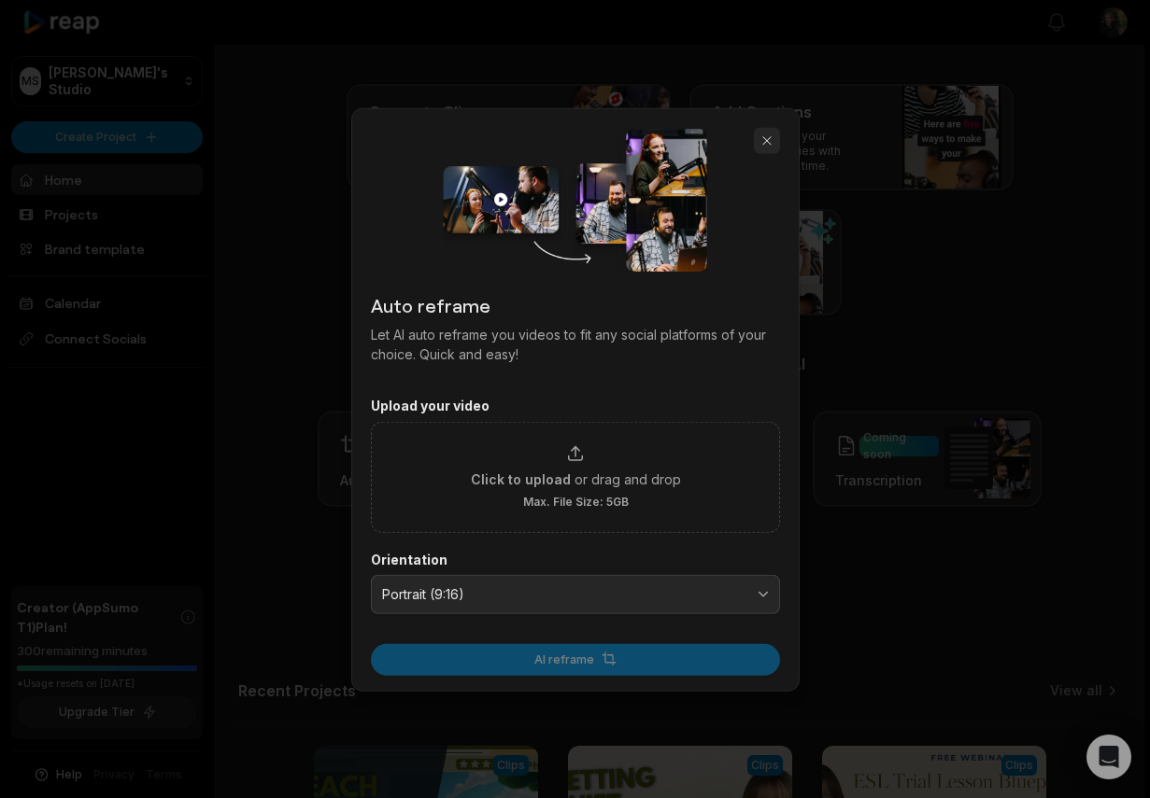
click at [762, 148] on button "button" at bounding box center [767, 140] width 26 height 26
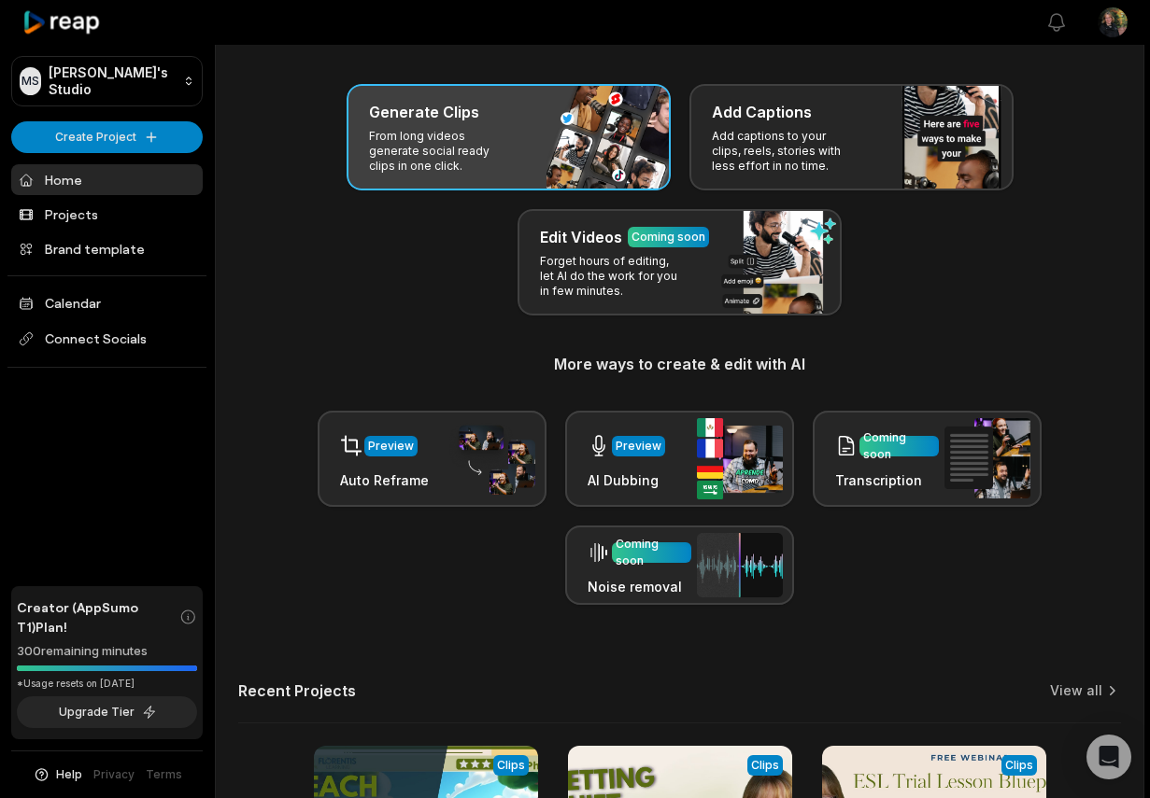
click at [503, 159] on p "From long videos generate social ready clips in one click." at bounding box center [441, 151] width 145 height 45
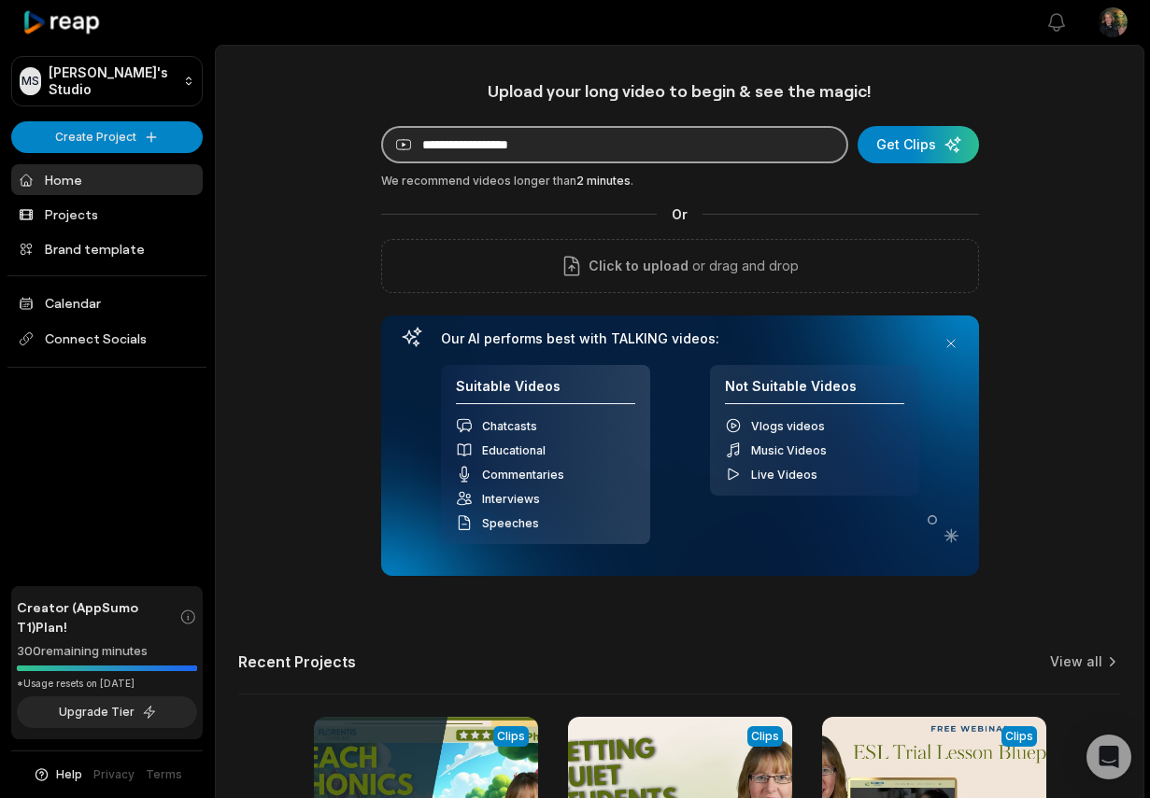
click at [456, 150] on input at bounding box center [614, 144] width 467 height 37
paste input "**********"
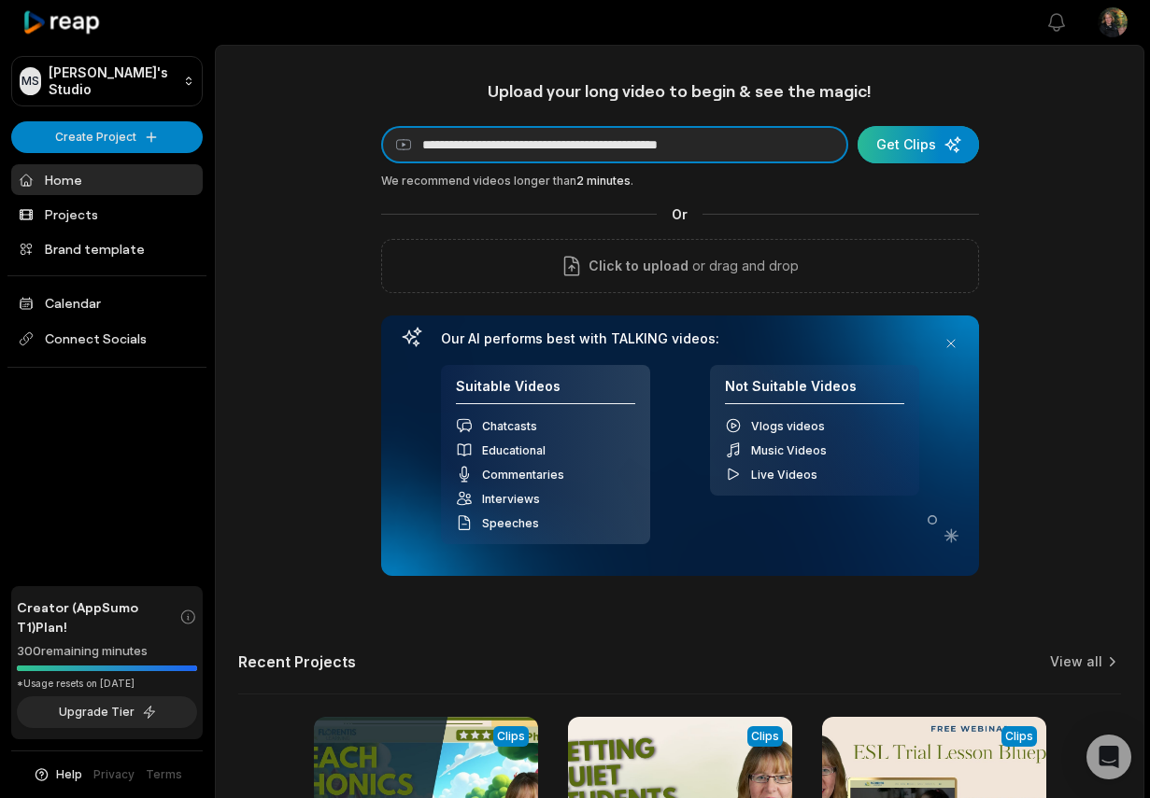
type input "**********"
click at [933, 153] on div "submit" at bounding box center [917, 144] width 121 height 37
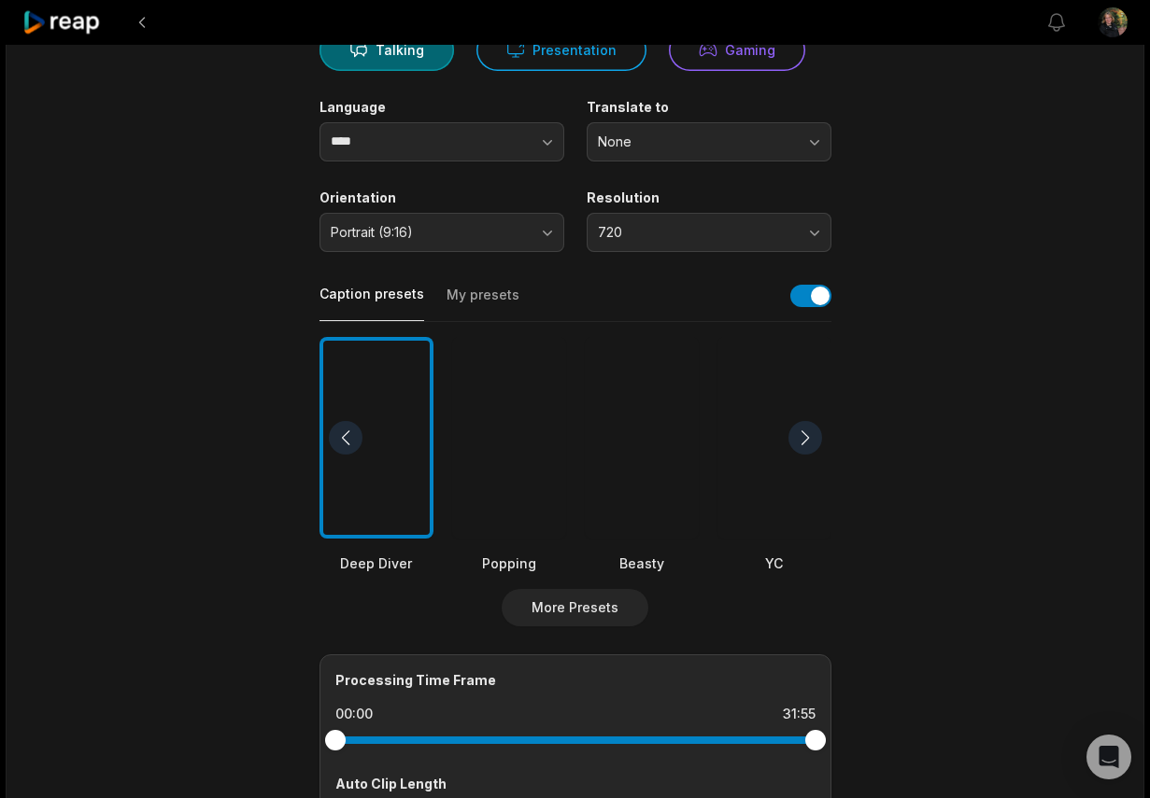
scroll to position [199, 0]
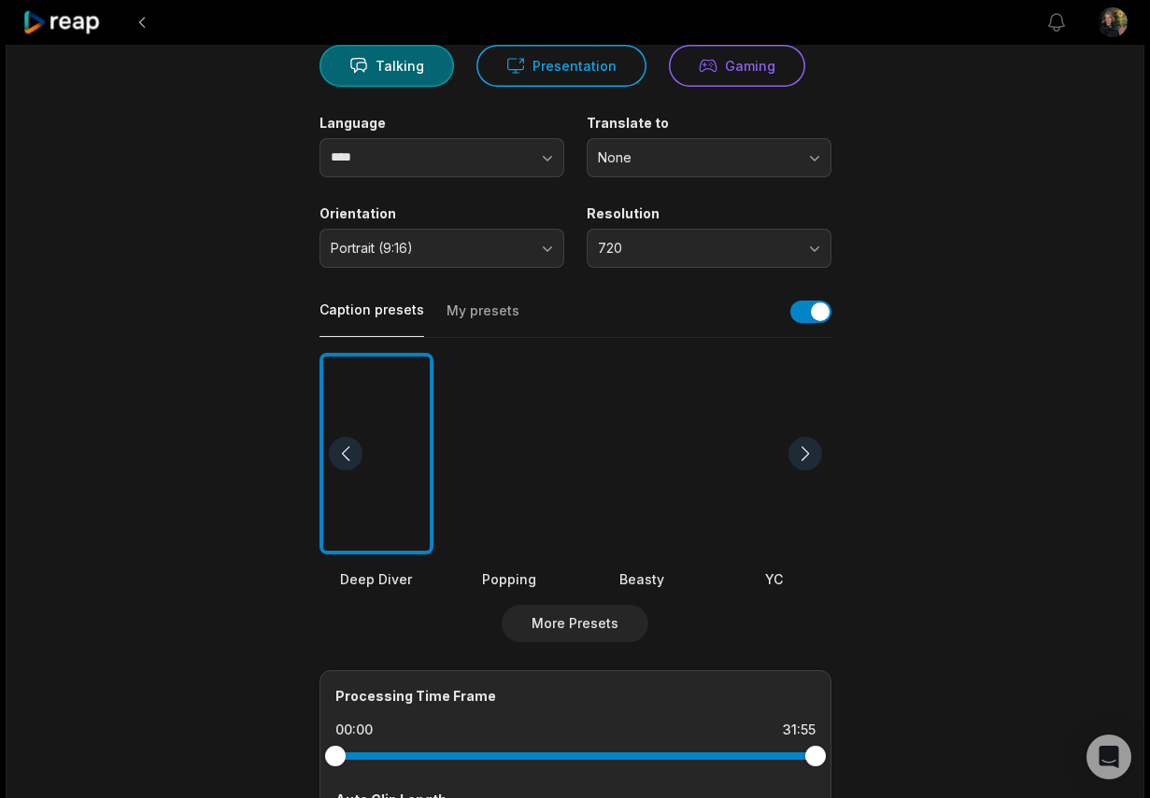
click at [483, 304] on button "My presets" at bounding box center [482, 319] width 73 height 35
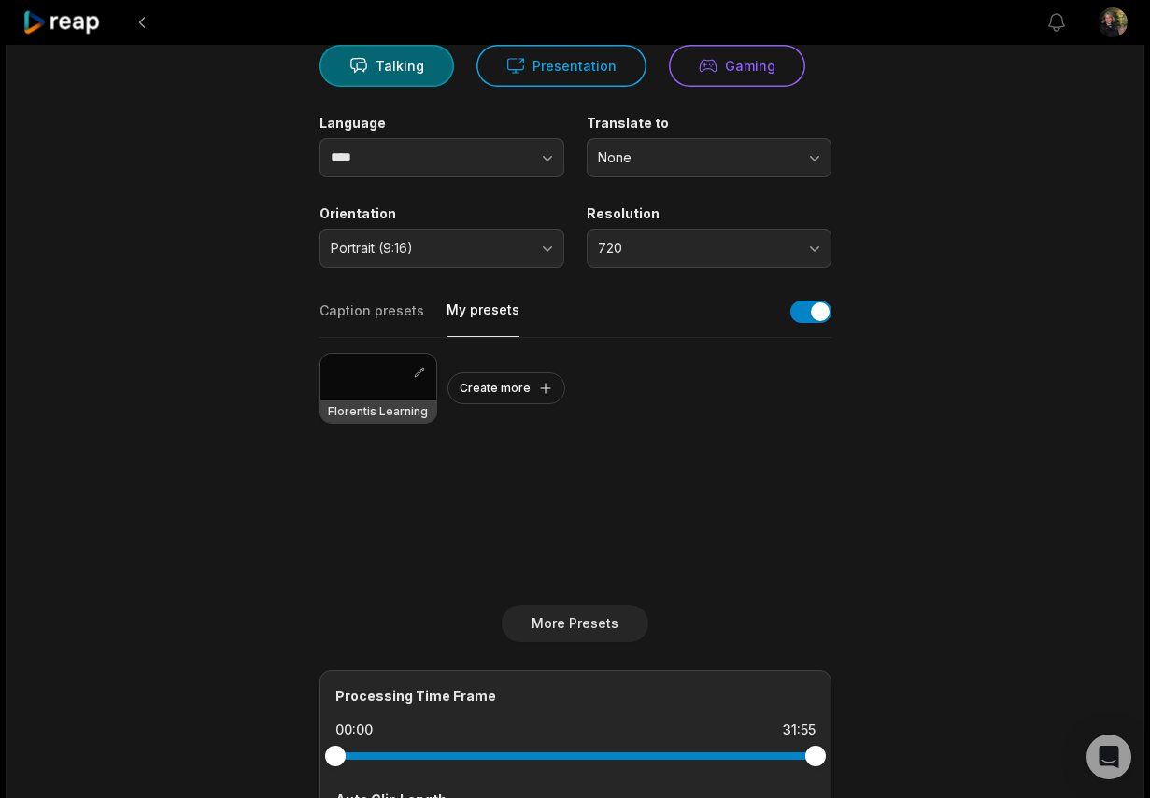
click at [379, 387] on div at bounding box center [378, 377] width 116 height 47
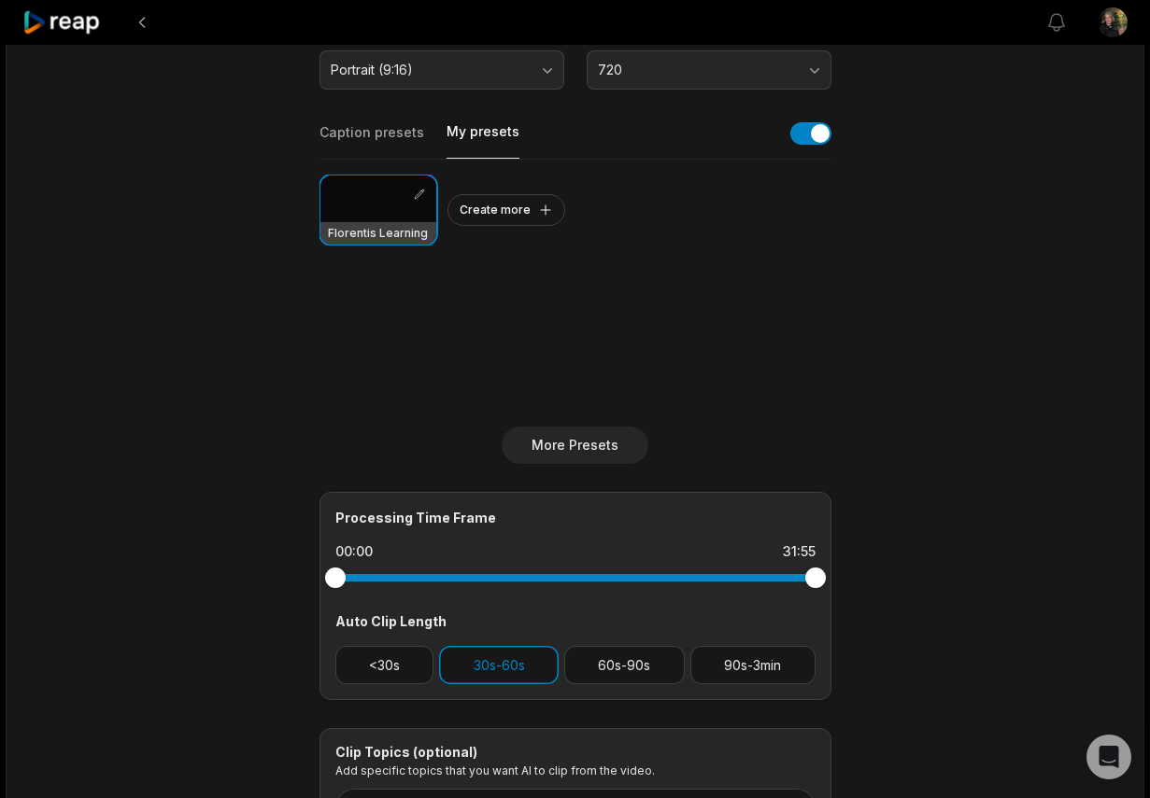
scroll to position [0, 0]
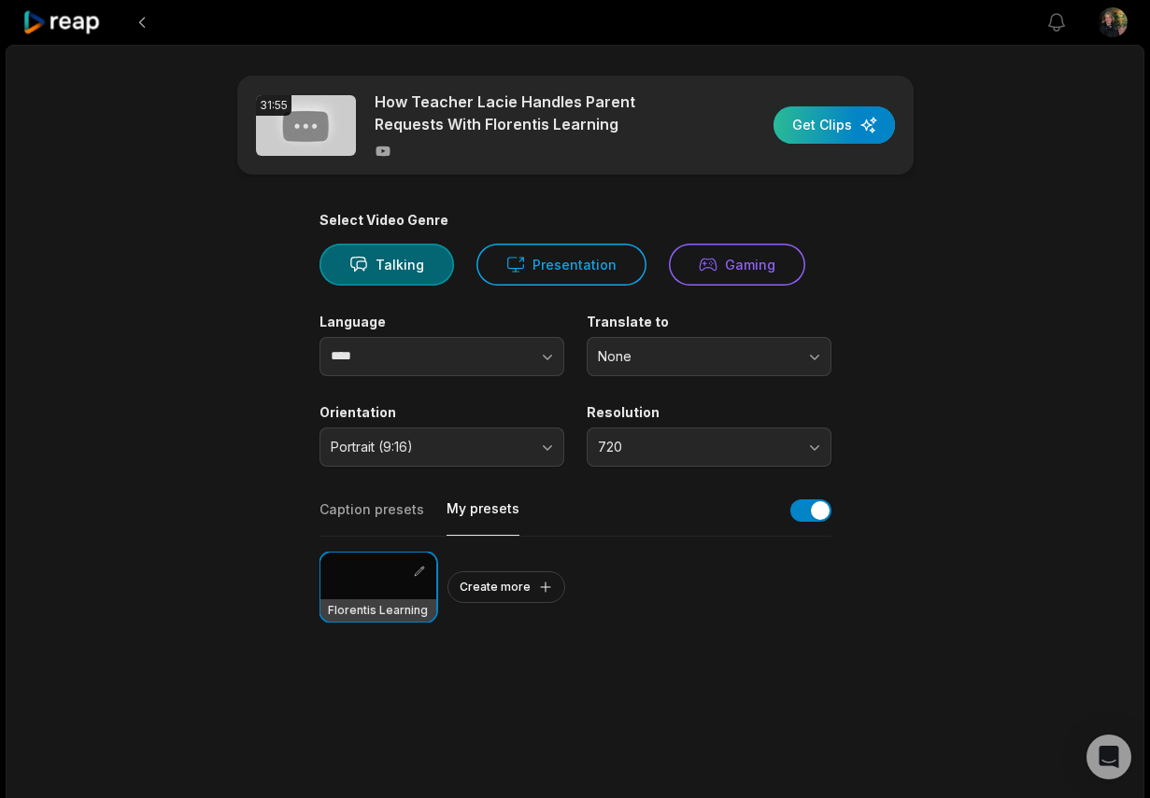
click at [819, 128] on div "button" at bounding box center [833, 124] width 121 height 37
